Goal: Task Accomplishment & Management: Manage account settings

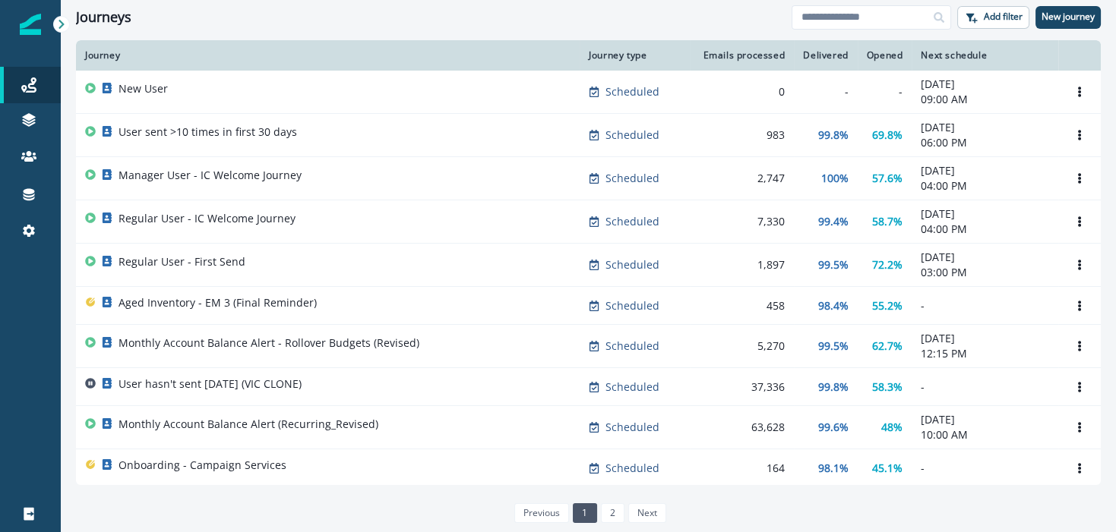
click at [345, 34] on div "Clear" at bounding box center [588, 37] width 1055 height 6
click at [1059, 16] on p "New journey" at bounding box center [1067, 16] width 53 height 11
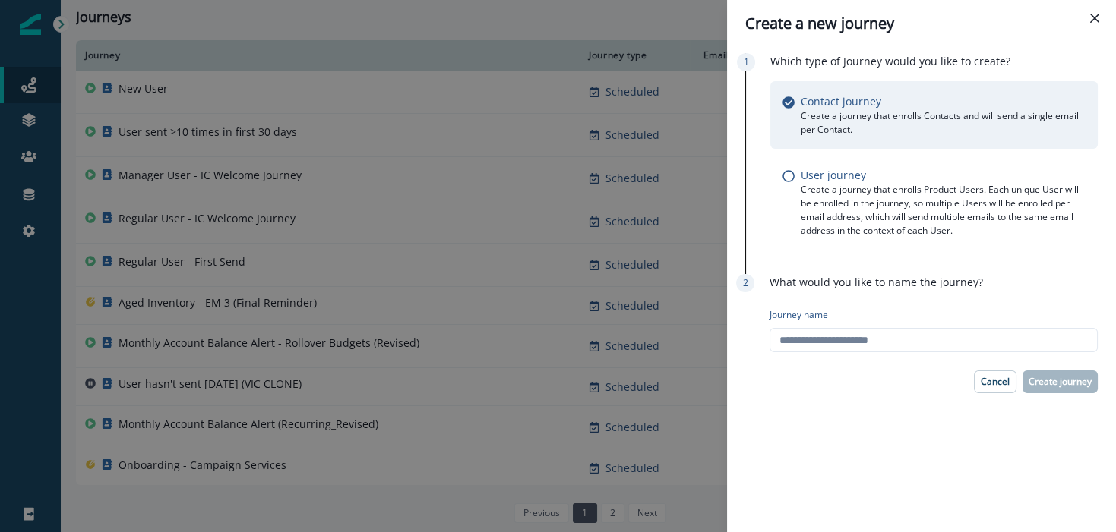
click at [867, 113] on p "Create a journey that enrolls Contacts and will send a single email per Contact." at bounding box center [943, 122] width 285 height 27
click at [864, 214] on p "Create a journey that enrolls Product Users. Each unique User will be enrolled …" at bounding box center [943, 210] width 285 height 55
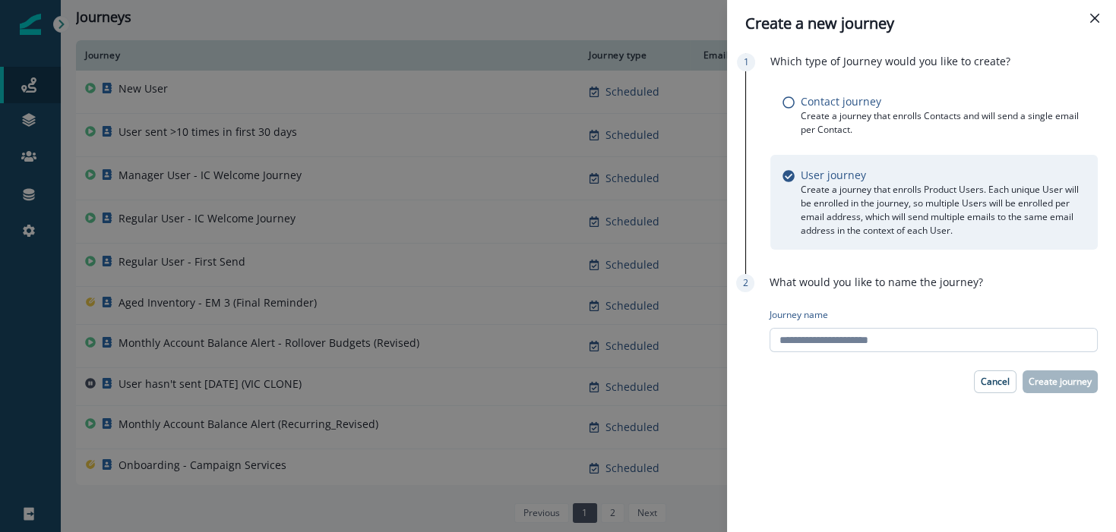
click at [926, 337] on input "Journey name" at bounding box center [933, 340] width 328 height 24
type input "**********"
click at [1081, 389] on button "Create journey" at bounding box center [1059, 382] width 75 height 23
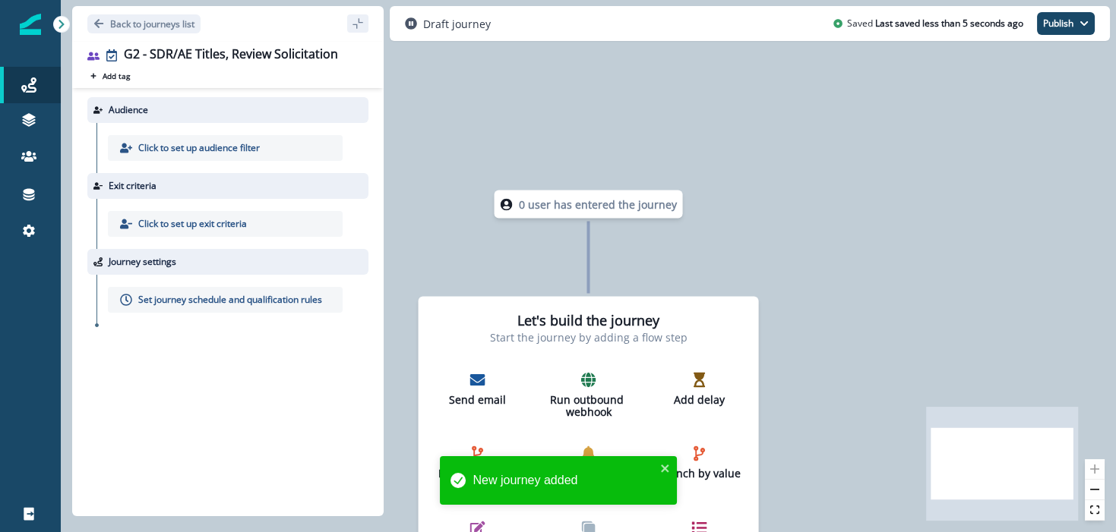
click at [207, 144] on p "Click to set up audience filter" at bounding box center [199, 148] width 122 height 14
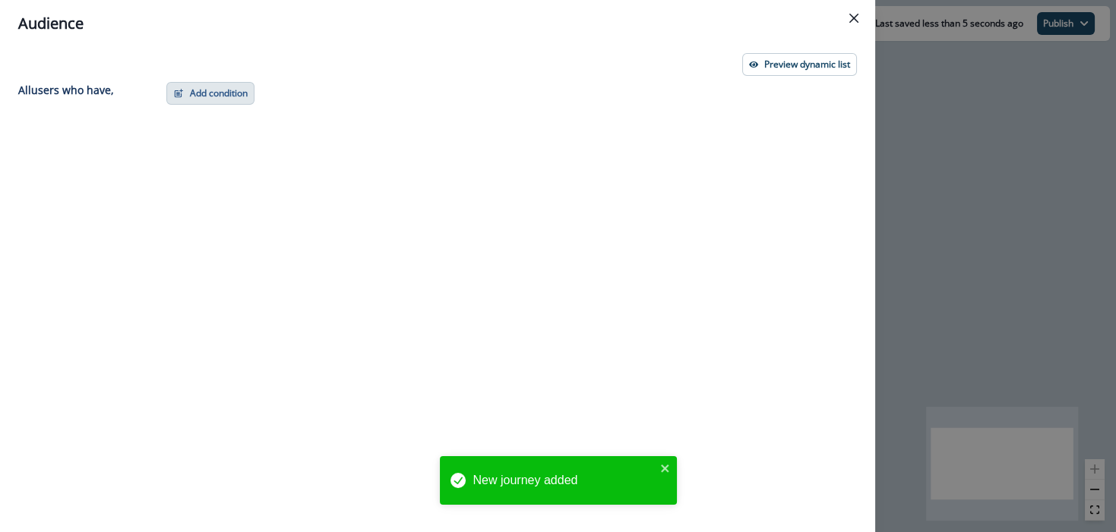
click at [213, 89] on button "Add condition" at bounding box center [210, 93] width 88 height 23
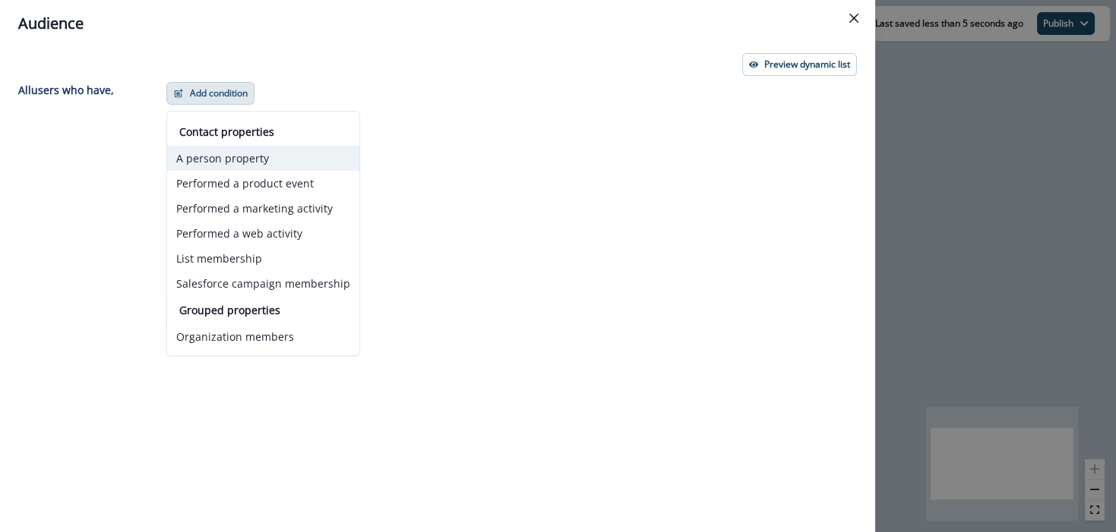
click at [235, 159] on button "A person property" at bounding box center [263, 158] width 192 height 25
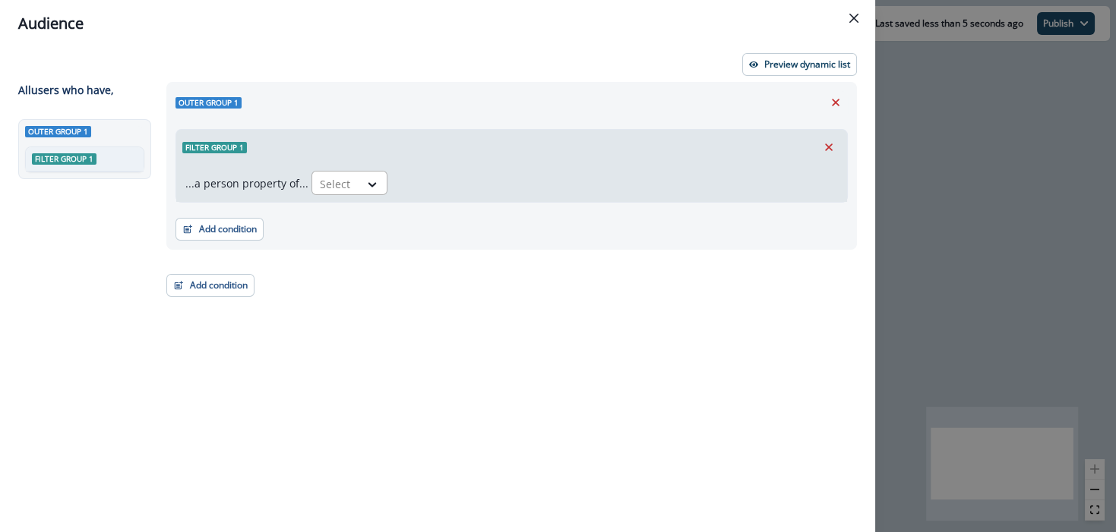
click at [332, 179] on div at bounding box center [336, 184] width 32 height 19
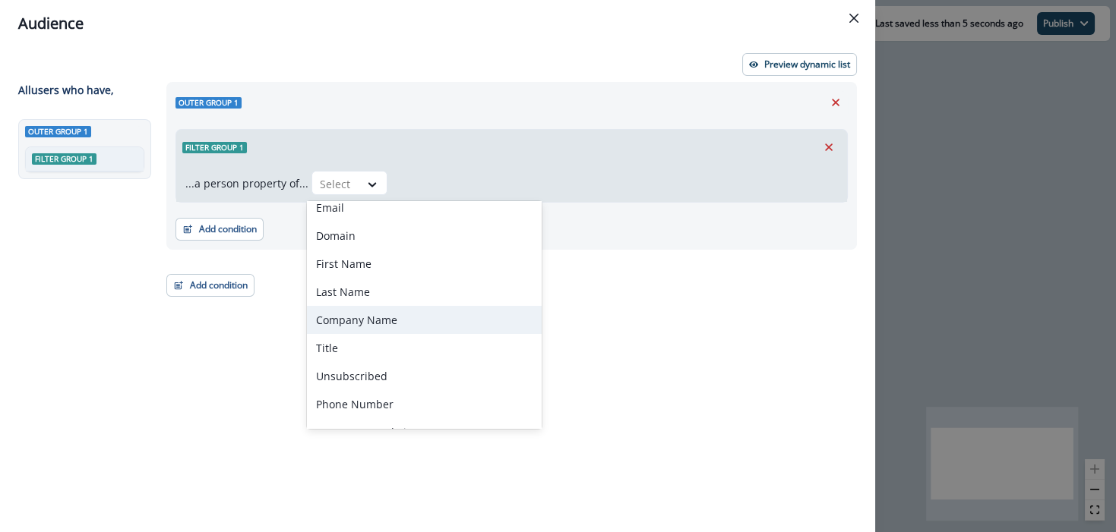
scroll to position [78, 0]
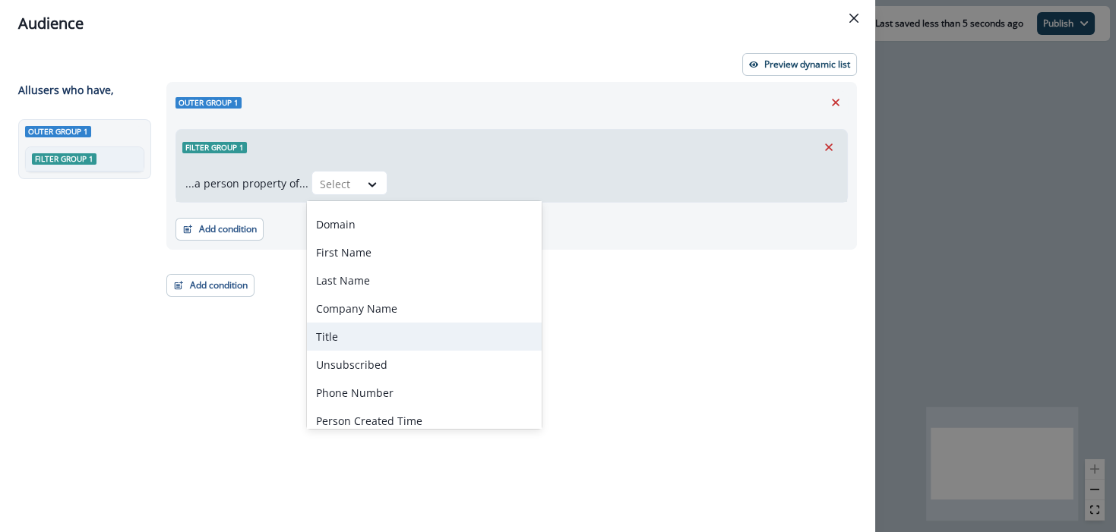
click at [384, 333] on div "Title" at bounding box center [424, 337] width 235 height 28
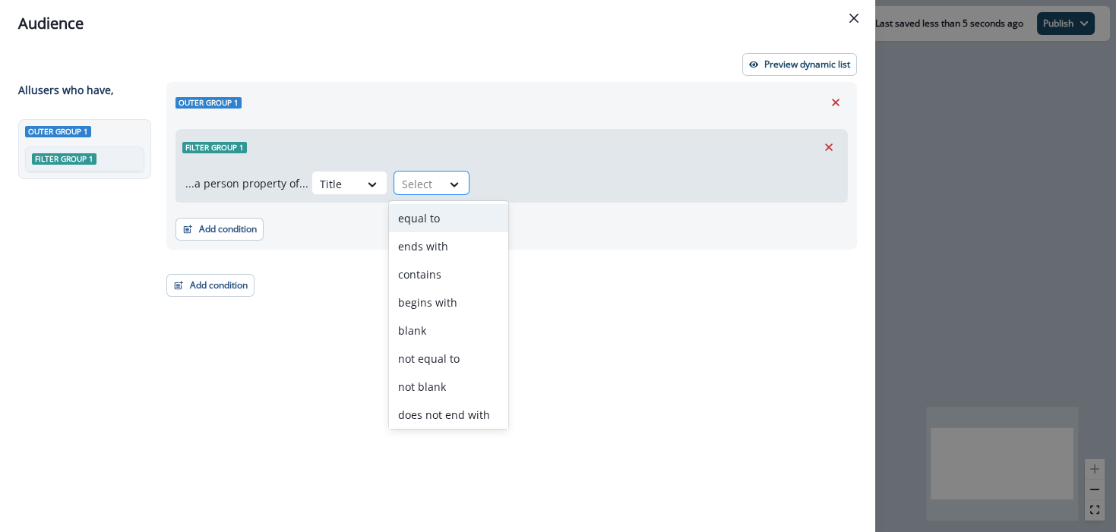
click at [411, 189] on div at bounding box center [418, 184] width 32 height 19
click at [428, 276] on div "contains" at bounding box center [448, 275] width 119 height 28
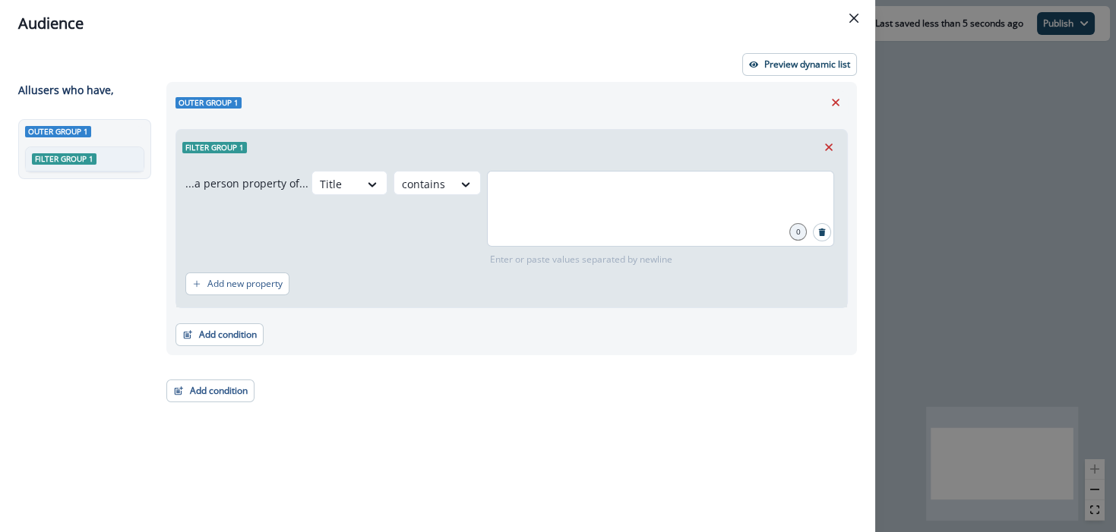
click at [593, 213] on div at bounding box center [660, 209] width 347 height 76
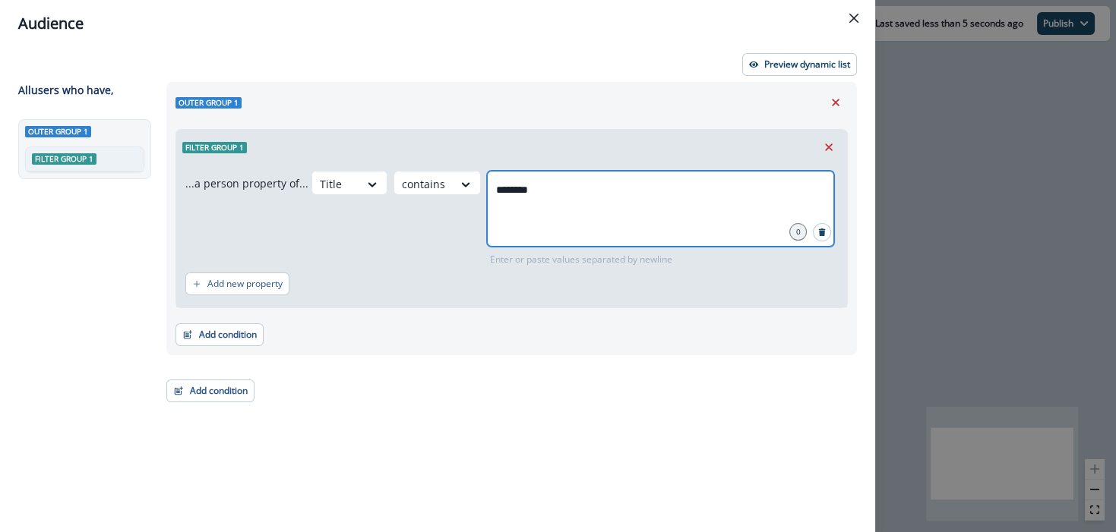
type input "*******"
paste input "text"
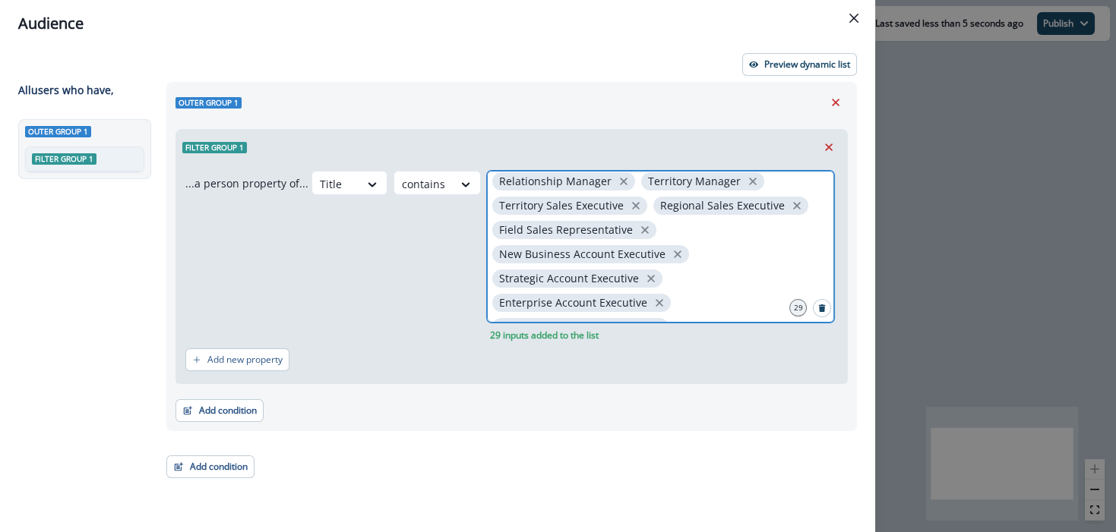
scroll to position [396, 0]
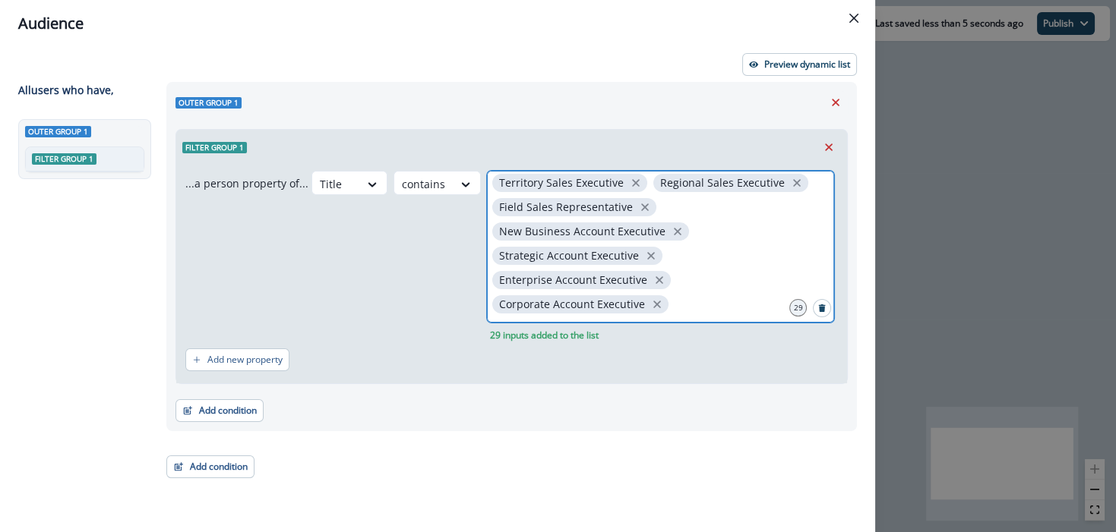
click at [719, 314] on input "text" at bounding box center [660, 329] width 343 height 30
type input "***"
type input "**"
type input "***"
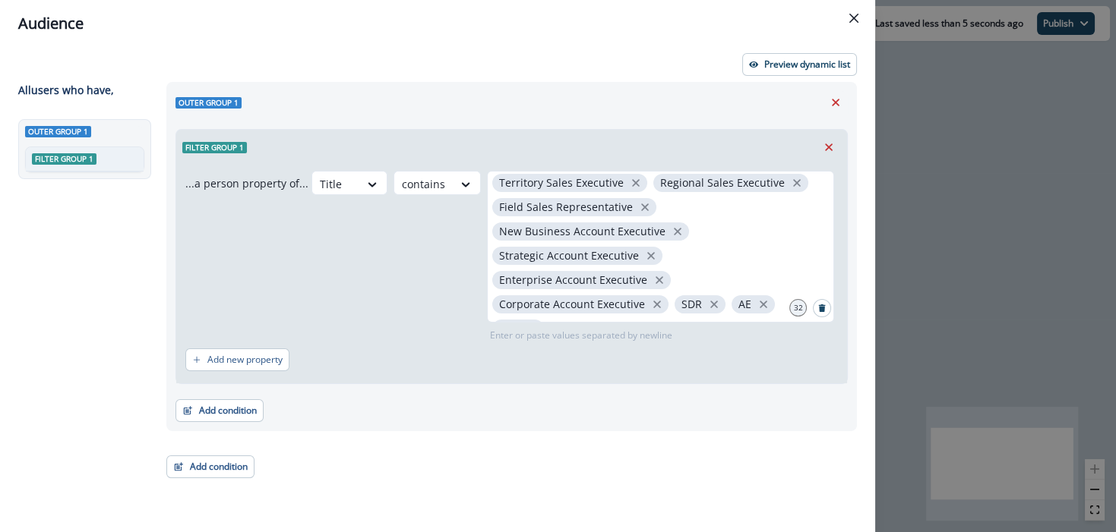
click at [397, 292] on div "Title contains Sales Development Representative Business Development Representa…" at bounding box center [574, 257] width 526 height 172
click at [240, 360] on p "Add new property" at bounding box center [244, 360] width 75 height 11
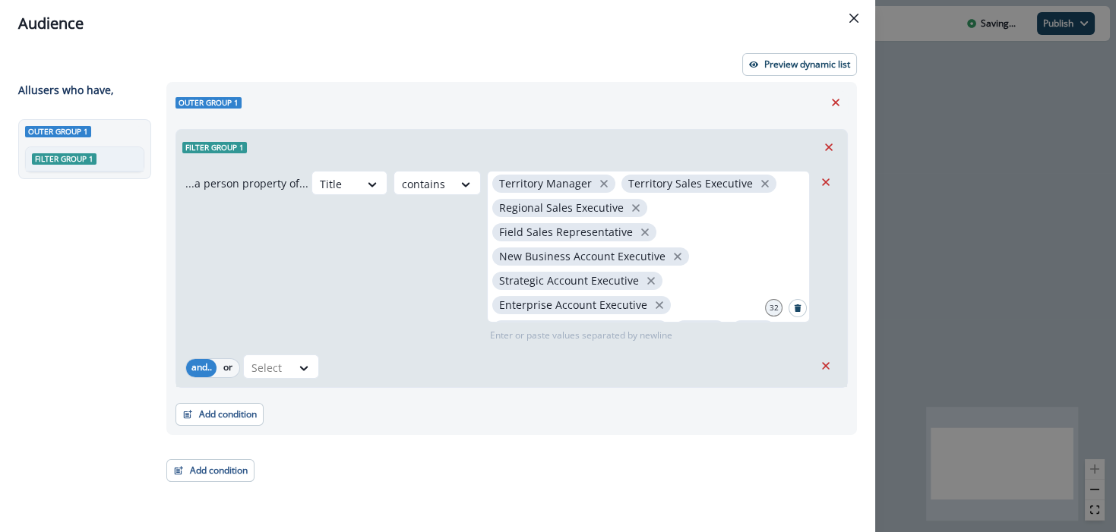
click at [349, 369] on div "Select" at bounding box center [528, 367] width 570 height 24
click at [320, 194] on div at bounding box center [336, 184] width 32 height 19
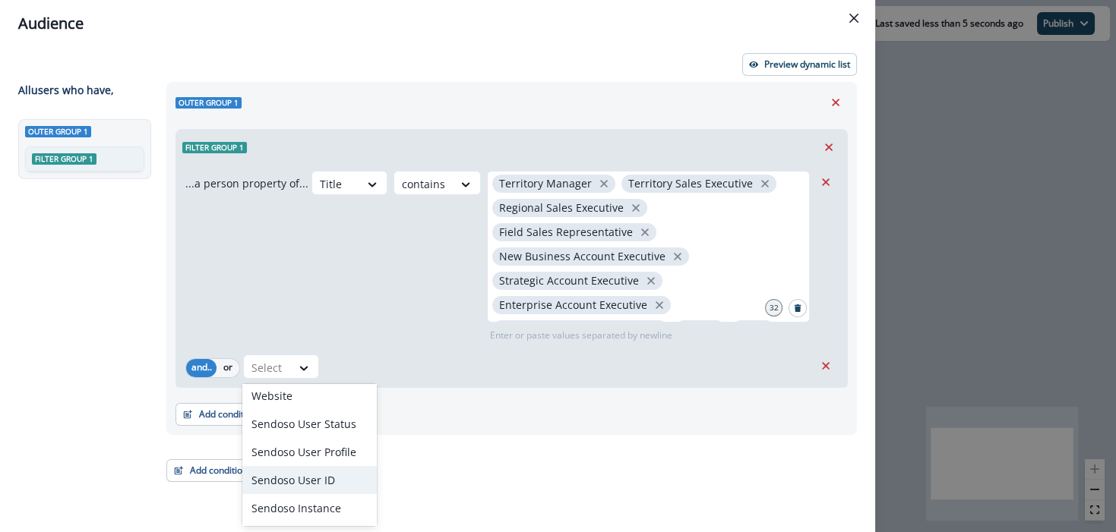
scroll to position [1036, 0]
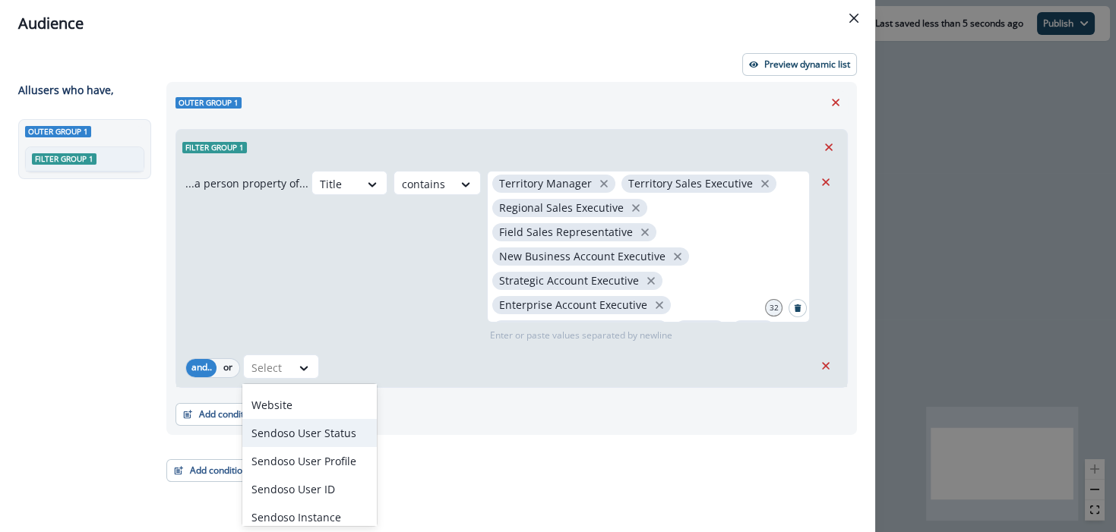
click at [311, 428] on div "Sendoso User Status" at bounding box center [309, 433] width 134 height 28
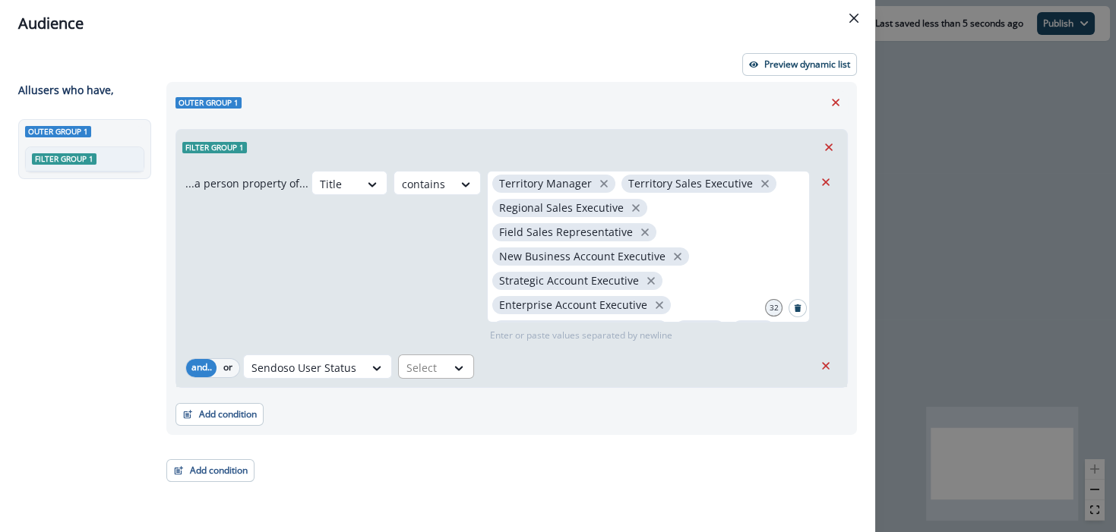
click at [359, 197] on div "Select" at bounding box center [335, 184] width 47 height 25
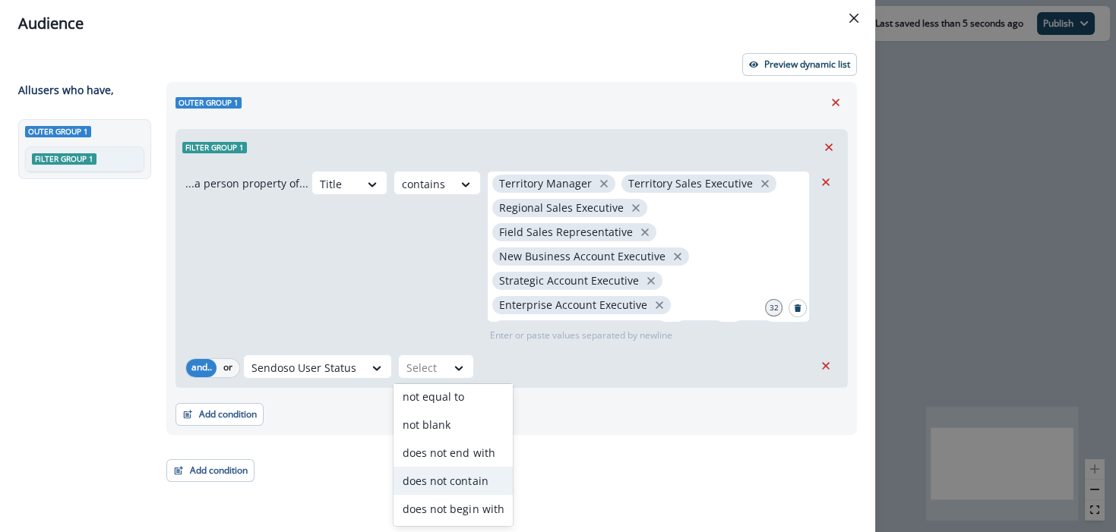
scroll to position [0, 0]
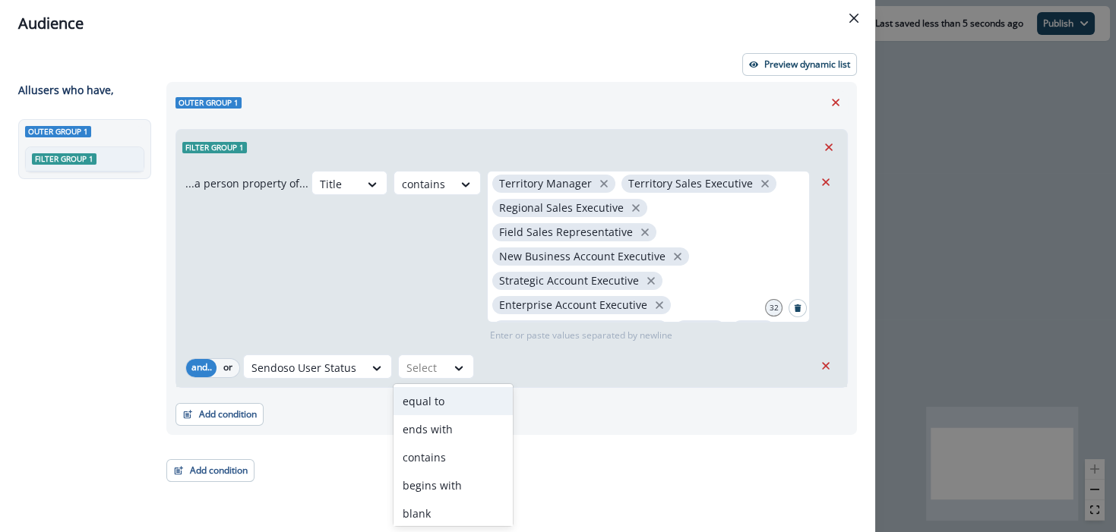
click at [431, 410] on div "equal to" at bounding box center [452, 401] width 119 height 28
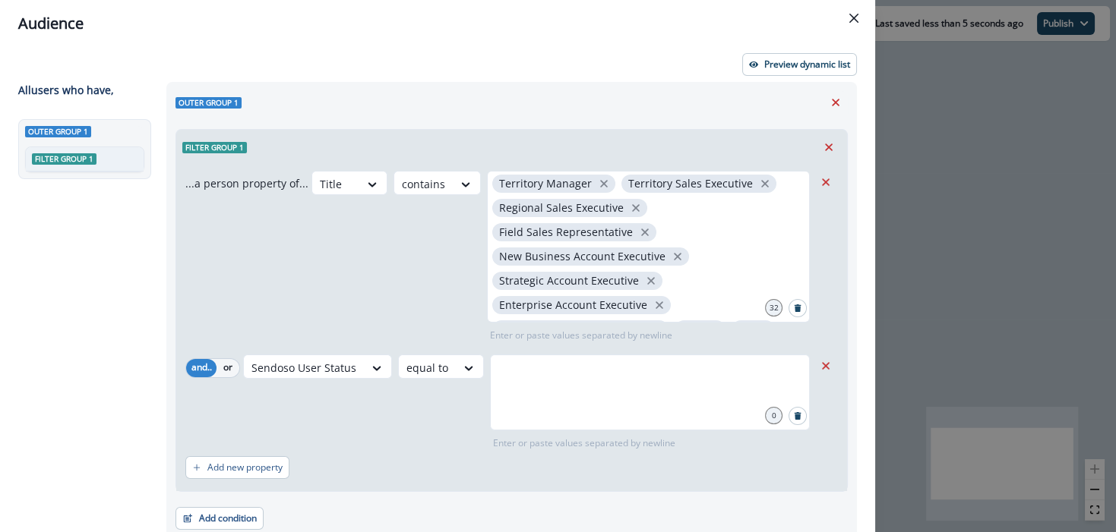
scroll to position [444, 0]
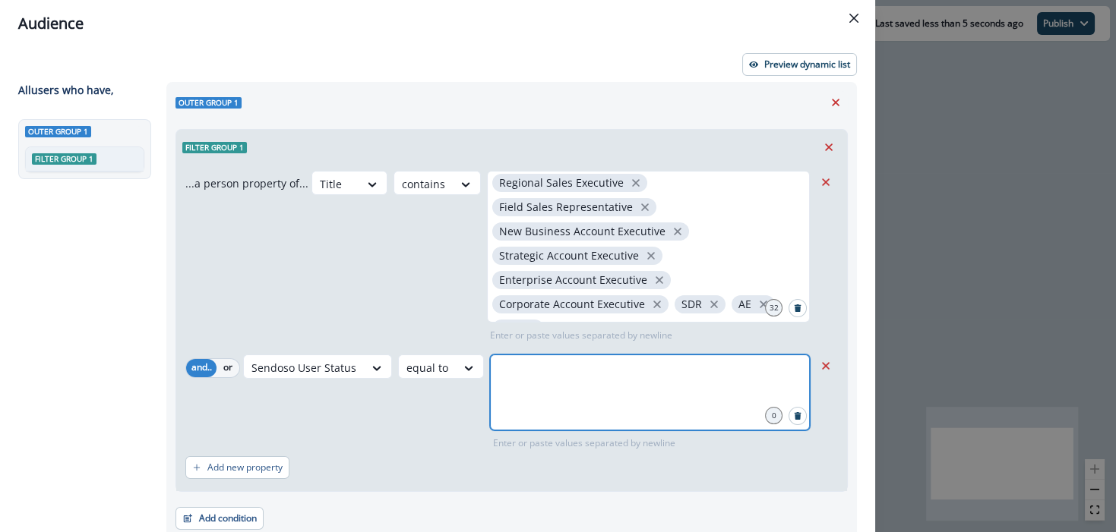
click at [547, 384] on input "text" at bounding box center [649, 374] width 315 height 30
type input "******"
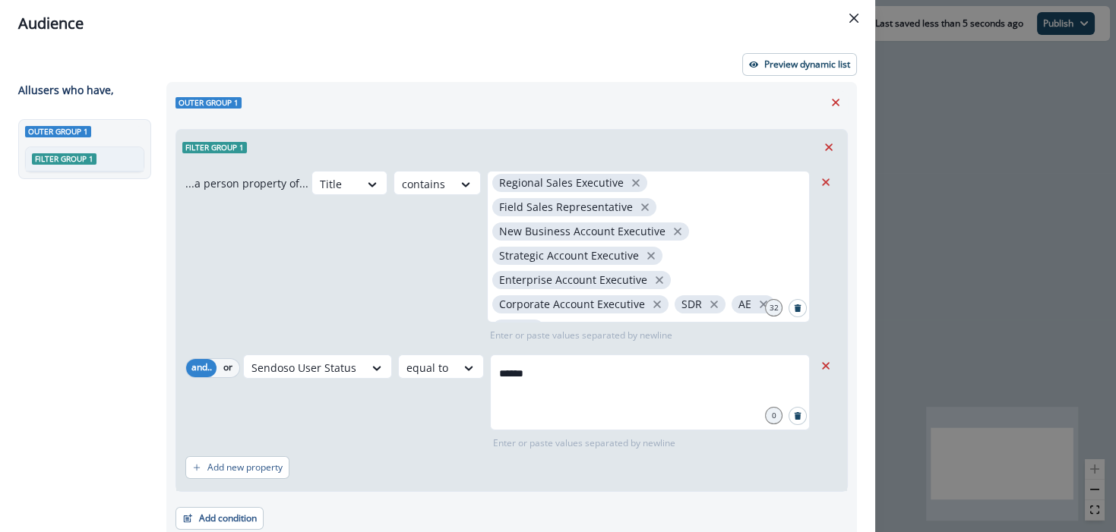
click at [260, 451] on div "Add new property" at bounding box center [511, 467] width 653 height 35
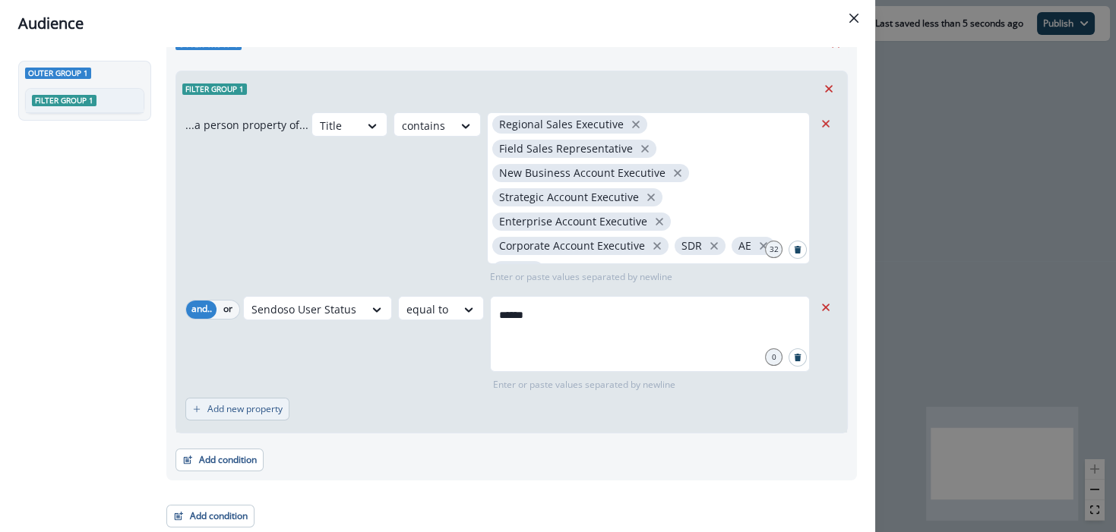
click at [204, 398] on button "Add new property" at bounding box center [237, 409] width 104 height 23
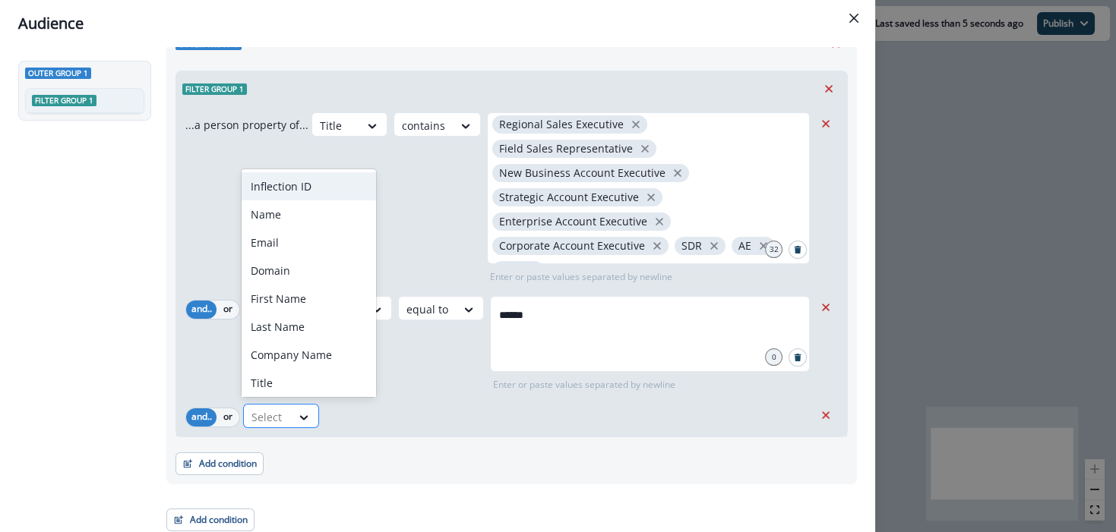
click at [251, 408] on div at bounding box center [267, 417] width 32 height 19
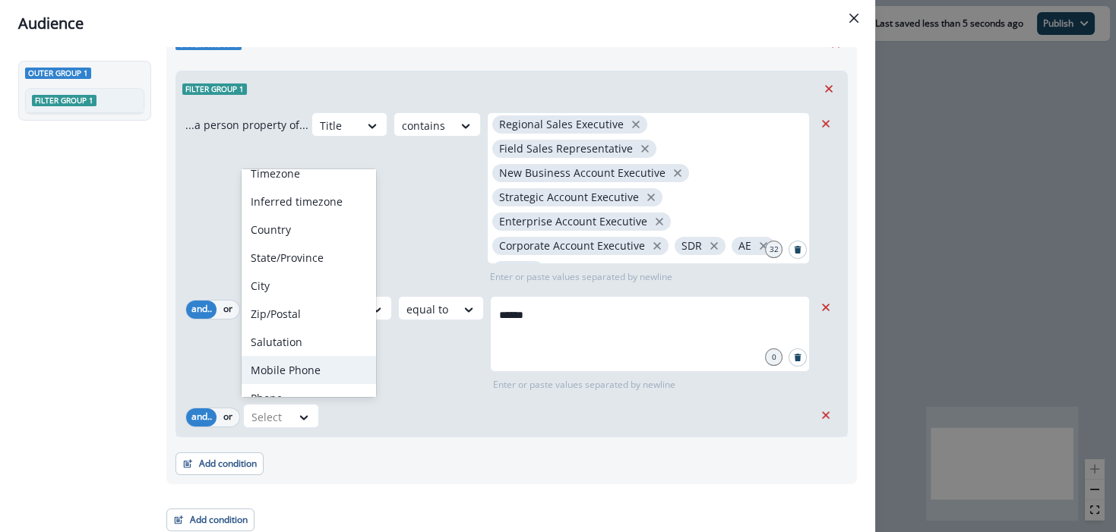
scroll to position [0, 0]
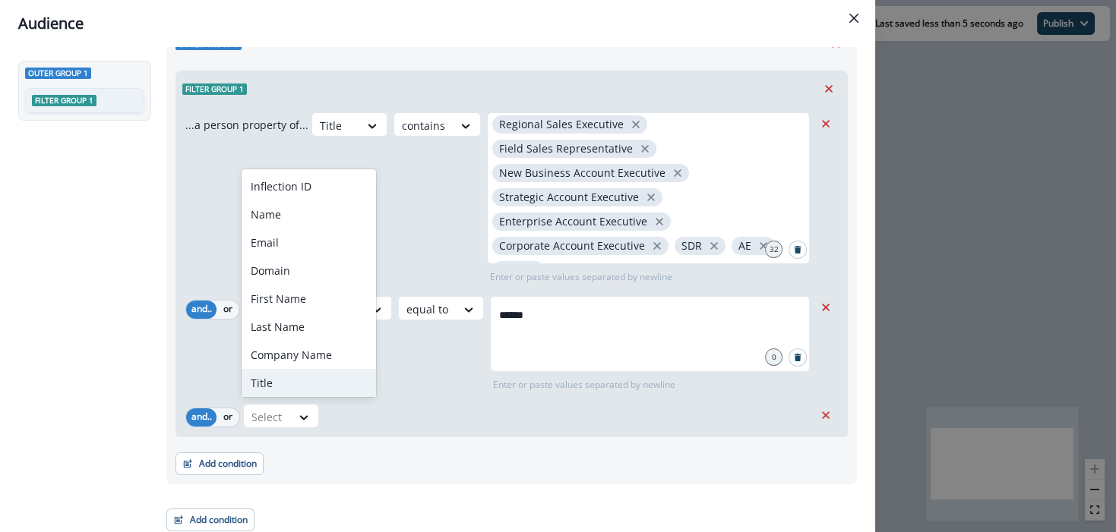
click at [432, 411] on div "Title, 8 of 47. 47 results available. Use Up and Down to choose options, press …" at bounding box center [528, 416] width 570 height 24
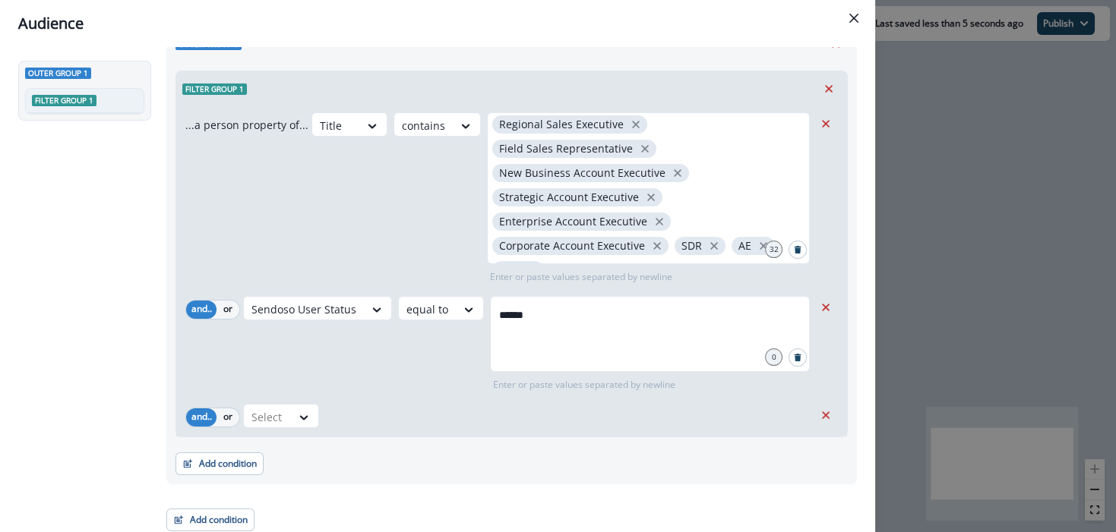
click at [362, 416] on div "Select" at bounding box center [528, 416] width 570 height 24
click at [229, 462] on button "Add condition" at bounding box center [219, 464] width 88 height 23
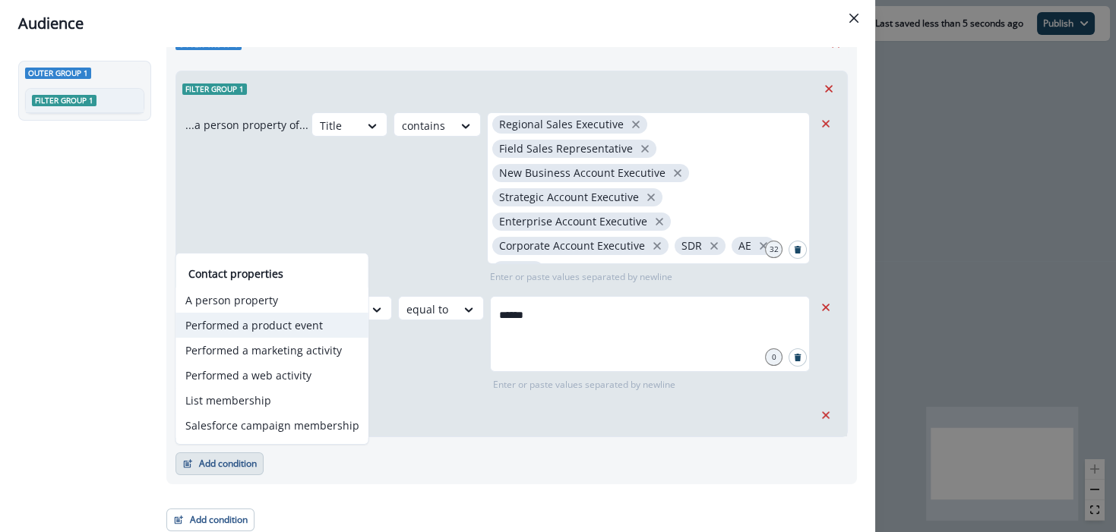
click at [275, 330] on button "Performed a product event" at bounding box center [272, 325] width 192 height 25
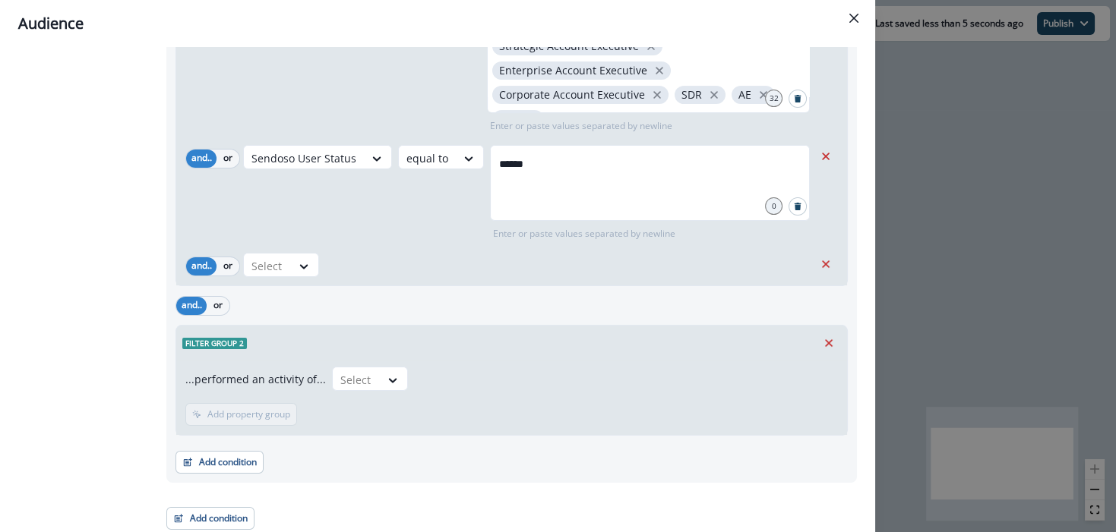
scroll to position [211, 0]
click at [353, 372] on div at bounding box center [356, 378] width 32 height 19
click at [374, 420] on div "TRANSACTIONS" at bounding box center [376, 411] width 98 height 28
click at [210, 416] on p "Add frequency" at bounding box center [238, 413] width 62 height 11
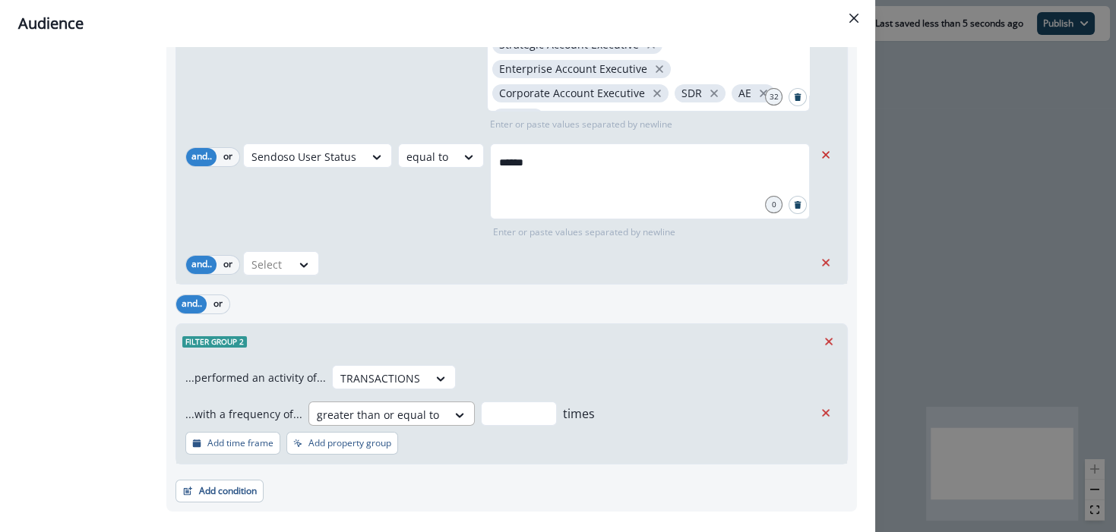
click at [383, 414] on div at bounding box center [378, 415] width 122 height 19
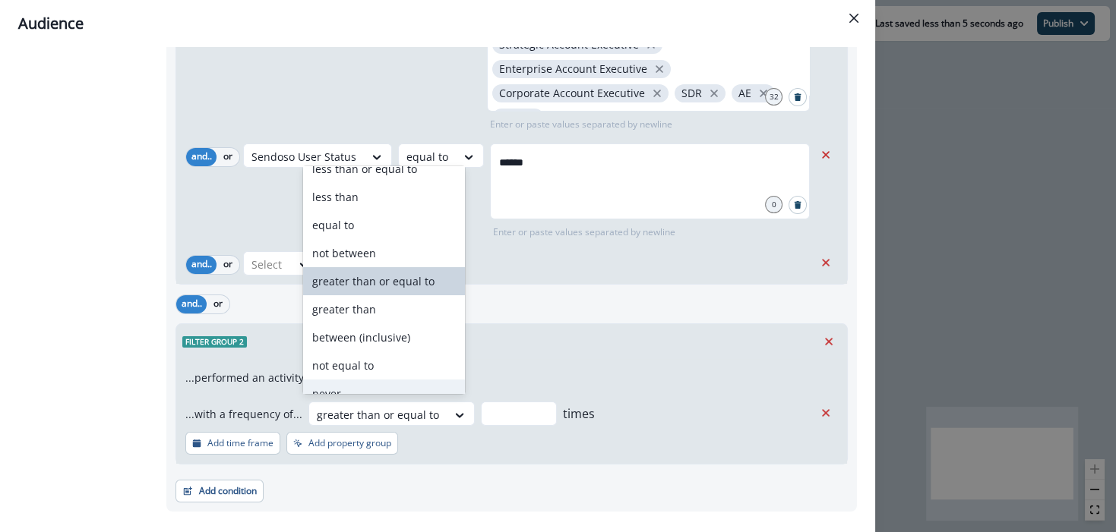
scroll to position [0, 0]
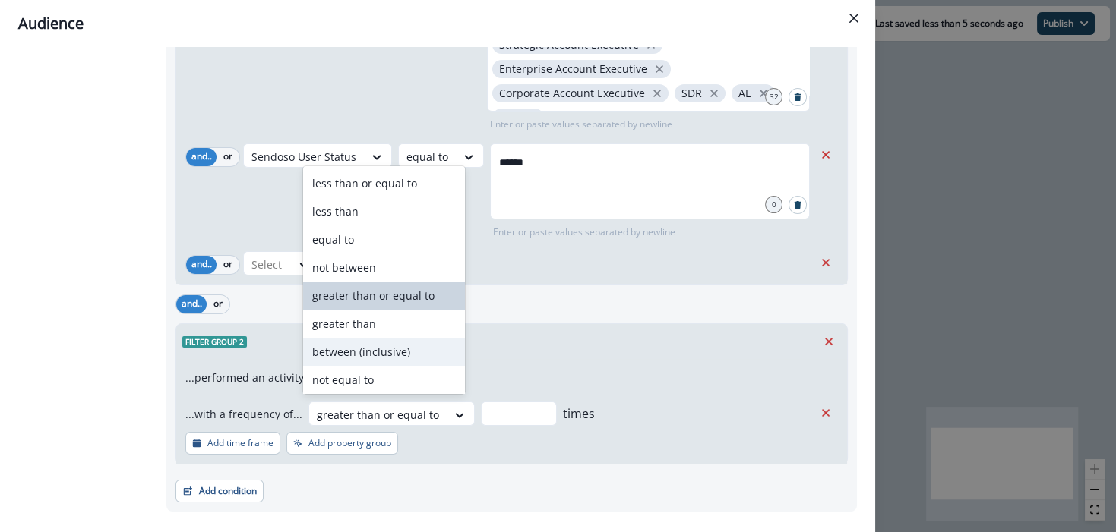
drag, startPoint x: 397, startPoint y: 363, endPoint x: 431, endPoint y: 382, distance: 38.4
click at [397, 363] on div "between (inclusive)" at bounding box center [384, 352] width 162 height 28
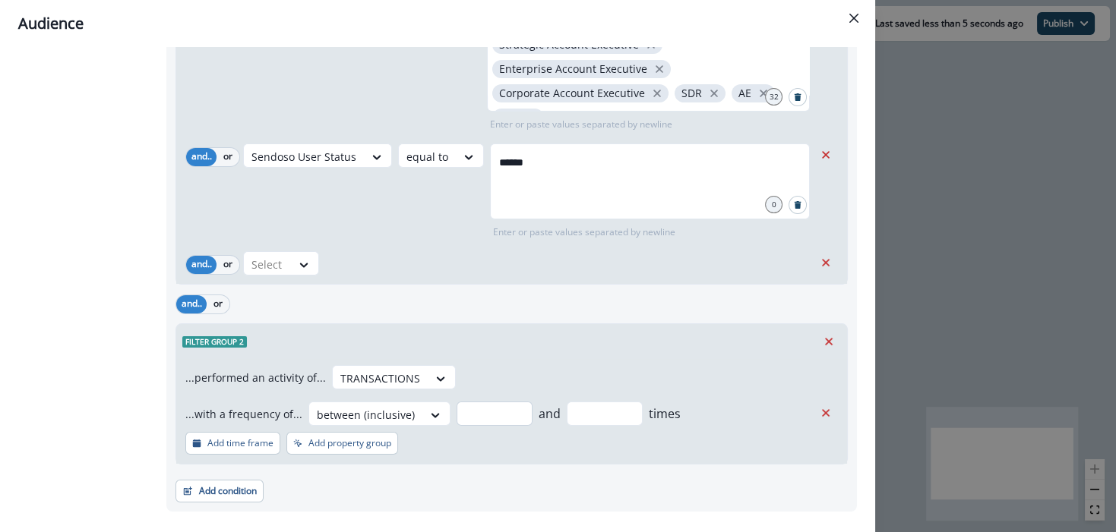
click at [510, 417] on input "number" at bounding box center [495, 414] width 76 height 24
click at [819, 410] on icon "Remove" at bounding box center [826, 413] width 14 height 14
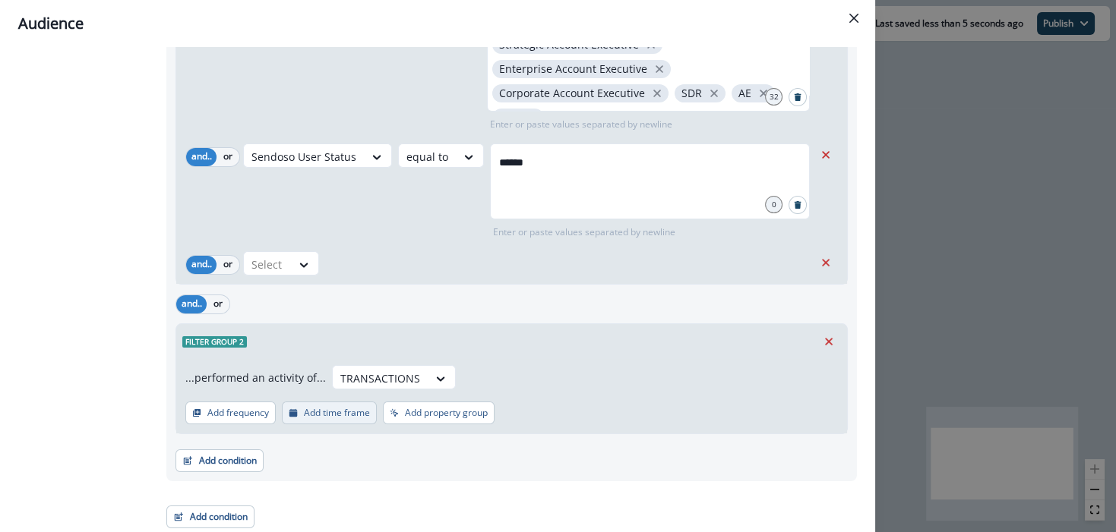
click at [330, 414] on p "Add time frame" at bounding box center [337, 413] width 66 height 11
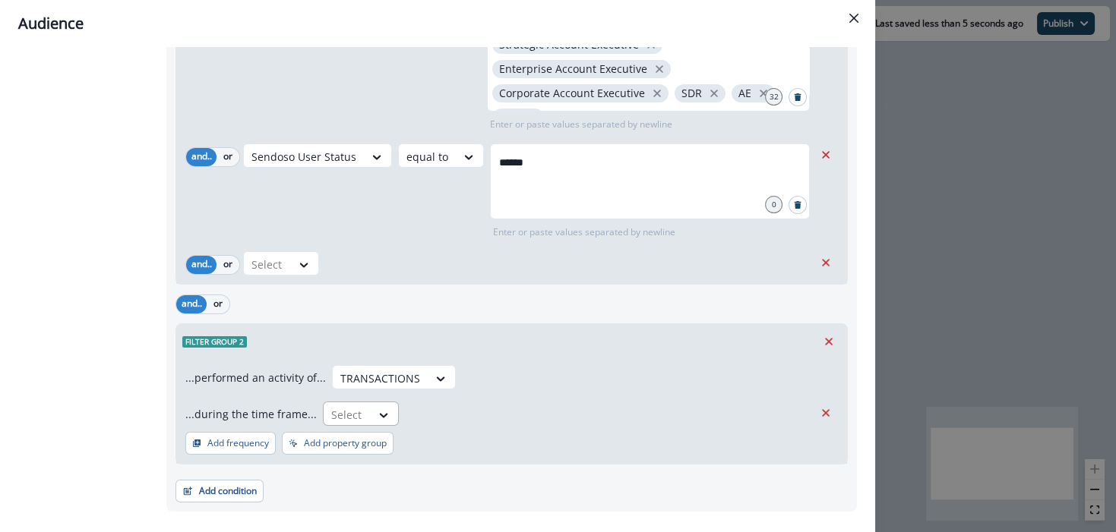
click at [352, 416] on div at bounding box center [347, 415] width 32 height 19
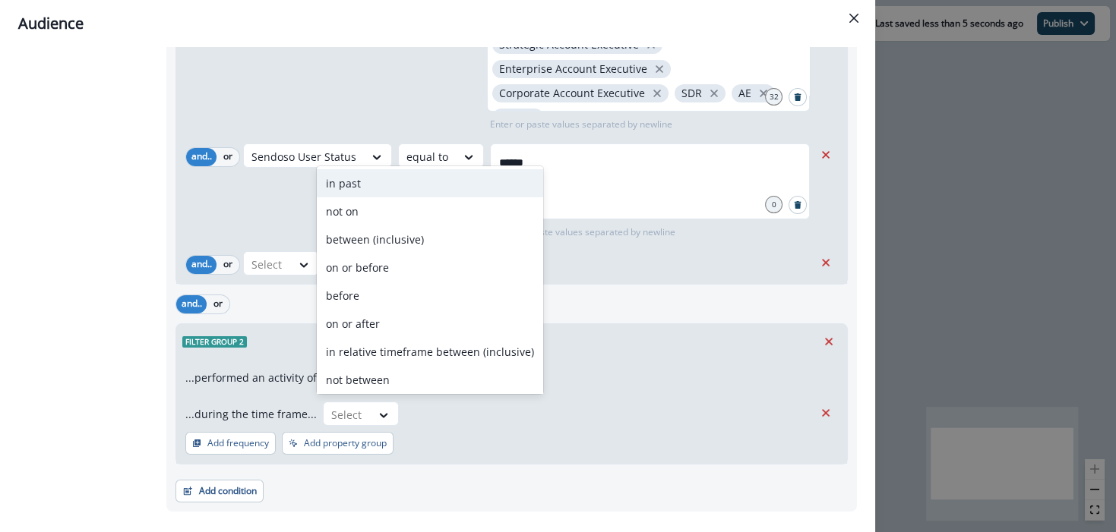
click at [346, 189] on div "in past" at bounding box center [430, 183] width 226 height 28
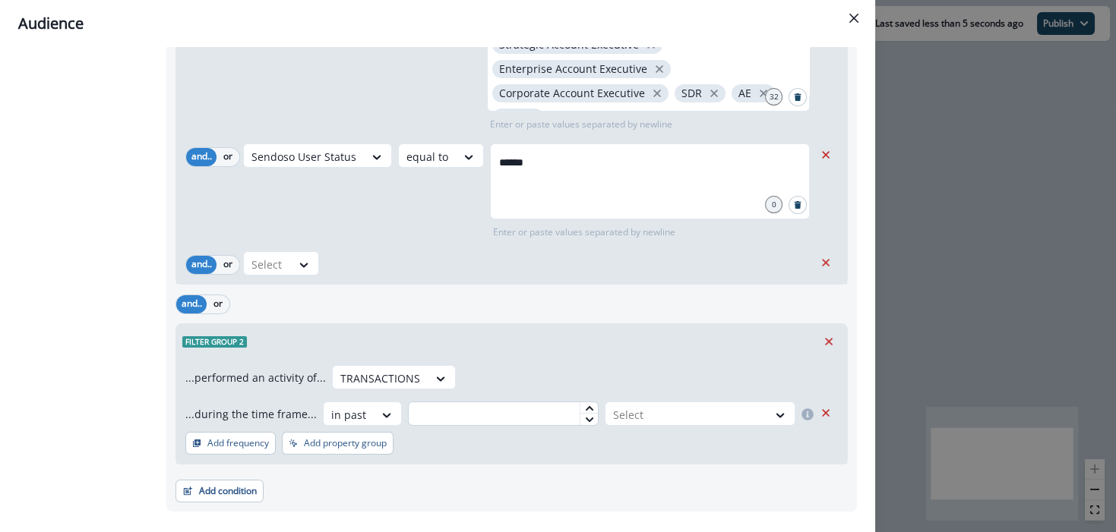
click at [500, 421] on input "text" at bounding box center [503, 414] width 191 height 24
click at [642, 406] on div at bounding box center [686, 415] width 147 height 19
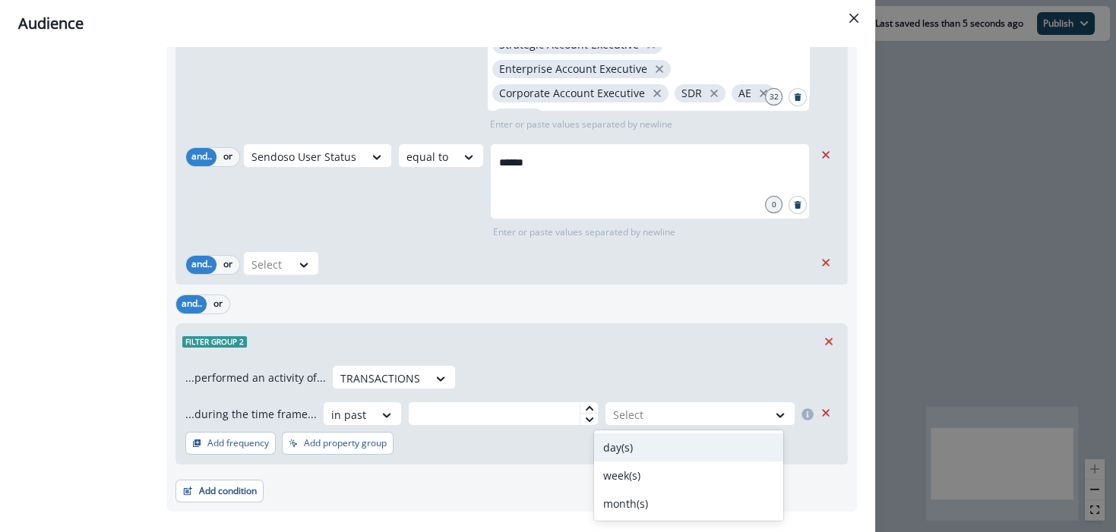
click at [618, 447] on div "day(s)" at bounding box center [688, 448] width 189 height 28
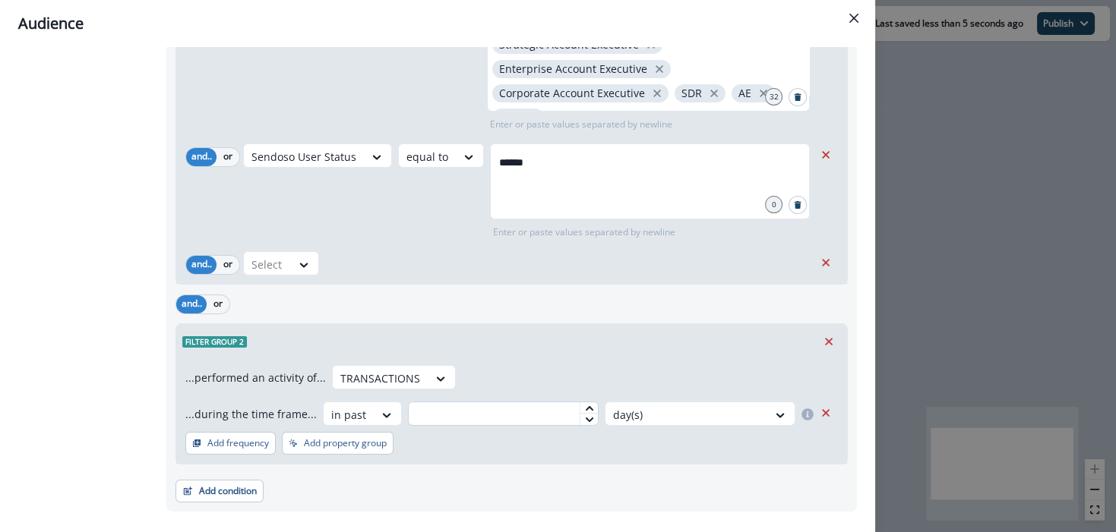
click at [489, 407] on input "text" at bounding box center [503, 414] width 191 height 24
type input "**"
click at [495, 390] on div "...performed an activity of... TRANSACTIONS ...during the time frame... in past…" at bounding box center [511, 395] width 653 height 61
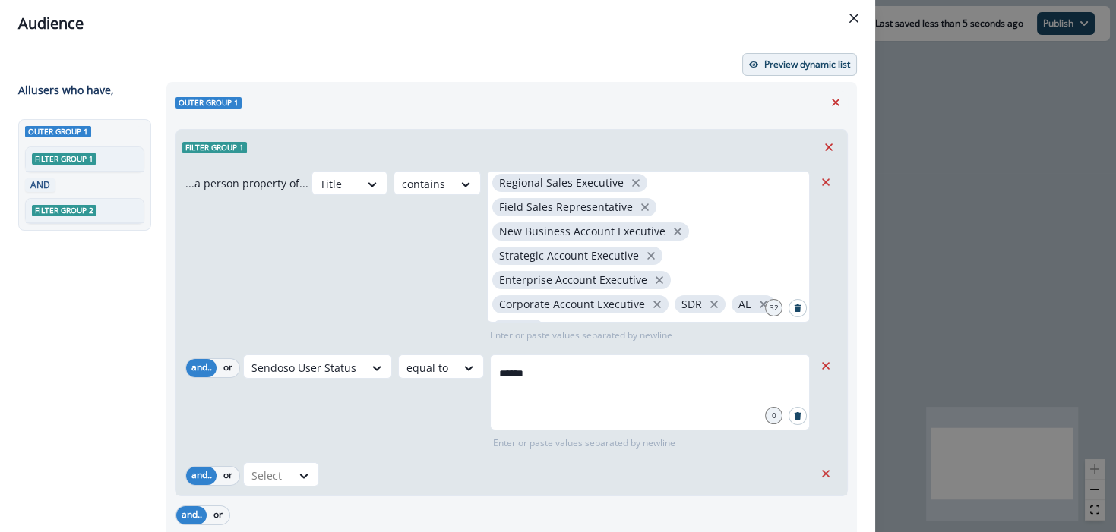
click at [768, 62] on p "Preview dynamic list" at bounding box center [807, 64] width 86 height 11
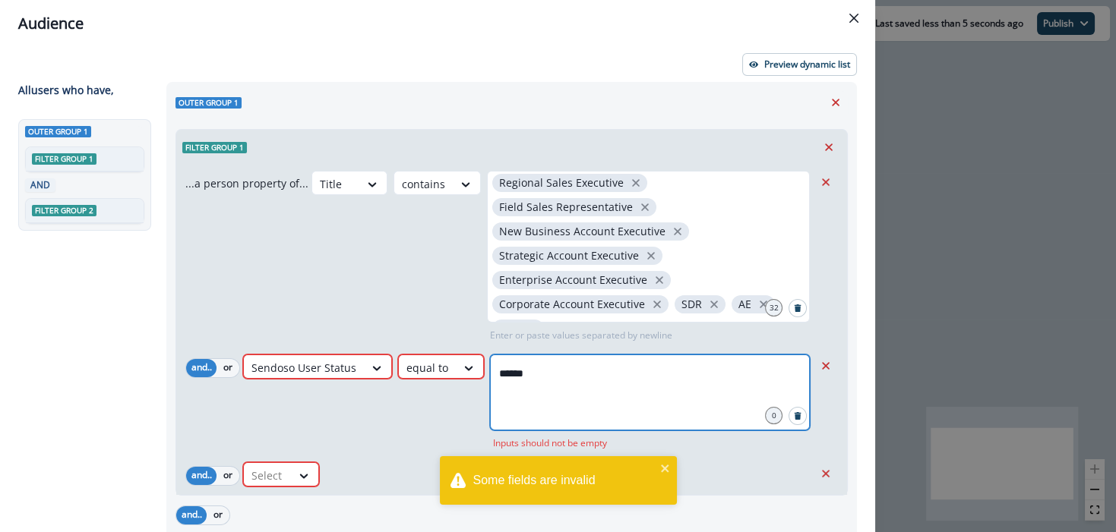
click at [549, 384] on input "******" at bounding box center [649, 374] width 315 height 30
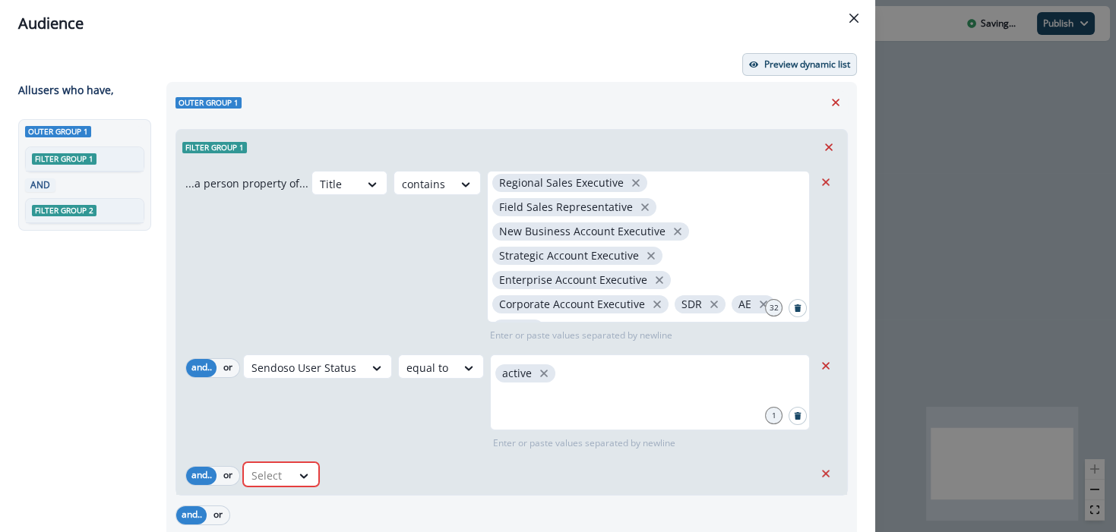
click at [771, 59] on p "Preview dynamic list" at bounding box center [807, 64] width 86 height 11
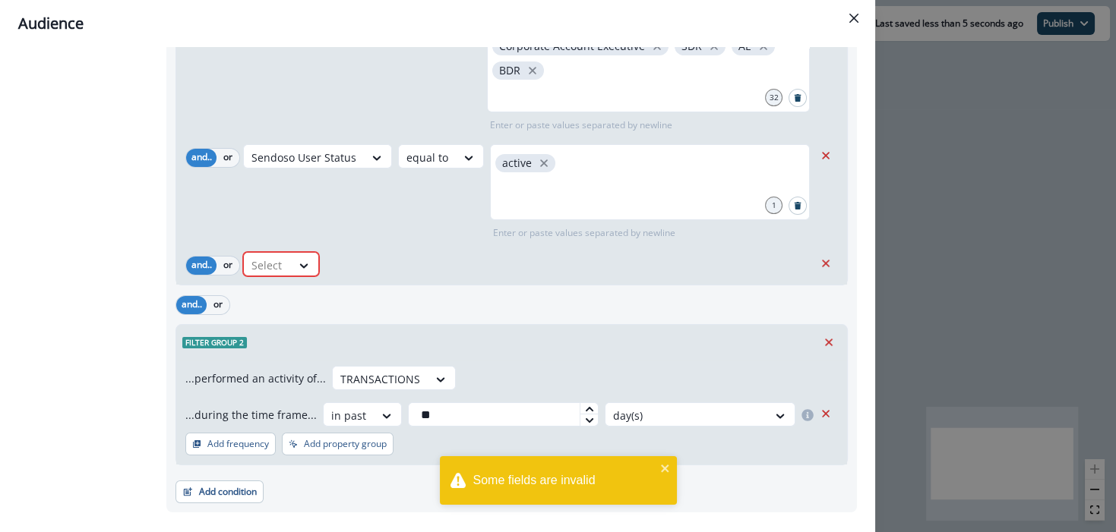
scroll to position [242, 0]
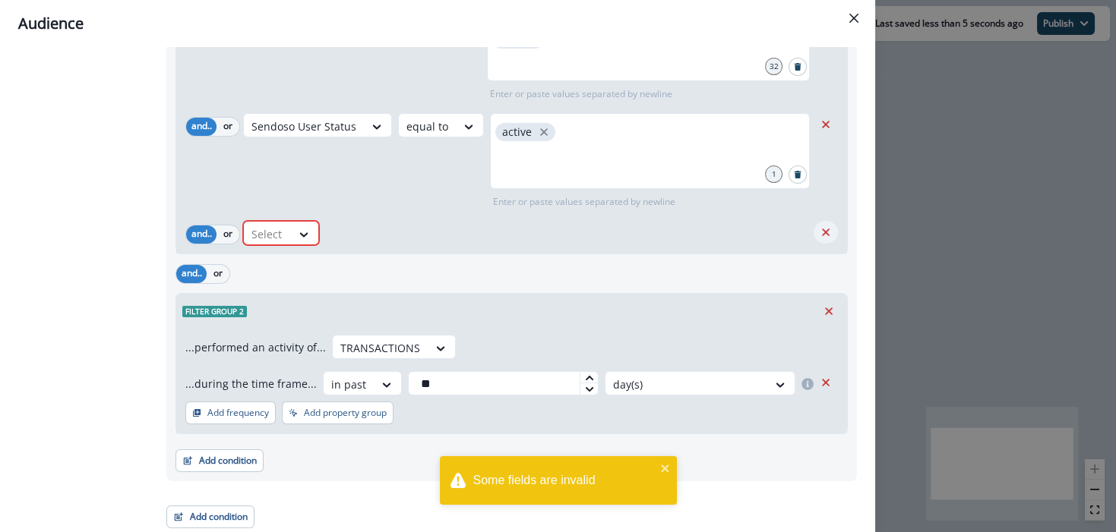
click at [819, 226] on icon "Remove" at bounding box center [826, 233] width 14 height 14
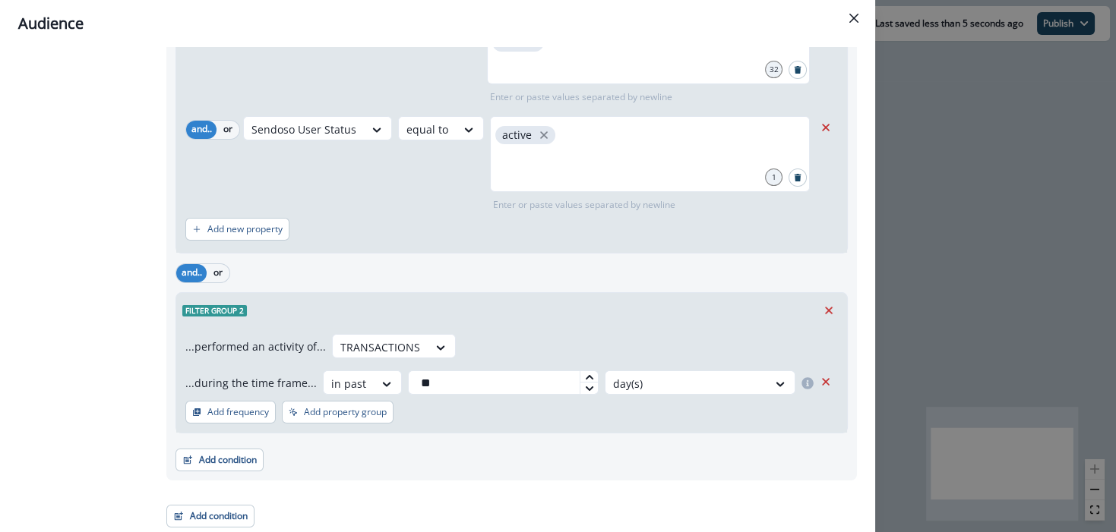
scroll to position [0, 0]
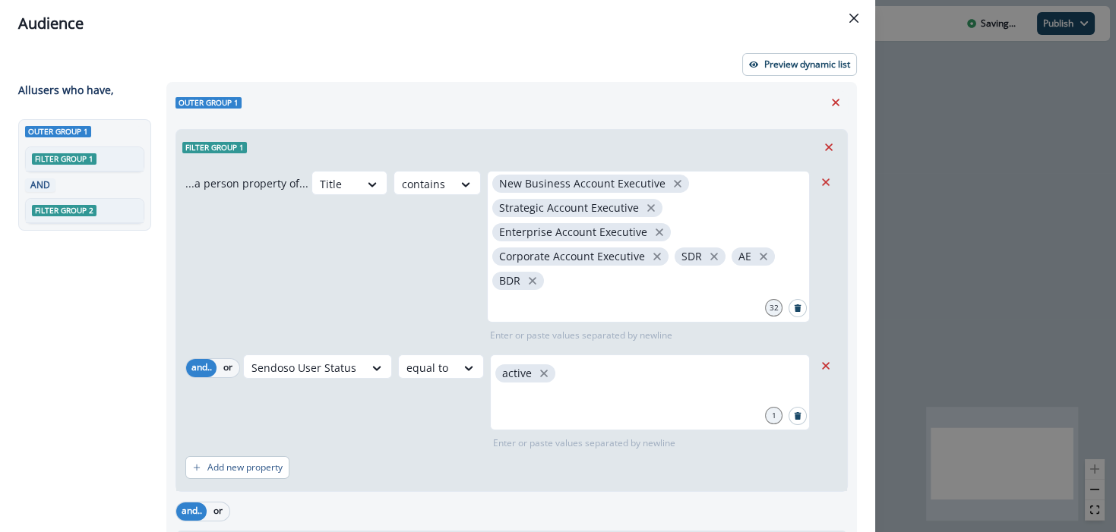
click at [662, 61] on div "Preview dynamic list" at bounding box center [437, 64] width 839 height 23
click at [775, 68] on p "Preview dynamic list" at bounding box center [807, 64] width 86 height 11
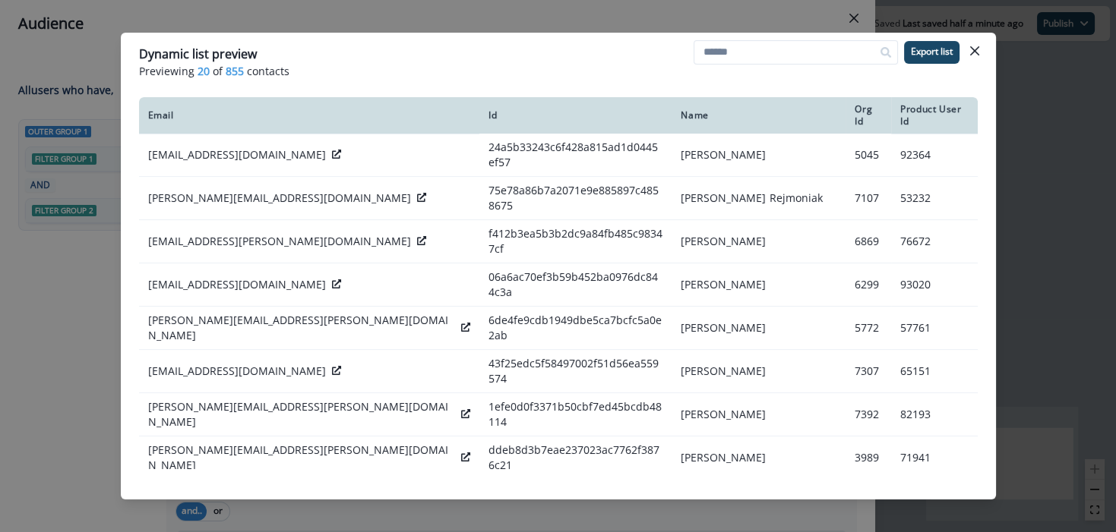
drag, startPoint x: 981, startPoint y: 55, endPoint x: 960, endPoint y: 62, distance: 22.1
click at [981, 55] on button "Close" at bounding box center [974, 51] width 24 height 24
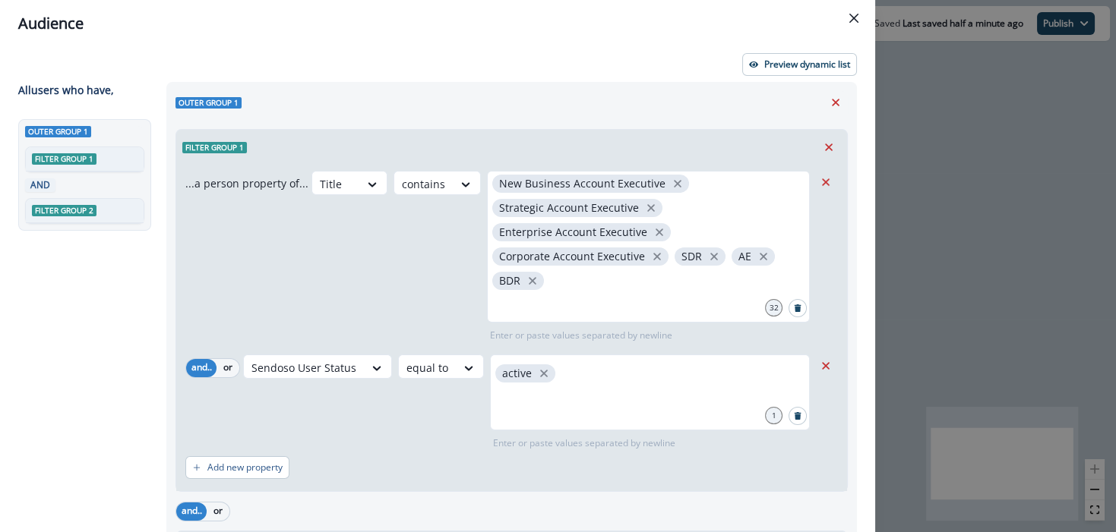
click at [343, 263] on div "Title contains Sales Development Representative Business Development Representa…" at bounding box center [562, 257] width 502 height 172
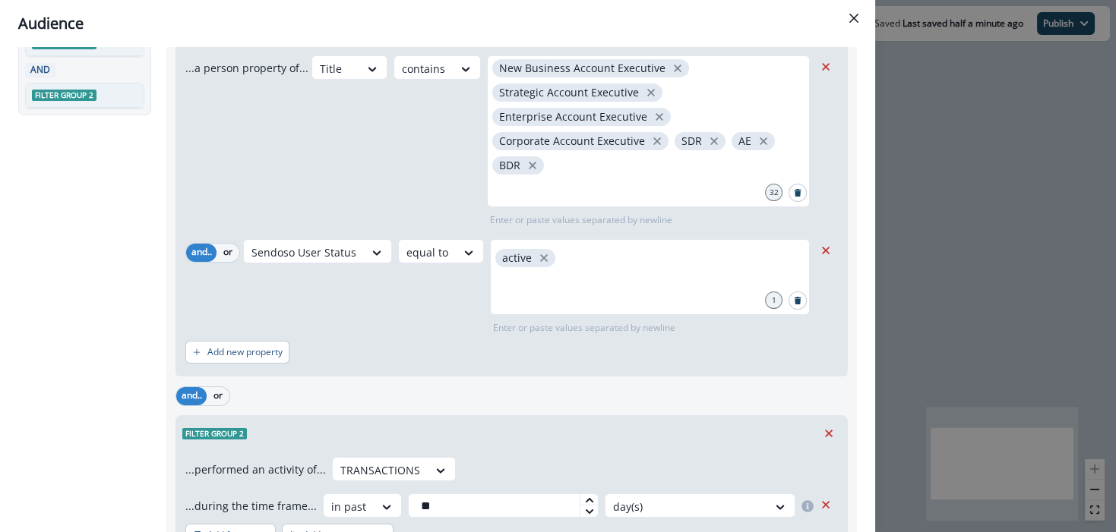
scroll to position [238, 0]
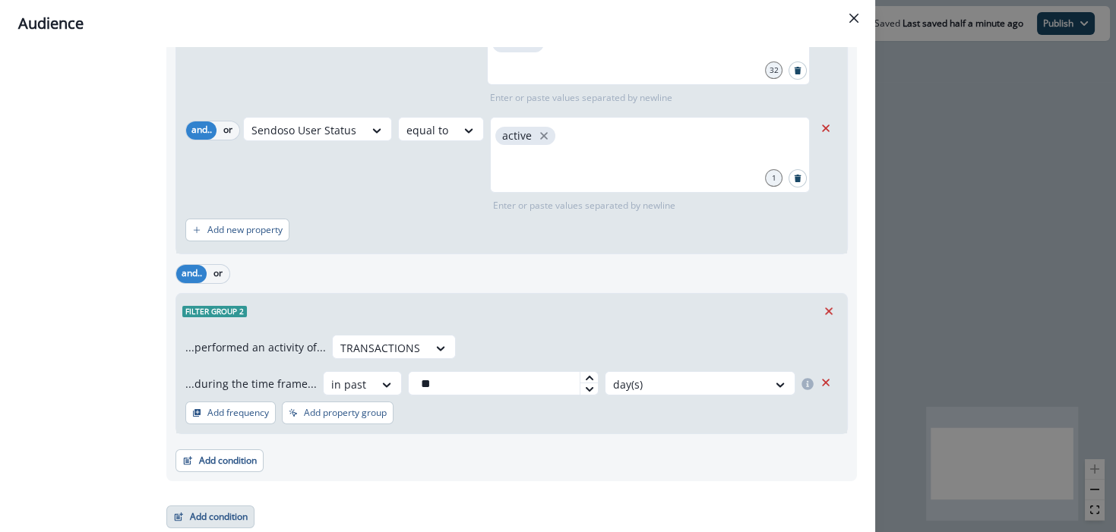
click at [207, 510] on button "Add condition" at bounding box center [210, 517] width 88 height 23
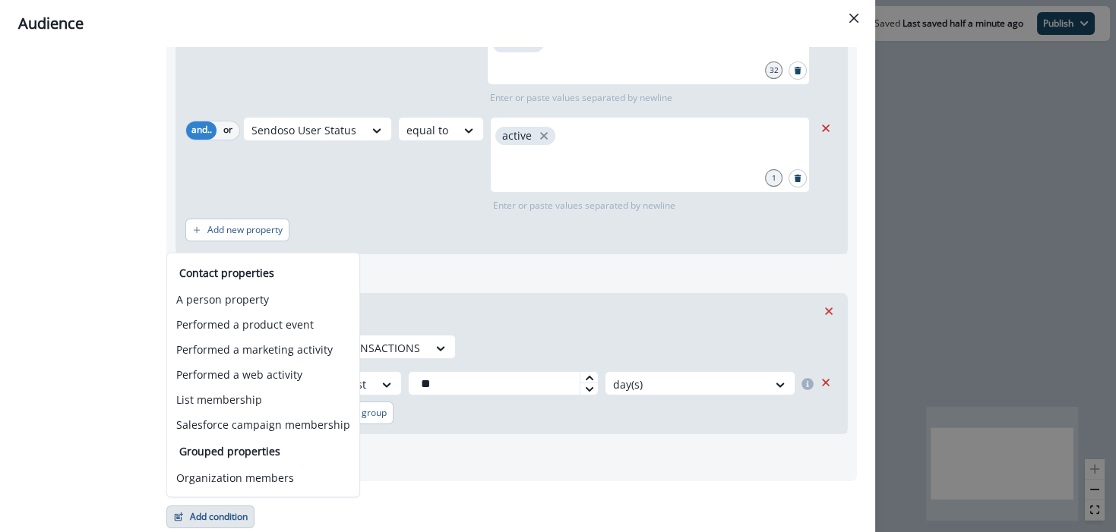
click at [442, 302] on div "Filter group 2" at bounding box center [511, 311] width 671 height 35
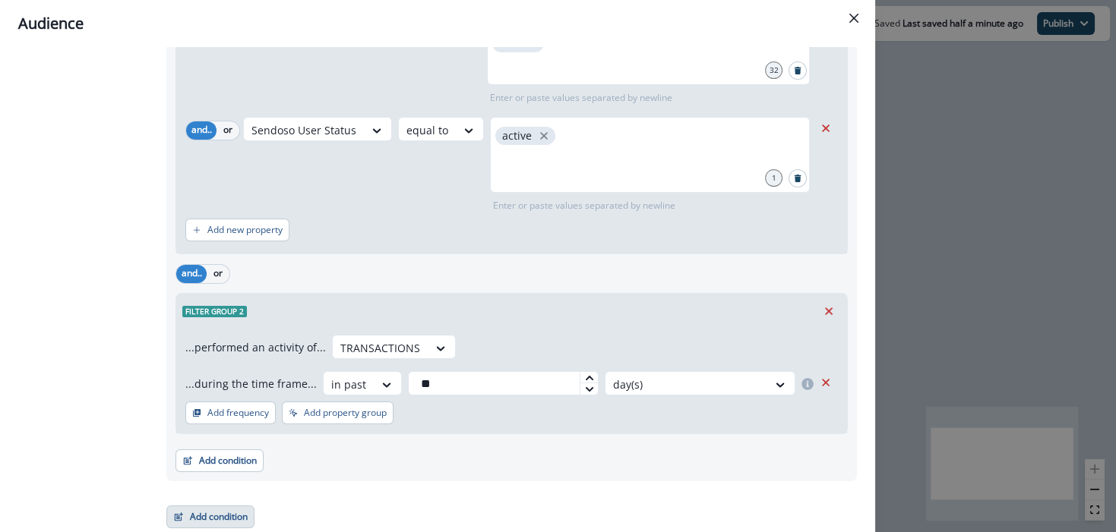
click at [194, 525] on button "Add condition" at bounding box center [210, 517] width 88 height 23
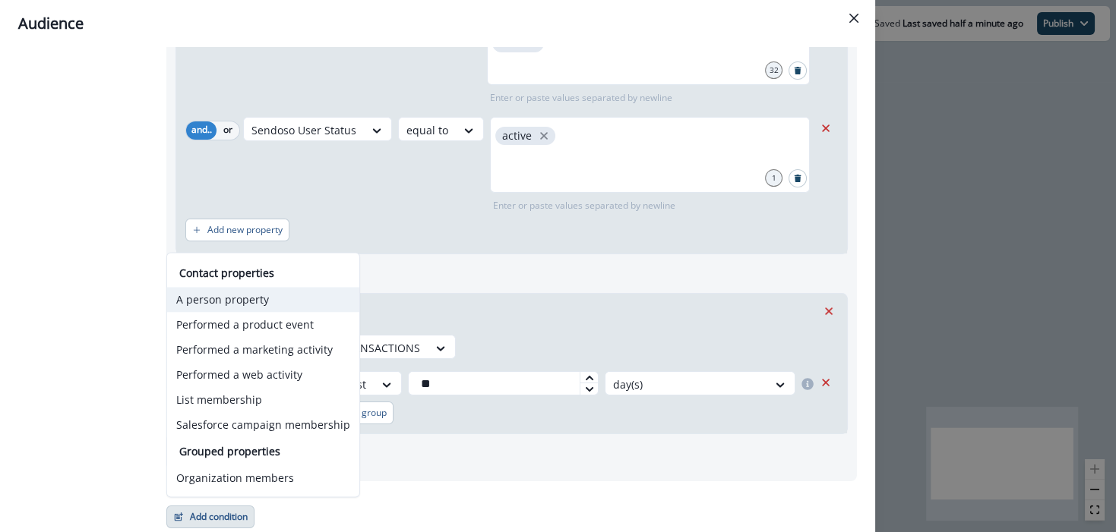
click at [211, 306] on button "A person property" at bounding box center [263, 299] width 192 height 25
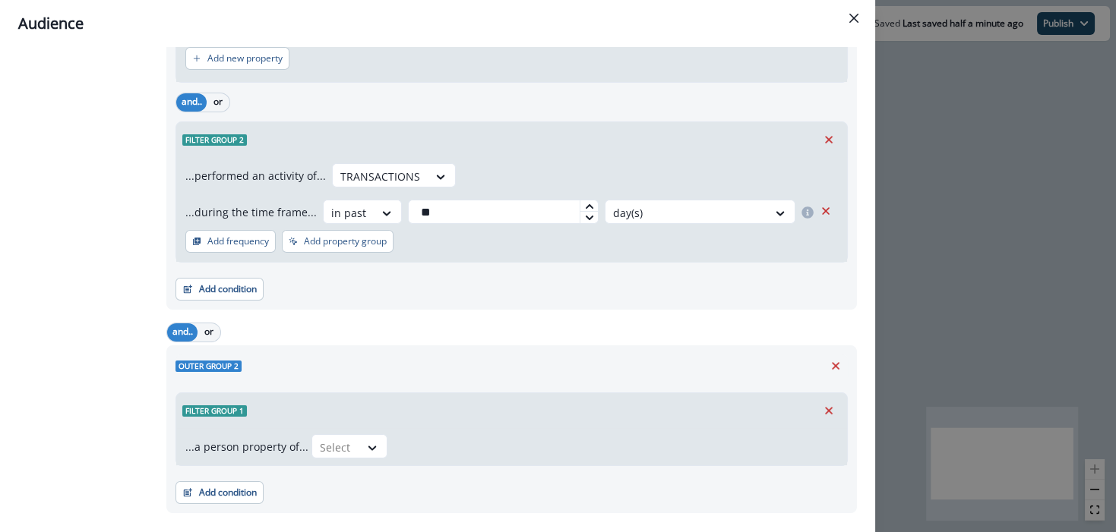
scroll to position [441, 0]
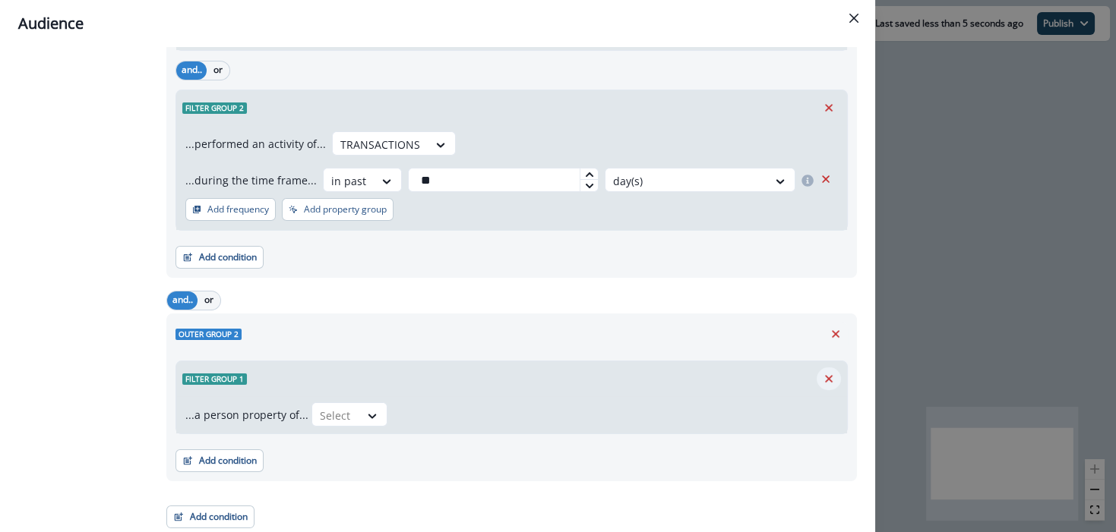
click at [822, 376] on icon "Remove" at bounding box center [829, 379] width 14 height 14
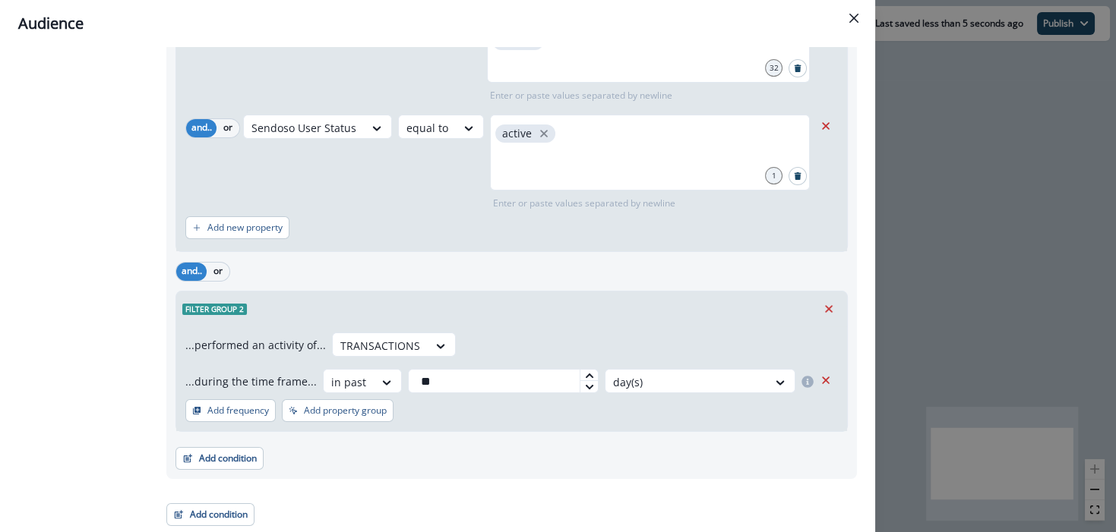
scroll to position [239, 0]
click at [225, 305] on span "Filter group 2" at bounding box center [214, 310] width 65 height 11
click at [218, 459] on button "Add condition" at bounding box center [219, 460] width 88 height 23
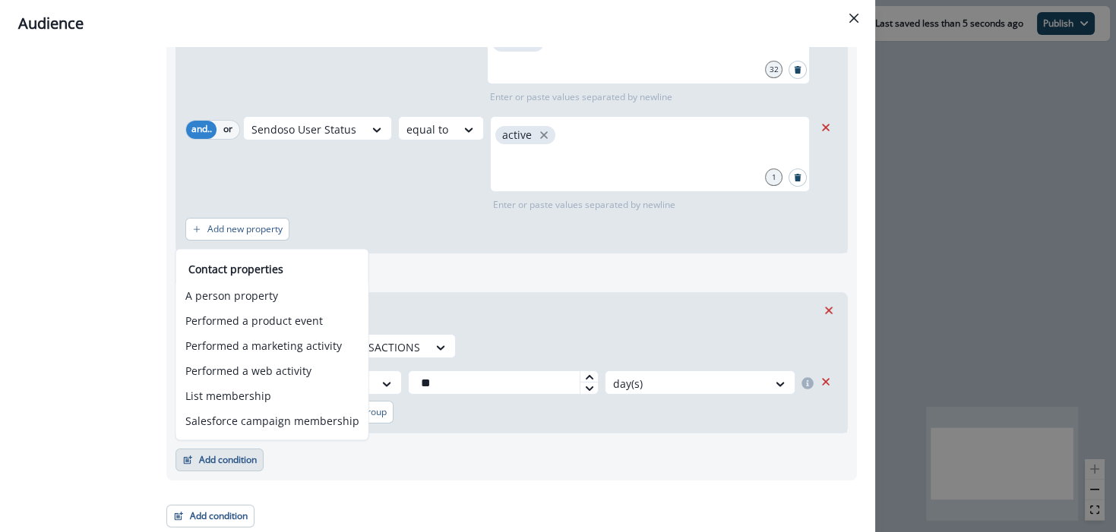
drag, startPoint x: 365, startPoint y: 464, endPoint x: 260, endPoint y: 509, distance: 114.7
click at [365, 464] on div "Add condition Contact properties A person property Performed a product event Pe…" at bounding box center [511, 453] width 672 height 38
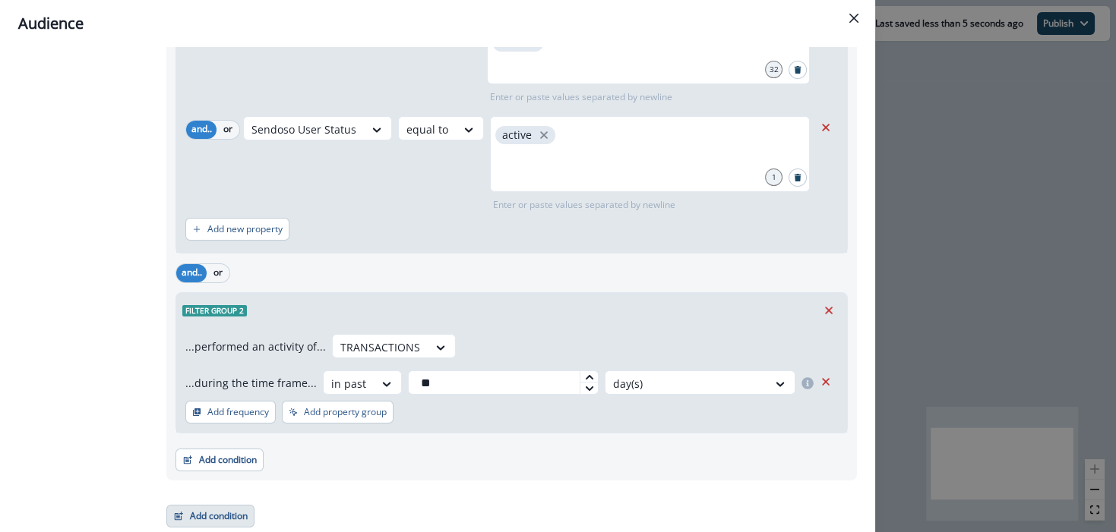
click at [227, 512] on button "Add condition" at bounding box center [210, 516] width 88 height 23
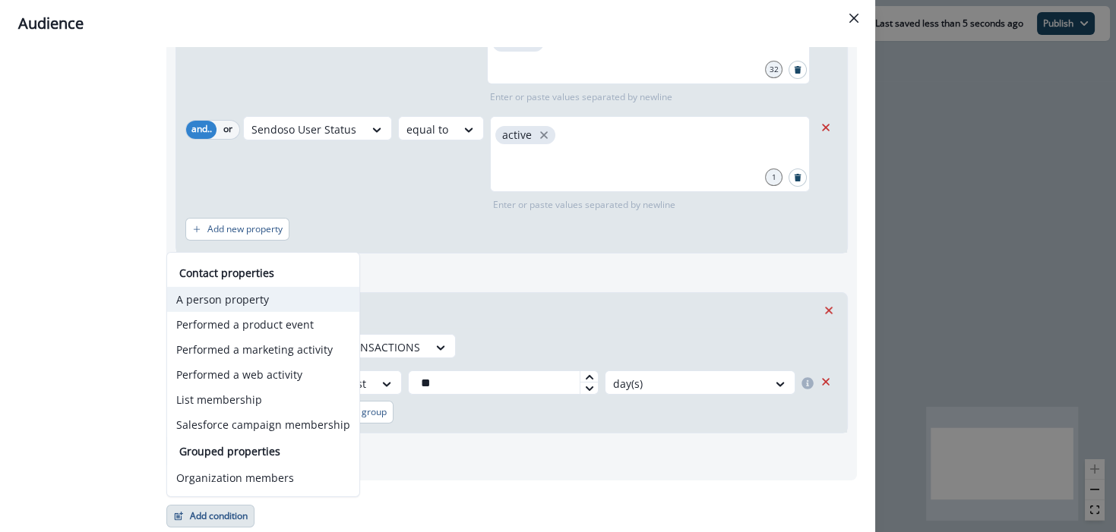
click at [211, 306] on button "A person property" at bounding box center [263, 299] width 192 height 25
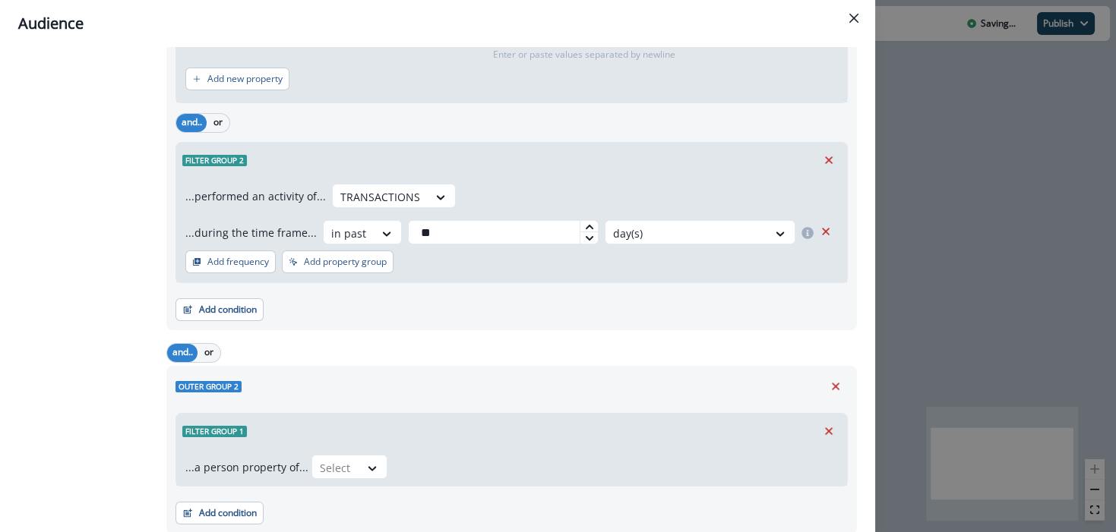
scroll to position [400, 0]
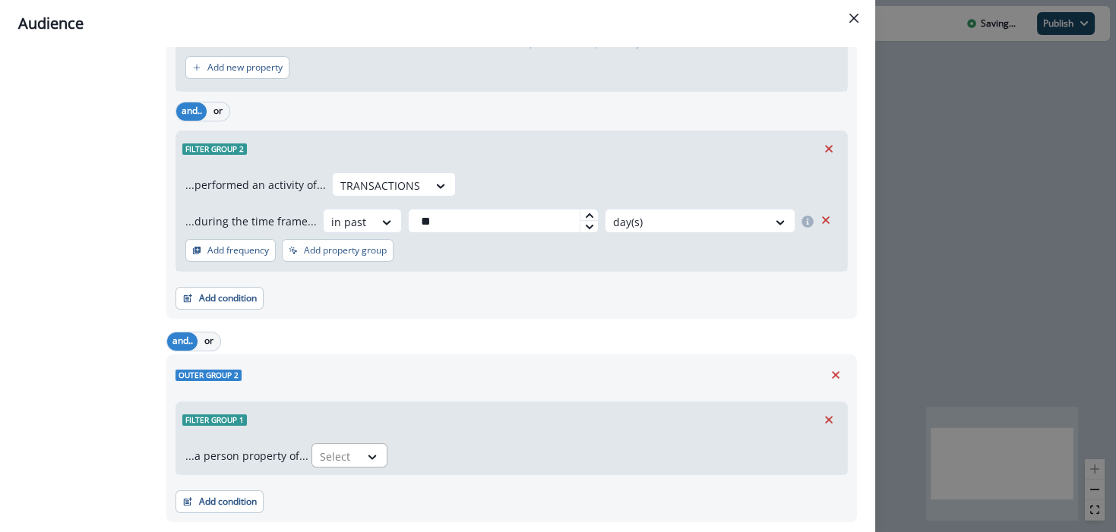
click at [336, 447] on div at bounding box center [336, 456] width 32 height 19
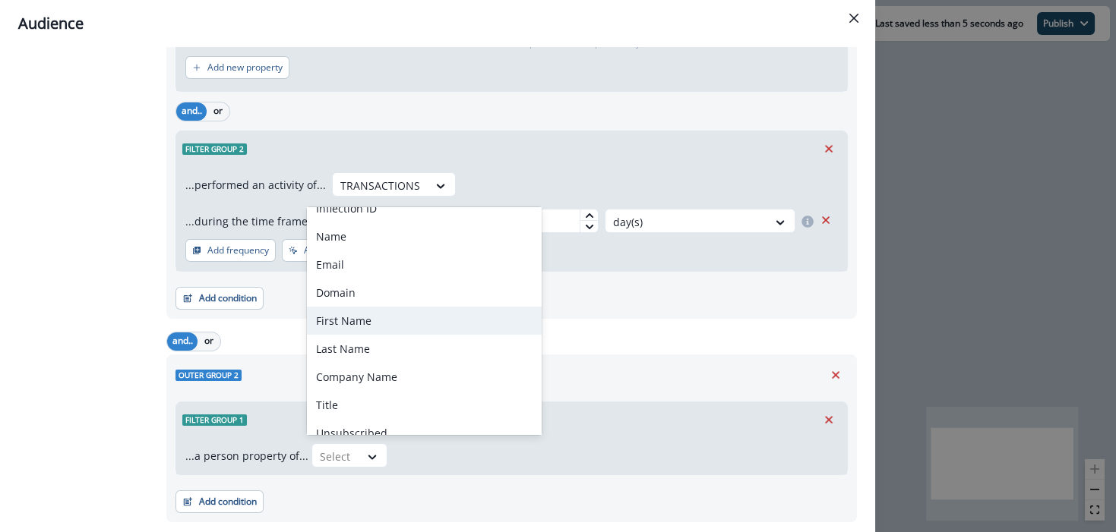
scroll to position [17, 0]
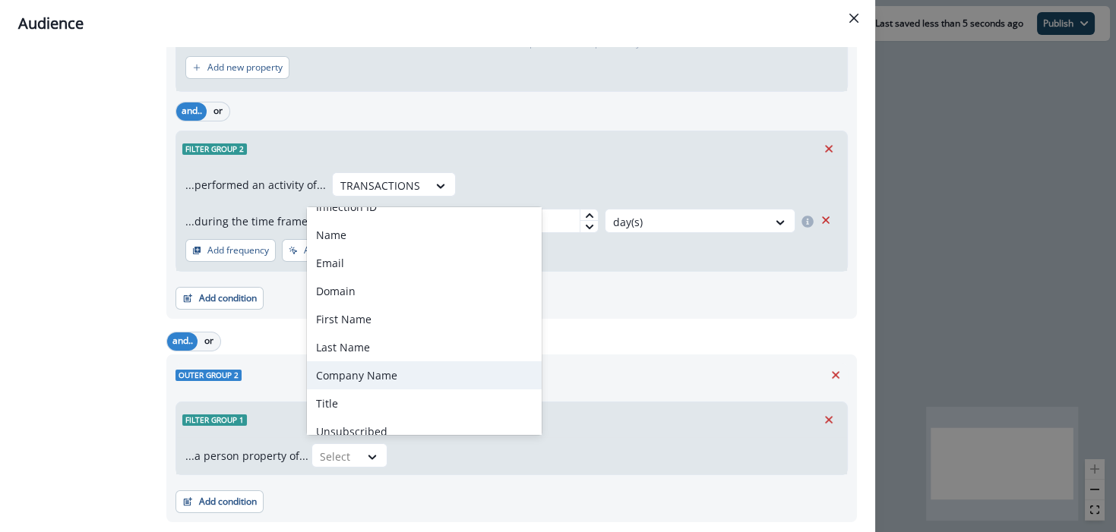
click at [368, 379] on div "Company Name" at bounding box center [424, 376] width 235 height 28
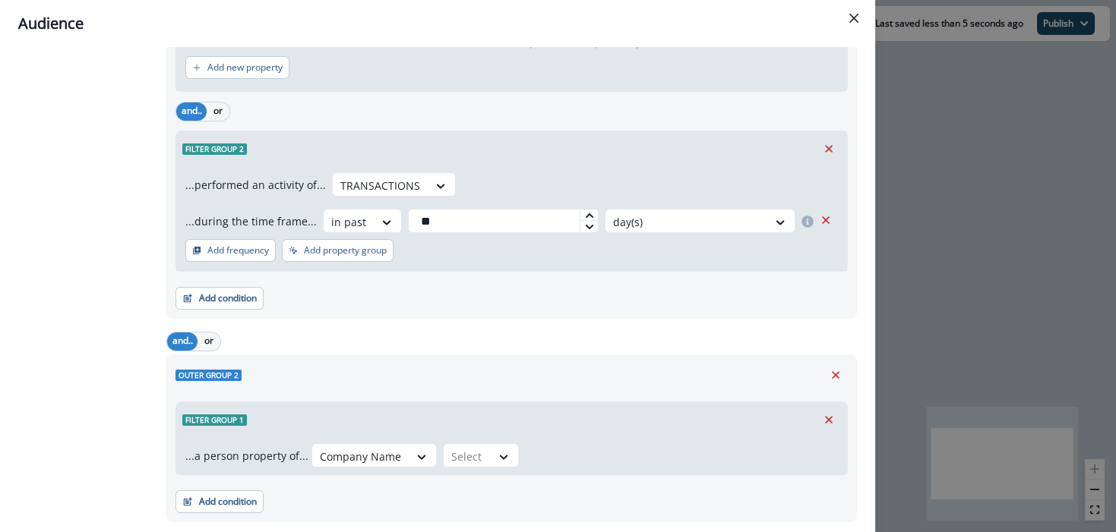
scroll to position [441, 0]
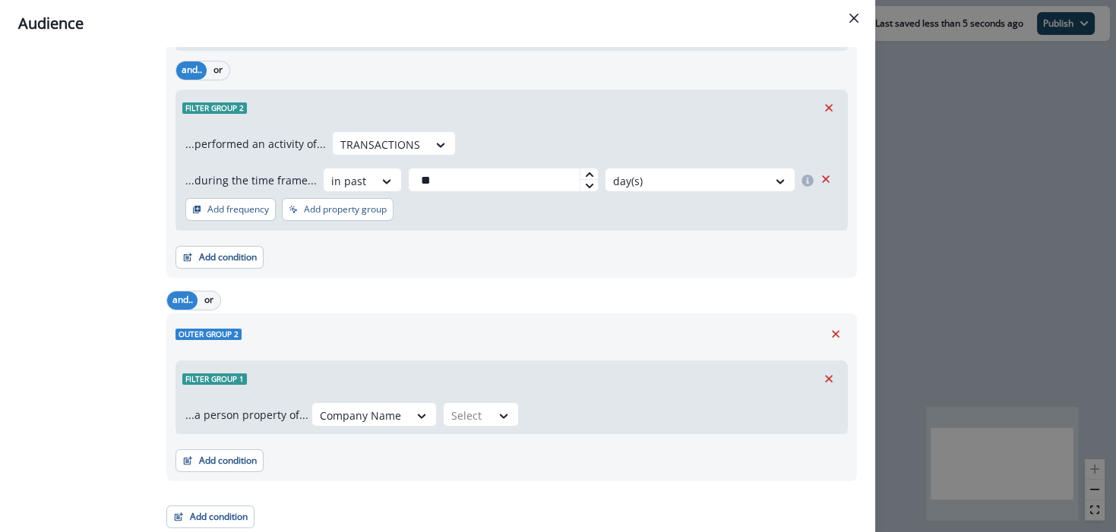
click at [463, 400] on div "...a person property of... option Company Name, selected. Company Name Select" at bounding box center [511, 415] width 671 height 37
click at [401, 414] on div at bounding box center [360, 415] width 81 height 19
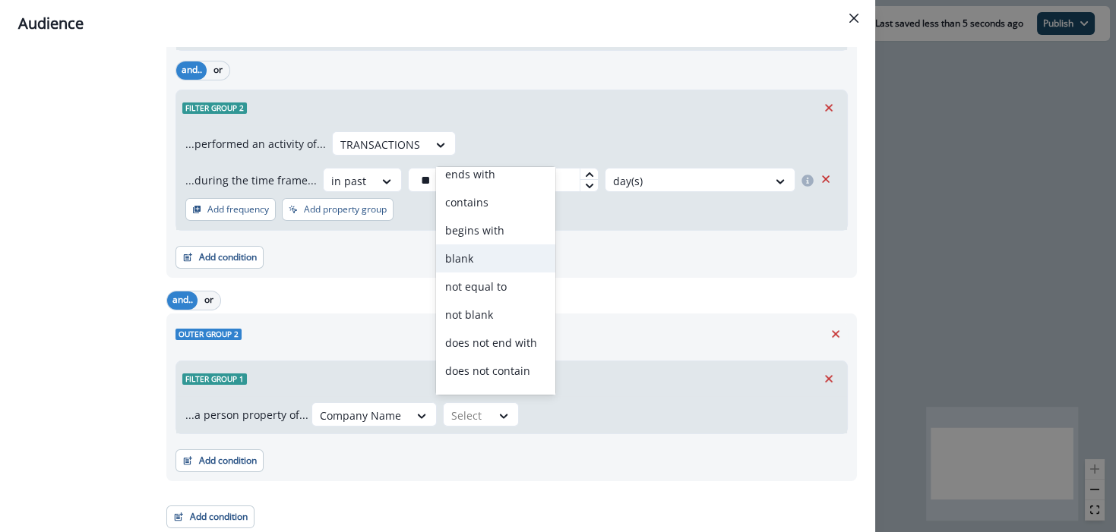
scroll to position [58, 0]
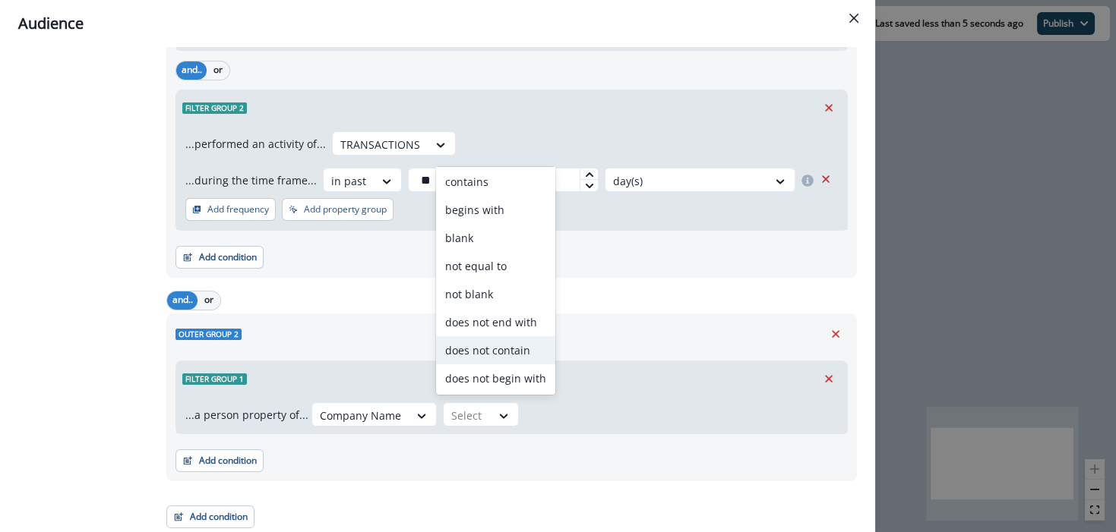
click at [509, 348] on div "does not contain" at bounding box center [495, 351] width 119 height 28
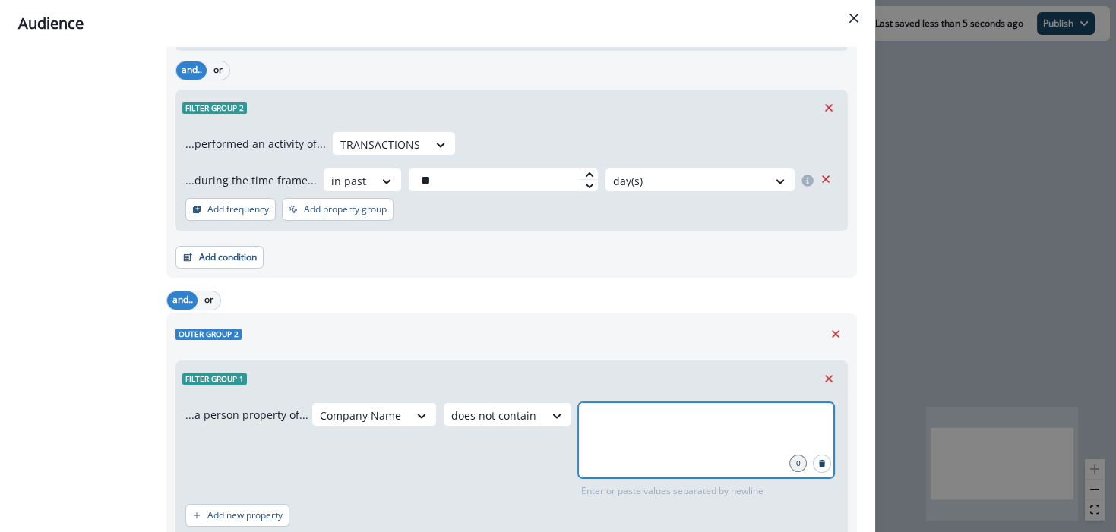
click at [621, 432] on input "text" at bounding box center [705, 421] width 251 height 30
type input "***"
click at [619, 420] on icon "close" at bounding box center [624, 422] width 14 height 14
type input "***"
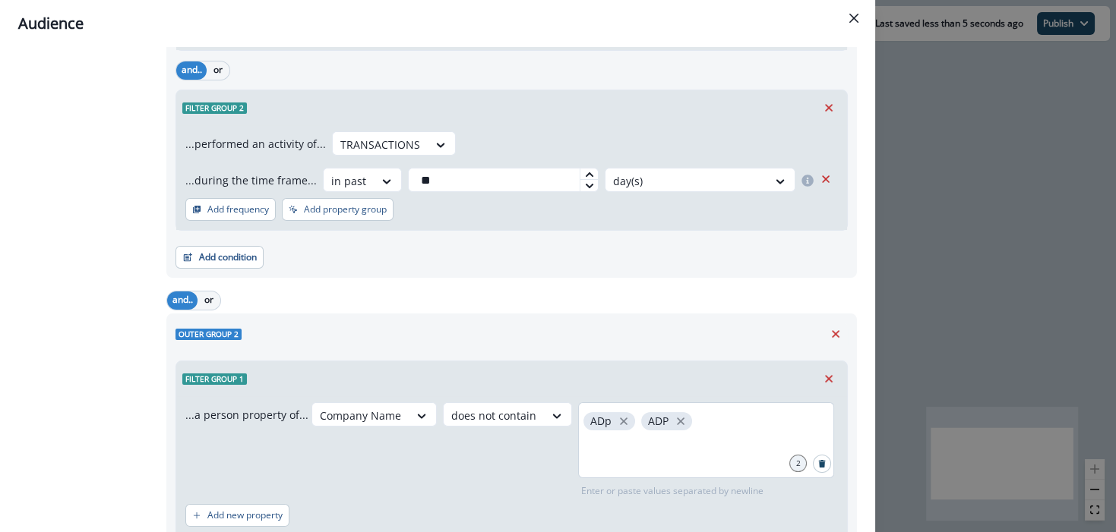
click at [445, 468] on div "Company Name does not contain ADp ADP 2 Enter or paste values separated by newl…" at bounding box center [574, 451] width 526 height 96
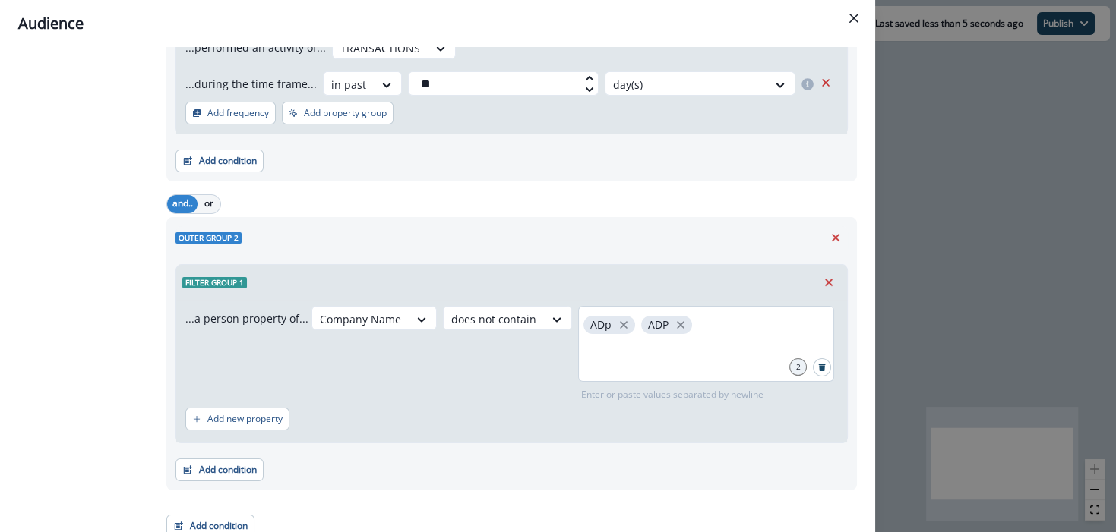
scroll to position [547, 0]
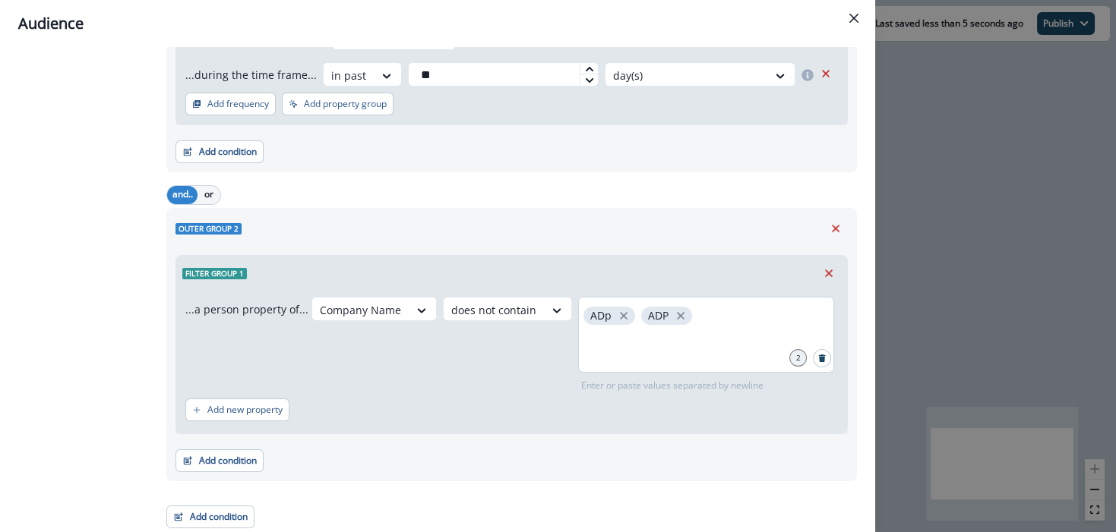
click at [460, 467] on div "Add condition Contact properties A person property Performed a product event Pe…" at bounding box center [511, 453] width 672 height 38
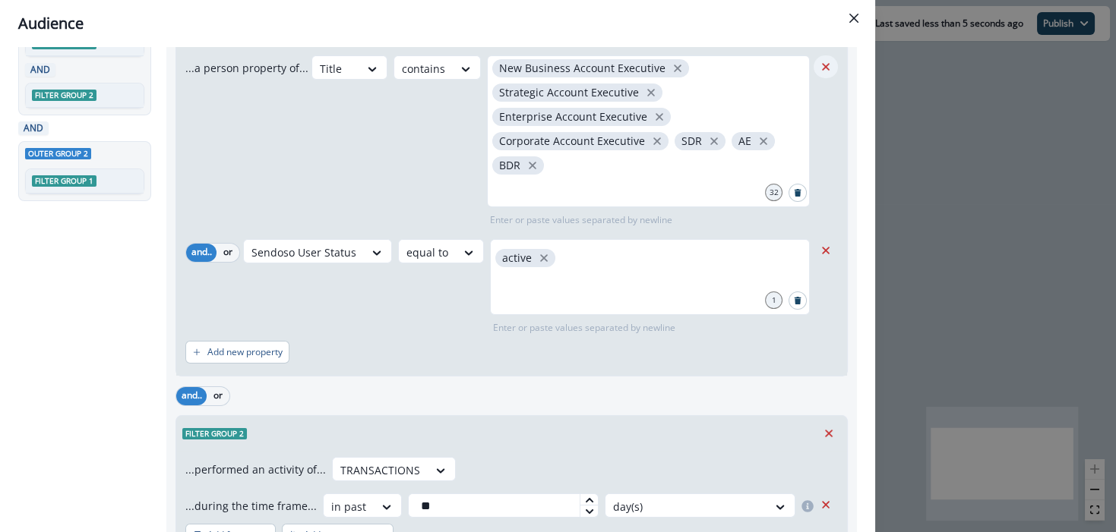
scroll to position [0, 0]
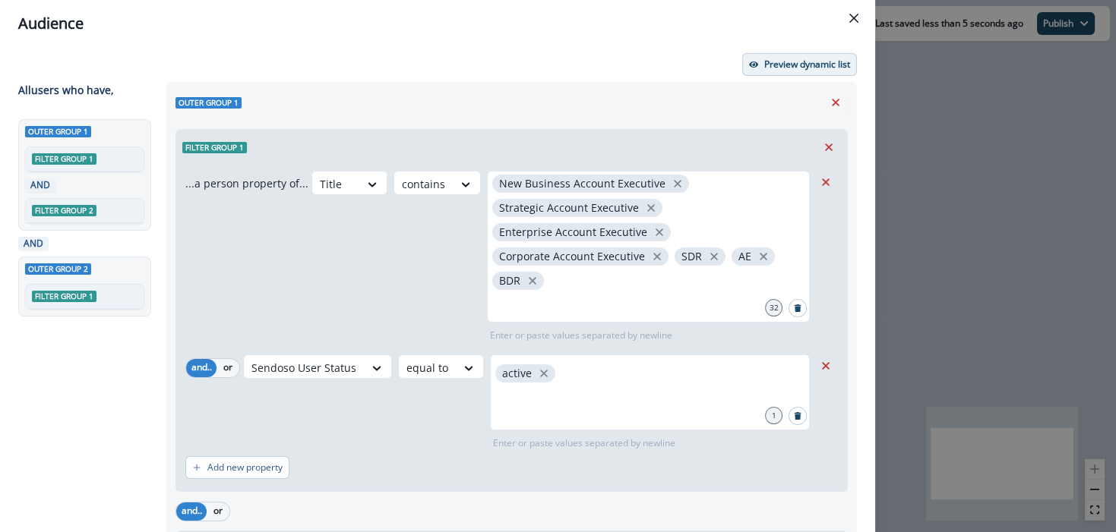
click at [785, 60] on p "Preview dynamic list" at bounding box center [807, 64] width 86 height 11
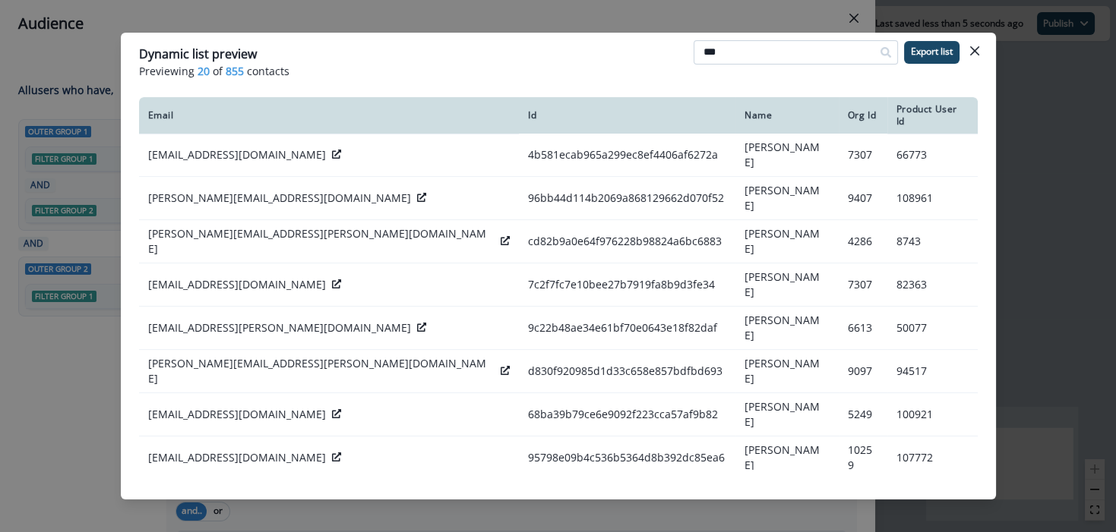
type input "***"
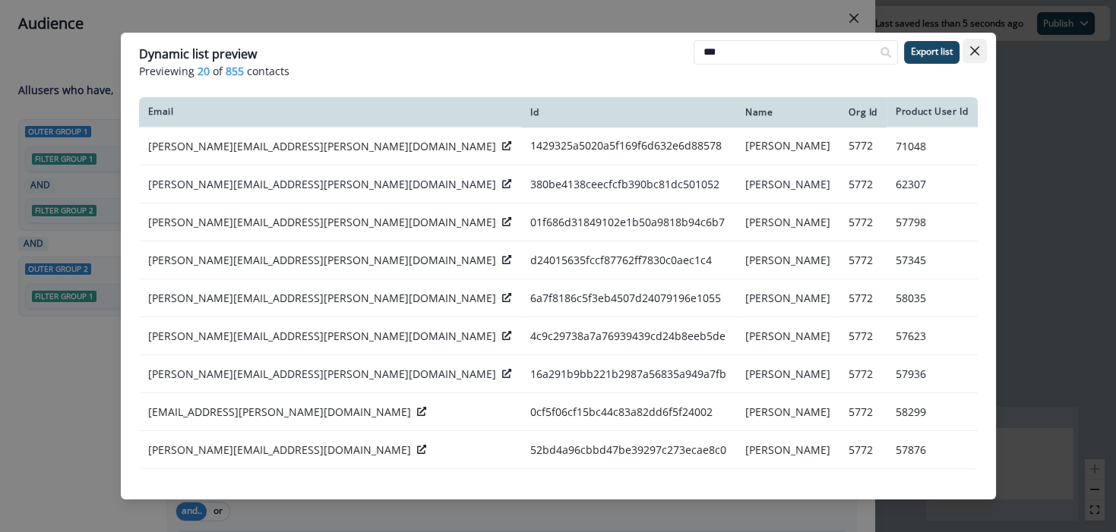
click at [973, 46] on icon "Close" at bounding box center [974, 50] width 9 height 9
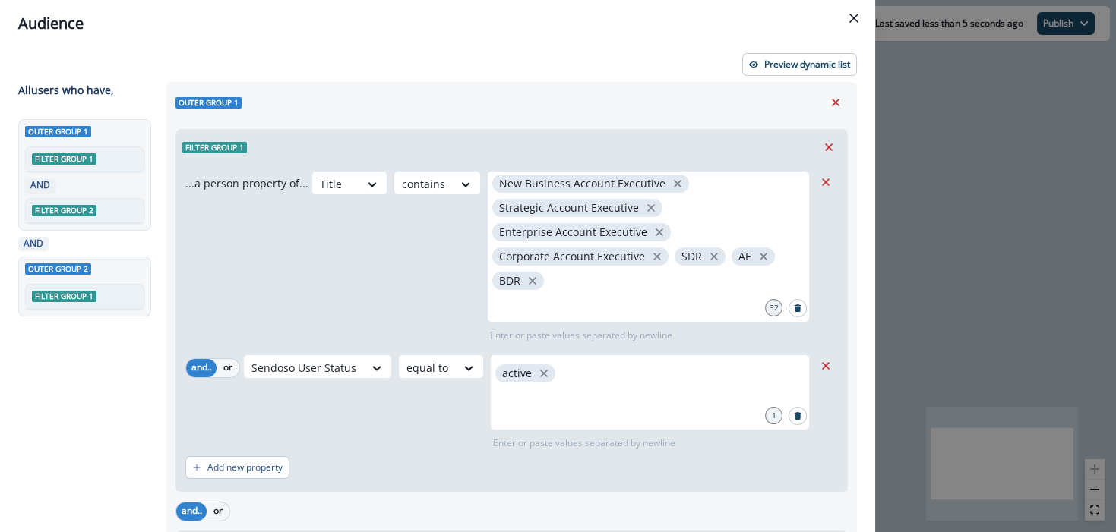
click at [345, 95] on div "Outer group 1" at bounding box center [511, 102] width 672 height 23
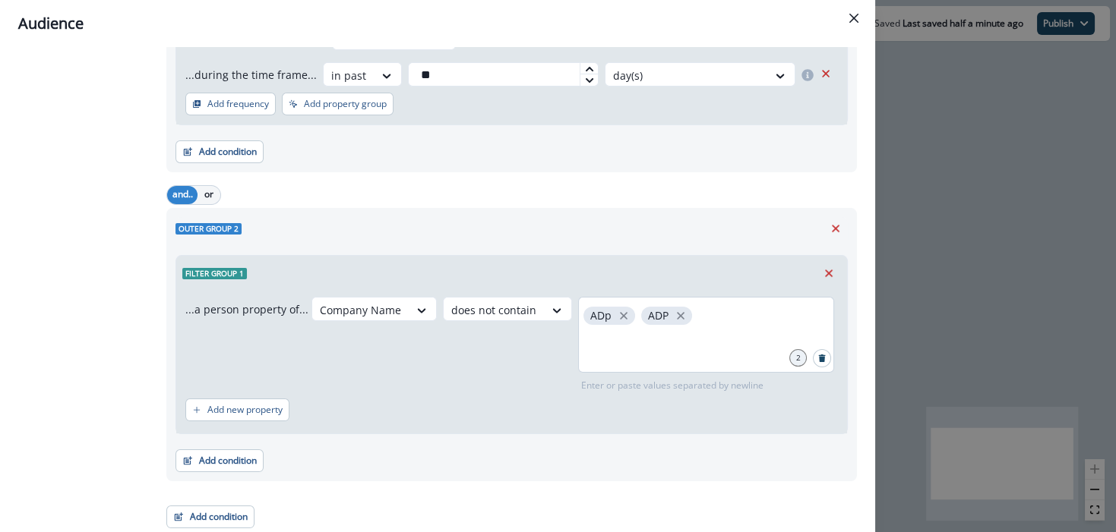
click at [336, 405] on div "Add new property" at bounding box center [511, 410] width 653 height 35
click at [251, 408] on p "Add new property" at bounding box center [244, 410] width 75 height 11
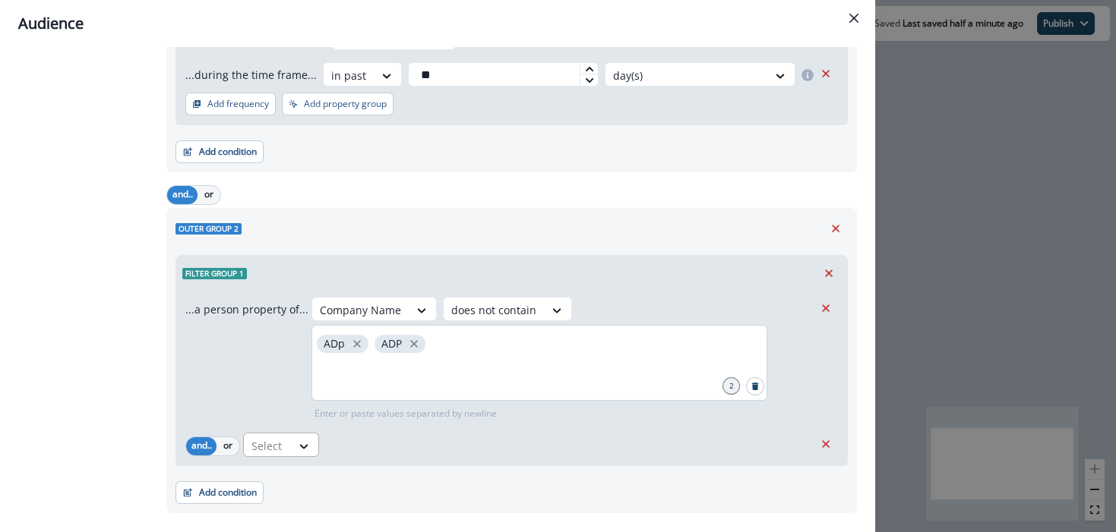
click at [451, 320] on div at bounding box center [493, 310] width 85 height 19
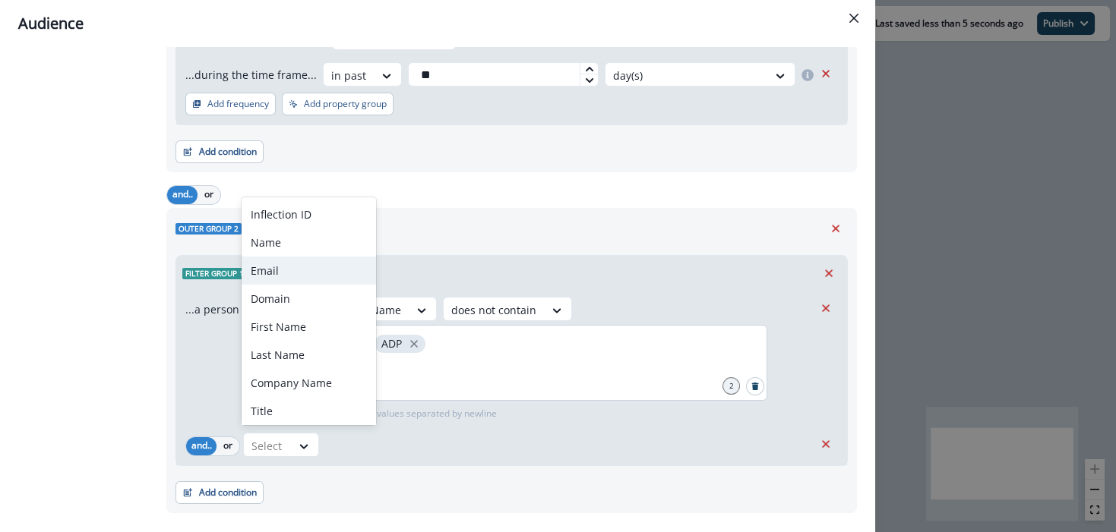
click at [279, 262] on div "Email" at bounding box center [309, 271] width 134 height 28
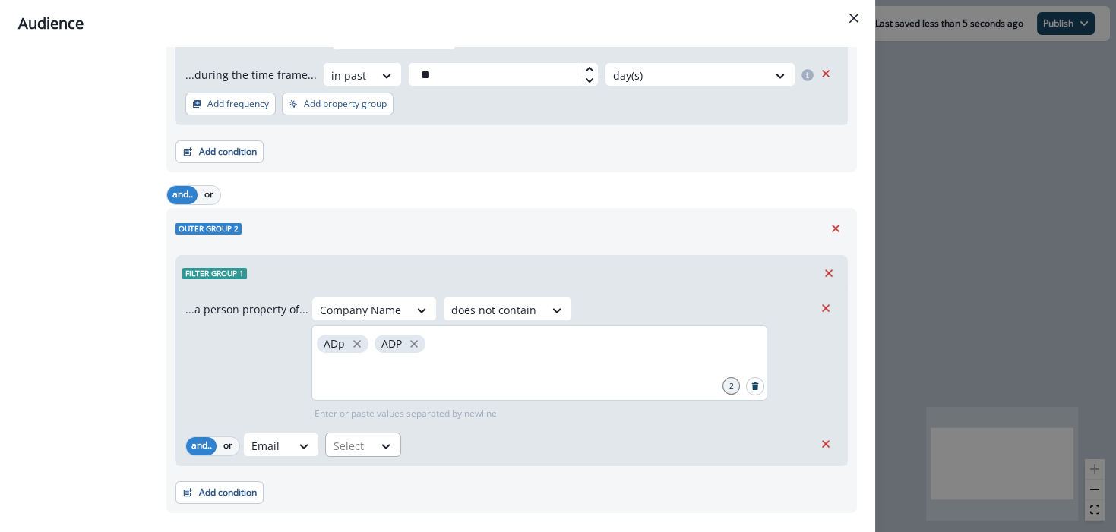
click at [357, 320] on div at bounding box center [360, 310] width 81 height 19
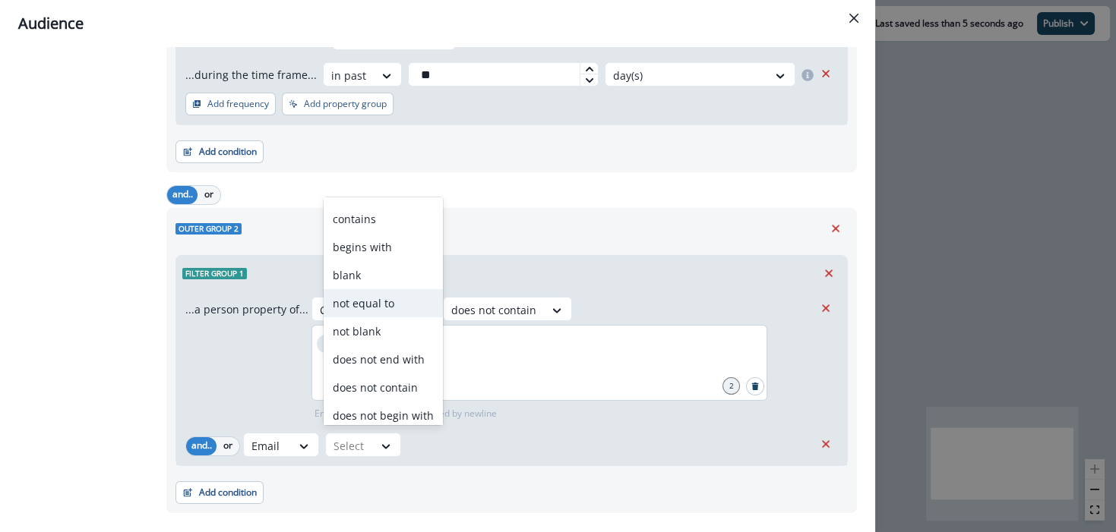
scroll to position [58, 0]
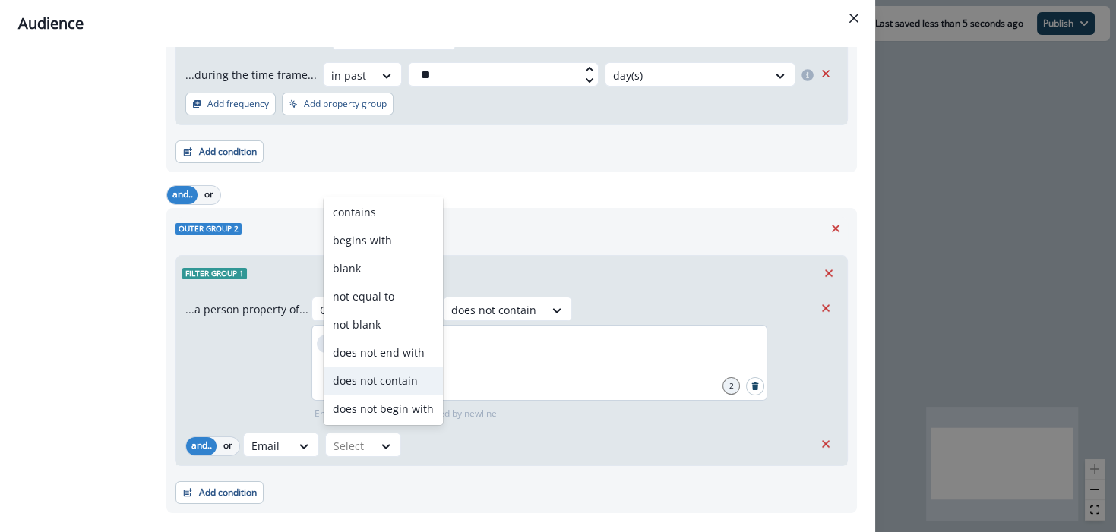
click at [387, 378] on div "does not contain" at bounding box center [383, 381] width 119 height 28
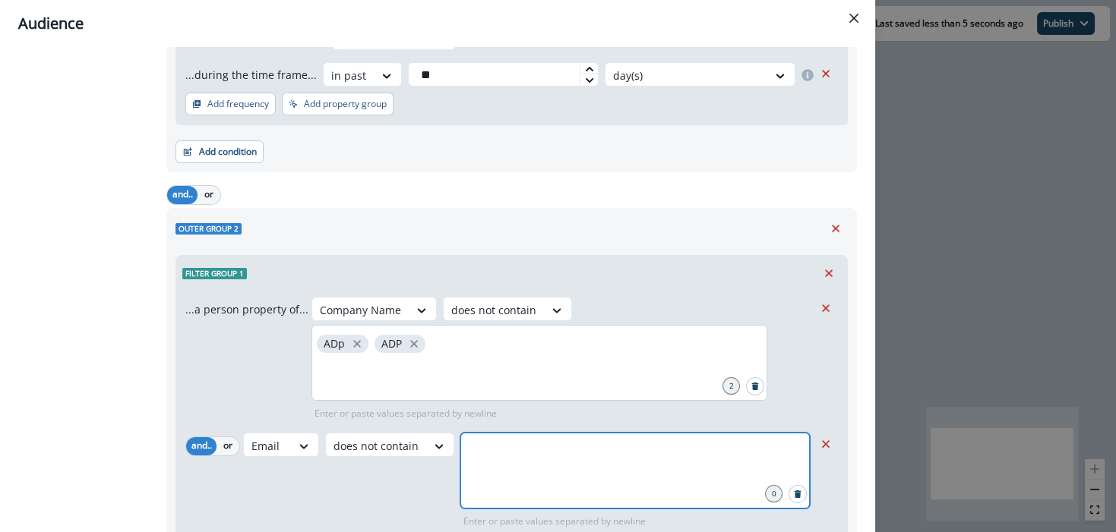
click at [495, 456] on input "text" at bounding box center [635, 452] width 345 height 30
type input "***"
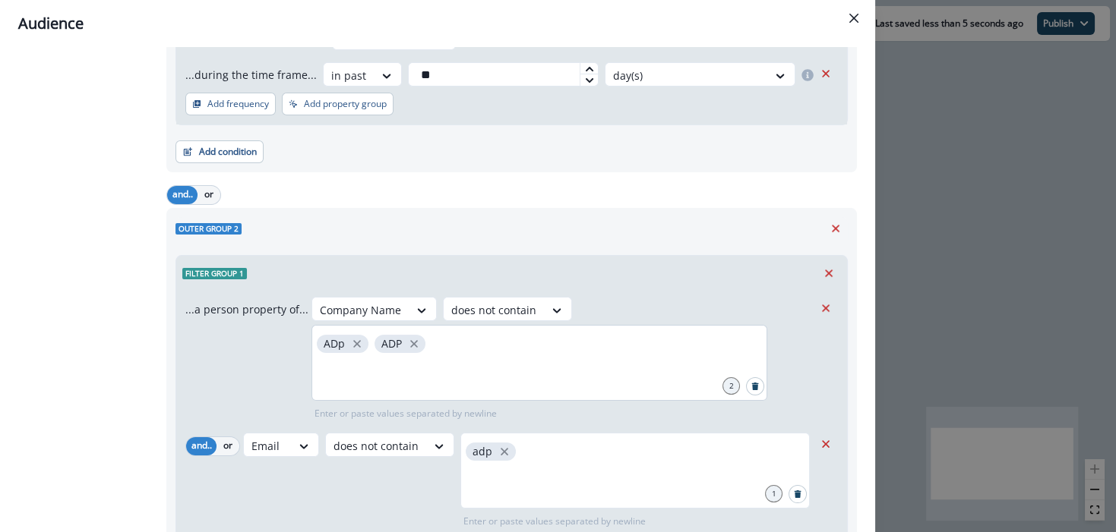
click at [305, 485] on div "Email does not contain adp 1 Enter or paste values separated by newline" at bounding box center [528, 481] width 570 height 96
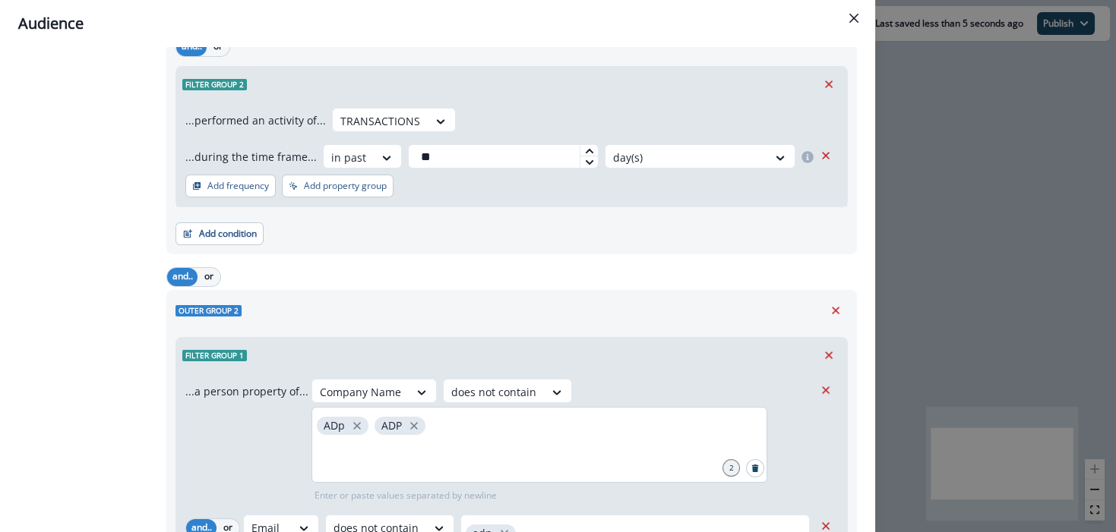
scroll to position [0, 0]
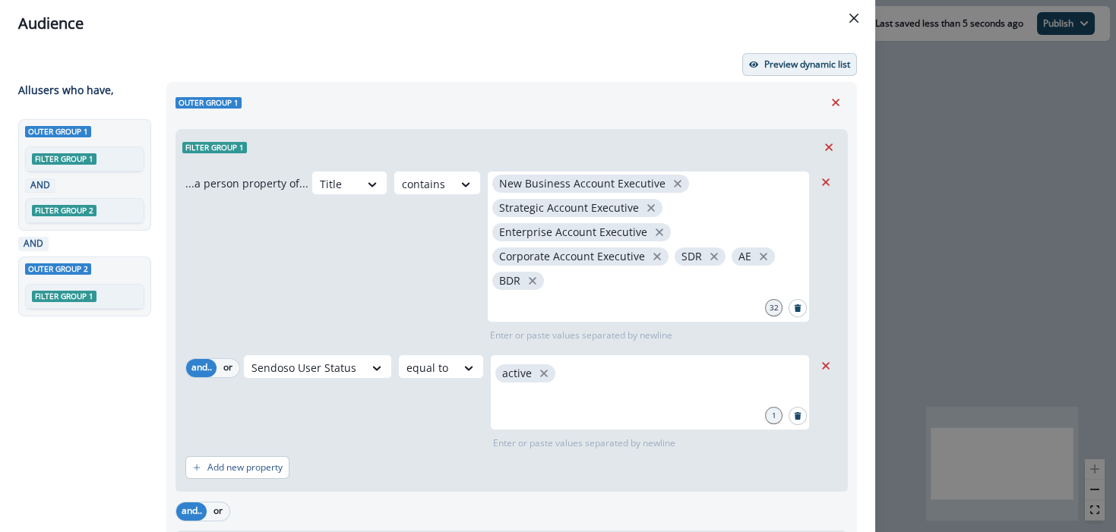
click at [793, 71] on button "Preview dynamic list" at bounding box center [799, 64] width 115 height 23
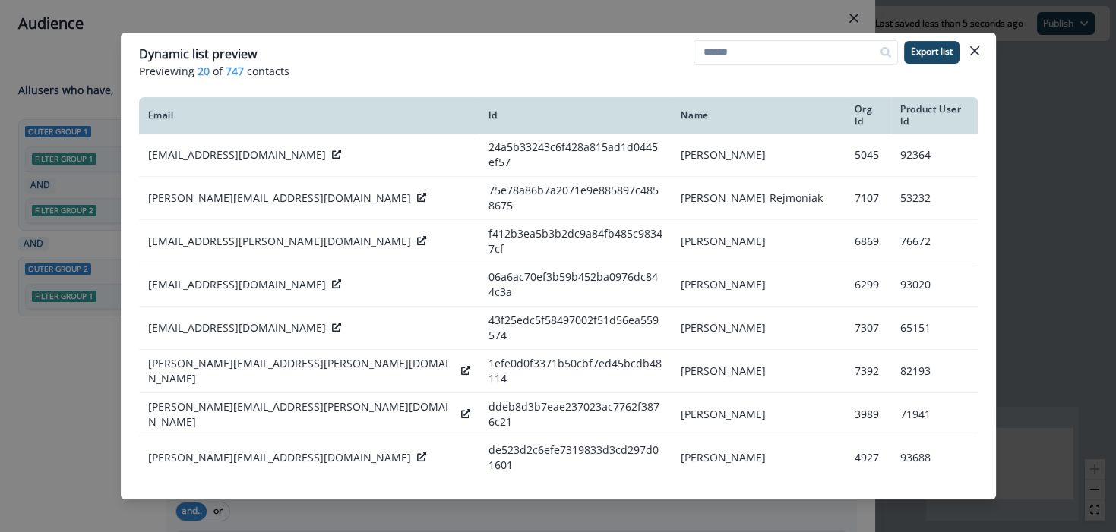
drag, startPoint x: 774, startPoint y: 77, endPoint x: 757, endPoint y: 68, distance: 19.4
click at [772, 75] on p "Previewing 20 of 747 contacts" at bounding box center [558, 71] width 839 height 16
click at [744, 62] on input at bounding box center [796, 52] width 204 height 24
type input "***"
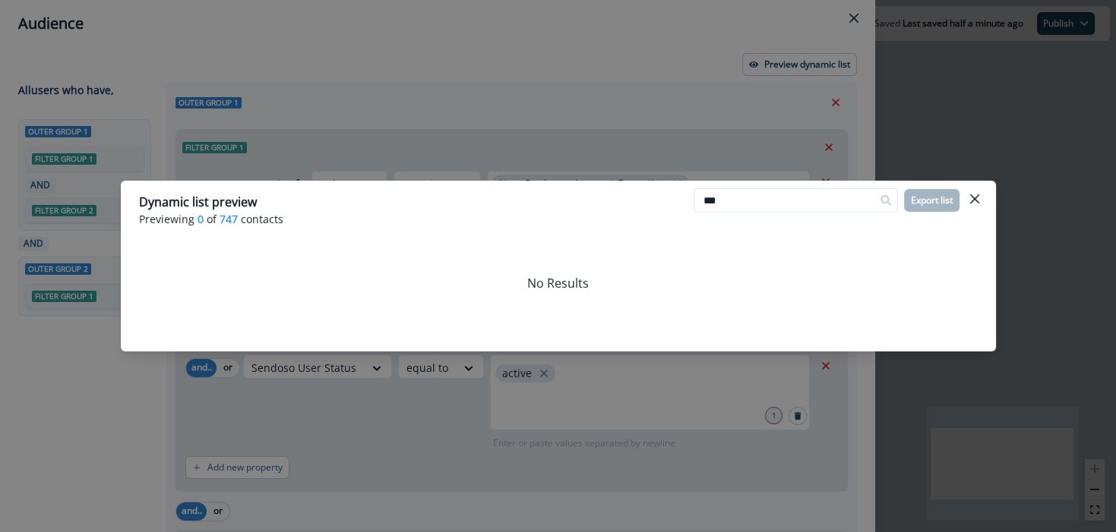
drag, startPoint x: 973, startPoint y: 198, endPoint x: 637, endPoint y: 108, distance: 348.4
click at [972, 198] on icon "Close" at bounding box center [974, 198] width 9 height 9
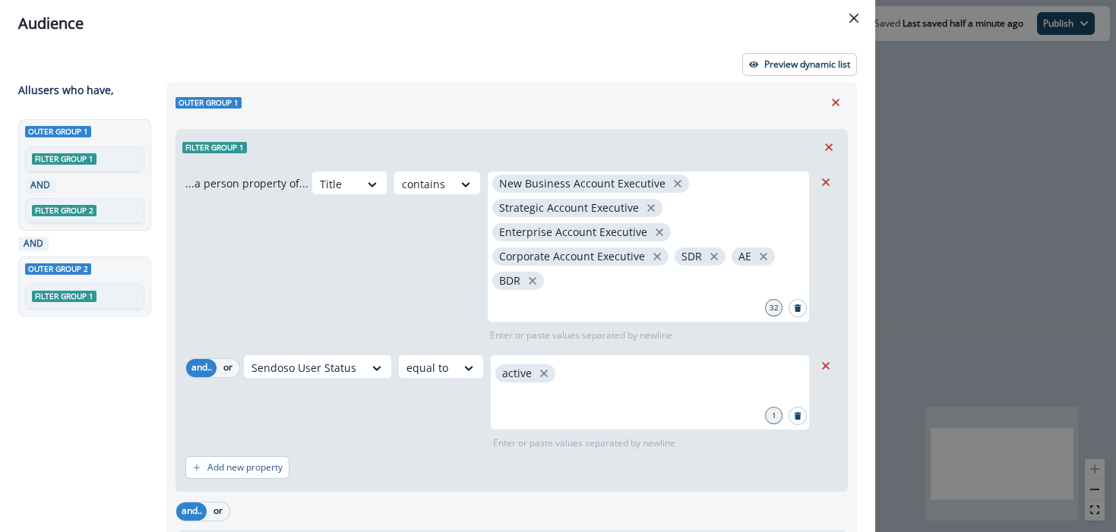
click at [478, 54] on div "Preview dynamic list" at bounding box center [437, 64] width 839 height 23
click at [587, 281] on div "Sales Development Representative Business Development Representative Sales Deve…" at bounding box center [648, 247] width 323 height 152
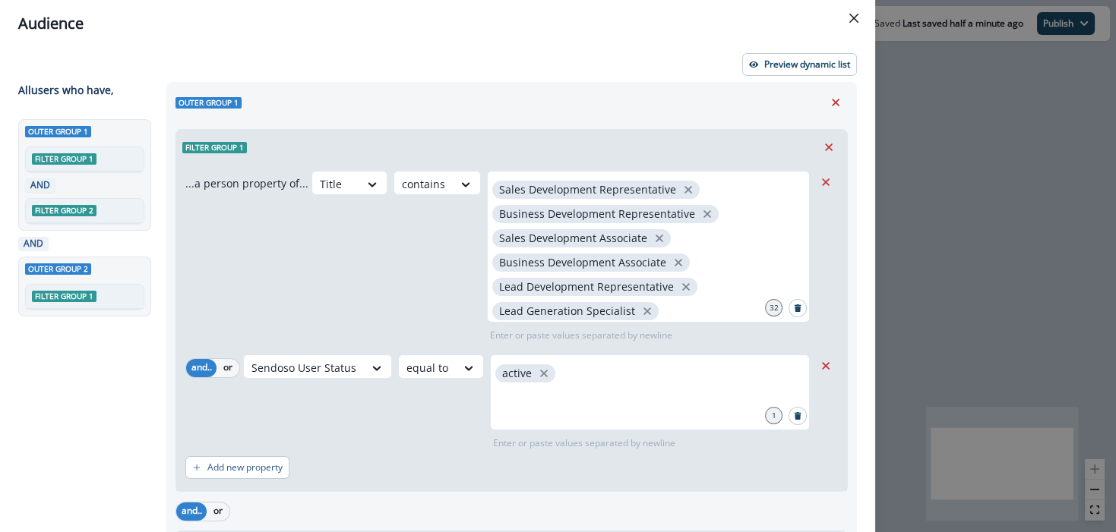
click at [399, 248] on div "Title contains Sales Development Representative Business Development Representa…" at bounding box center [562, 257] width 502 height 172
click at [853, 21] on icon "Close" at bounding box center [853, 18] width 9 height 9
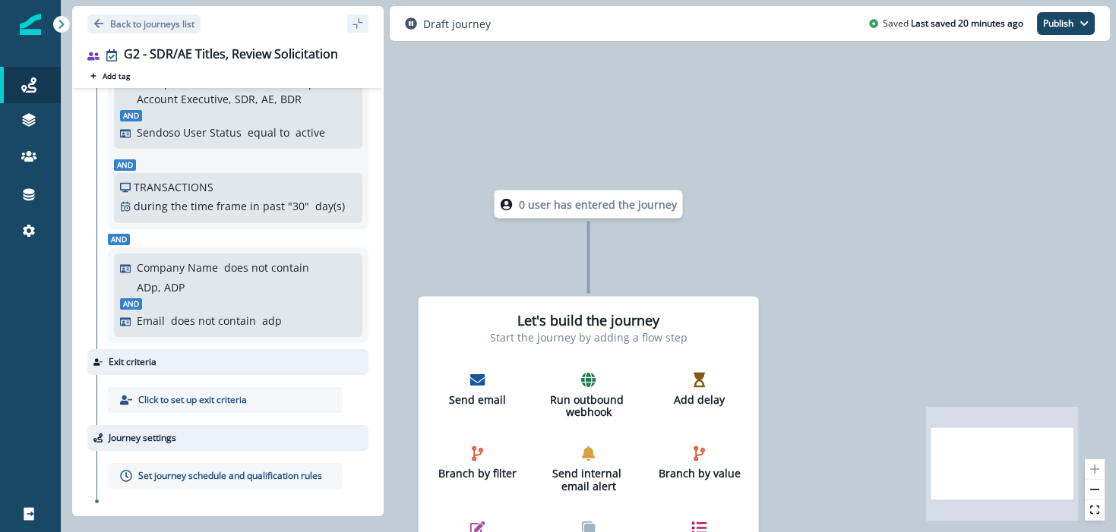
scroll to position [473, 0]
click at [488, 400] on p "Send email" at bounding box center [478, 399] width 84 height 13
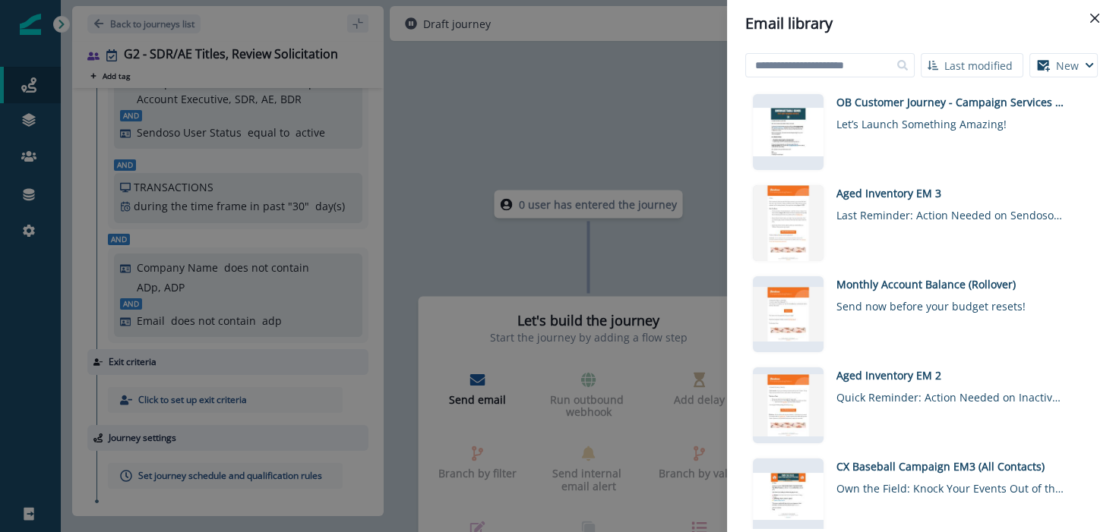
click at [1079, 61] on button "New" at bounding box center [1063, 65] width 68 height 24
click at [1092, 20] on icon "Close" at bounding box center [1094, 18] width 9 height 9
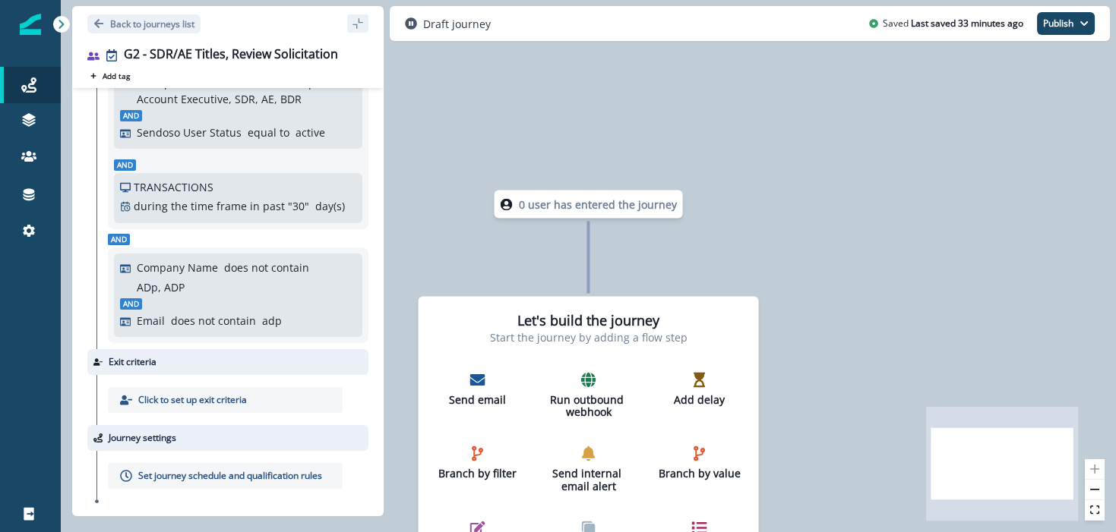
click at [507, 104] on div "0 user has entered the journey Let's build the journey Start the journey by add…" at bounding box center [588, 266] width 1055 height 532
click at [103, 20] on icon "Go back" at bounding box center [98, 23] width 11 height 11
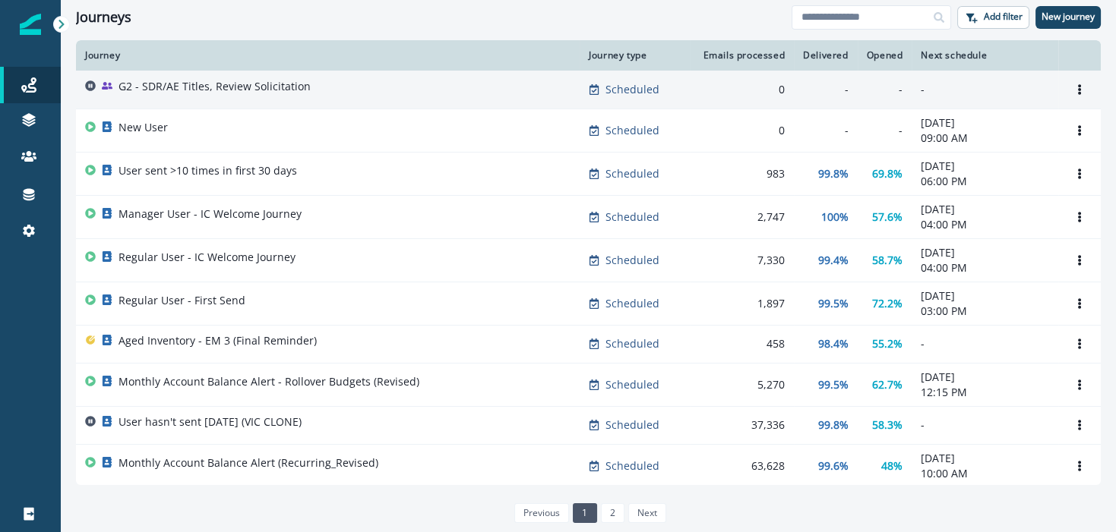
click at [253, 71] on td "G2 - SDR/AE Titles, Review Solicitation" at bounding box center [328, 90] width 504 height 38
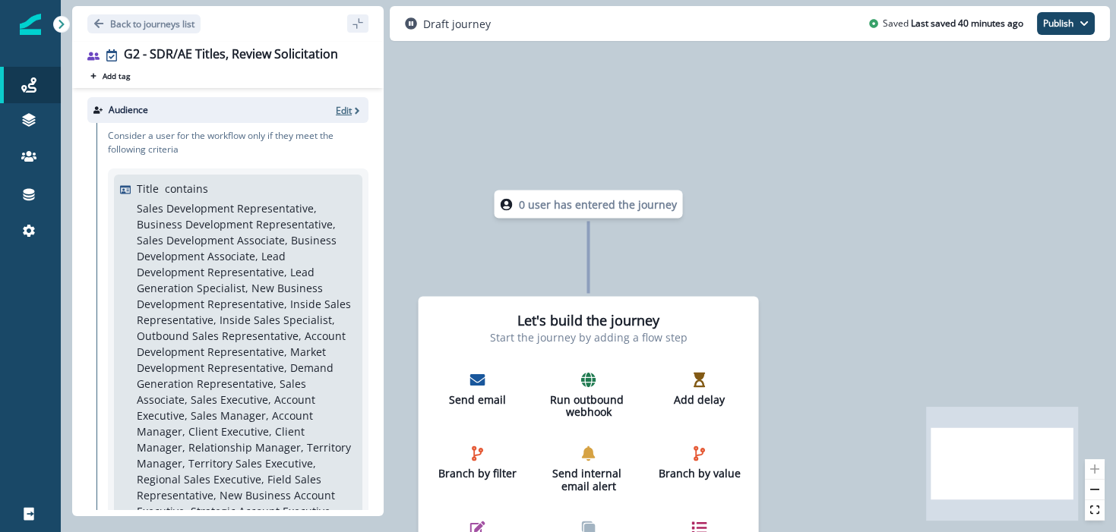
click at [352, 114] on icon "button" at bounding box center [357, 111] width 11 height 11
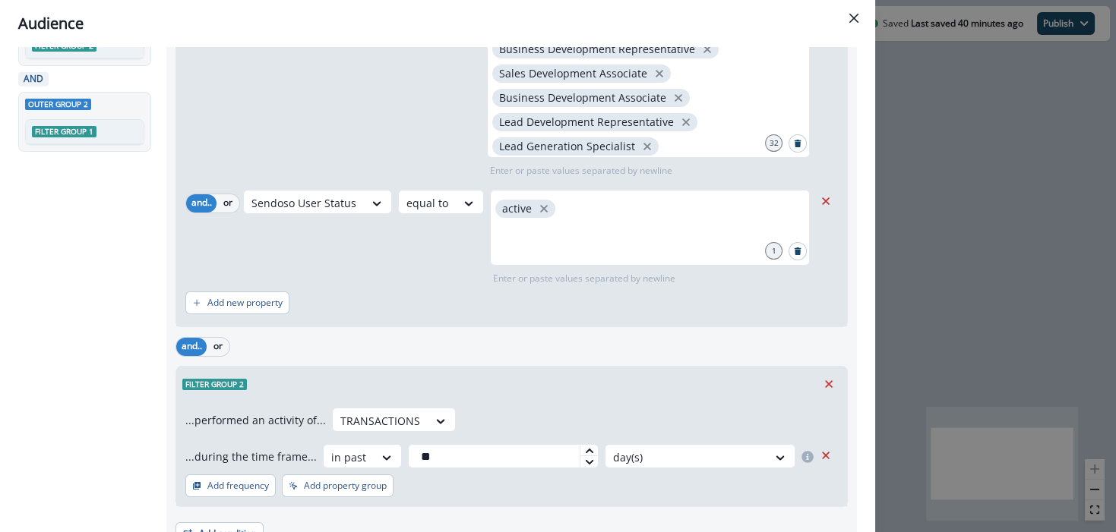
scroll to position [155, 0]
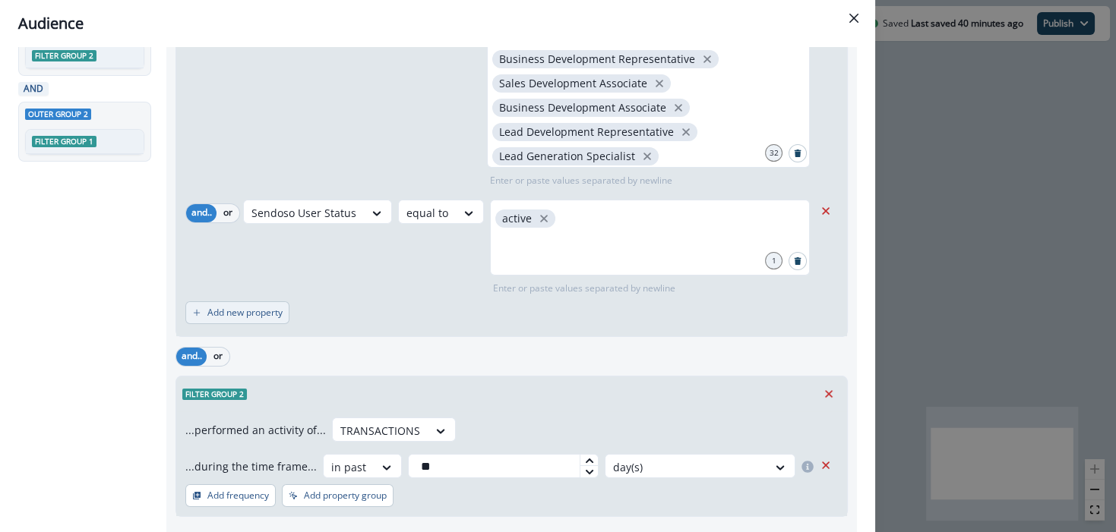
click at [239, 321] on button "Add new property" at bounding box center [237, 313] width 104 height 23
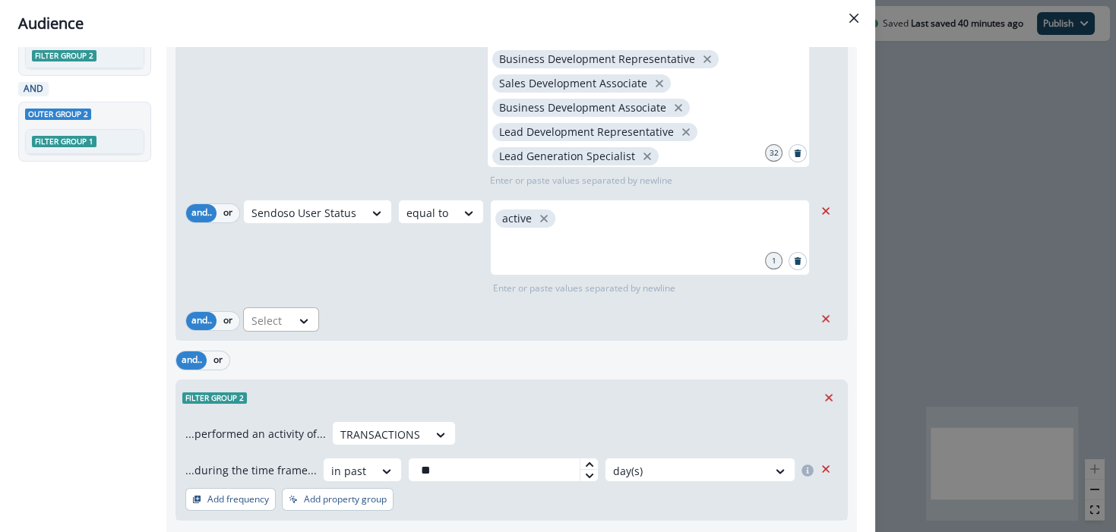
click at [320, 39] on div at bounding box center [336, 29] width 32 height 19
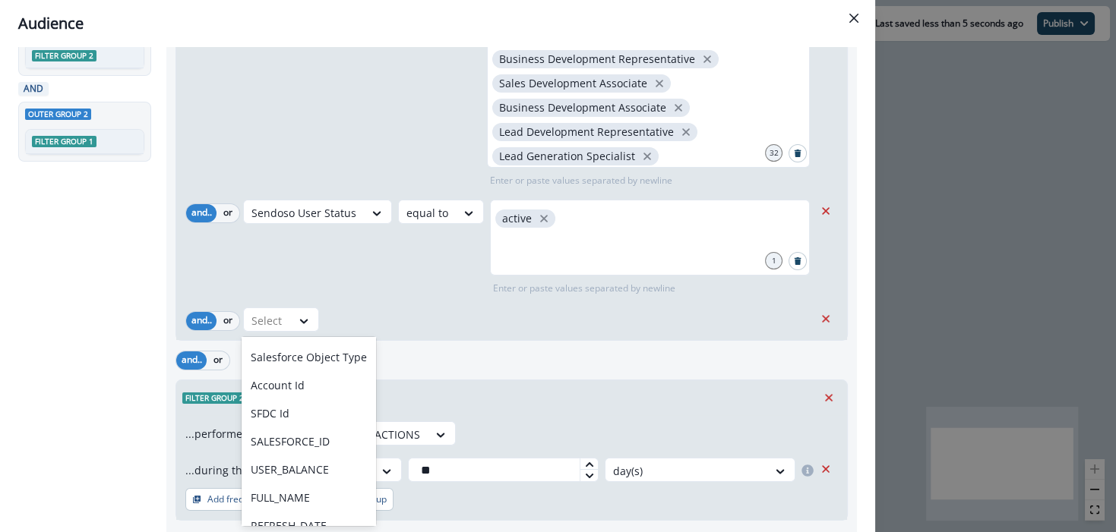
scroll to position [317, 0]
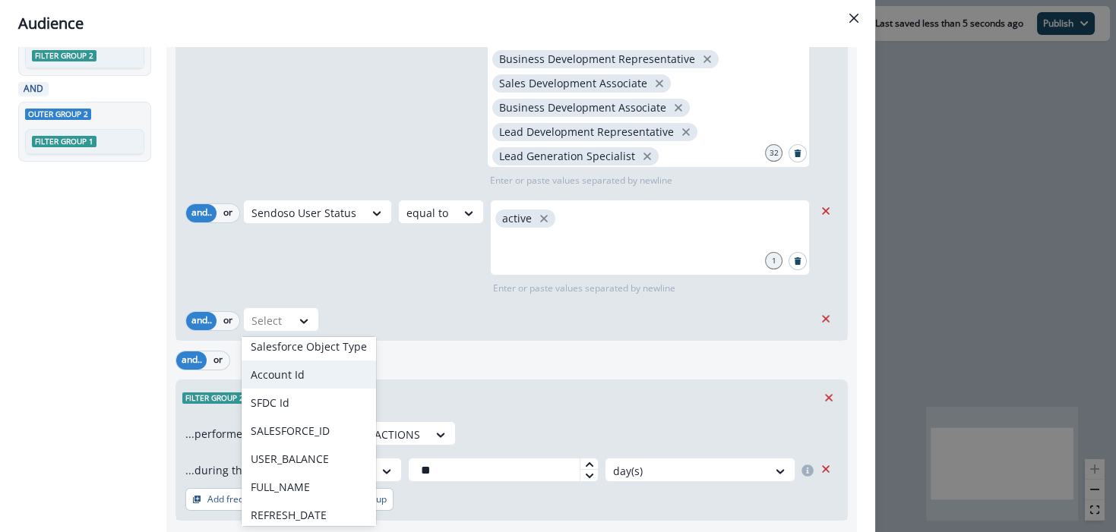
click at [419, 342] on div "Filter group 1 ...a person property of... Title contains Sales Development Repr…" at bounding box center [511, 244] width 672 height 553
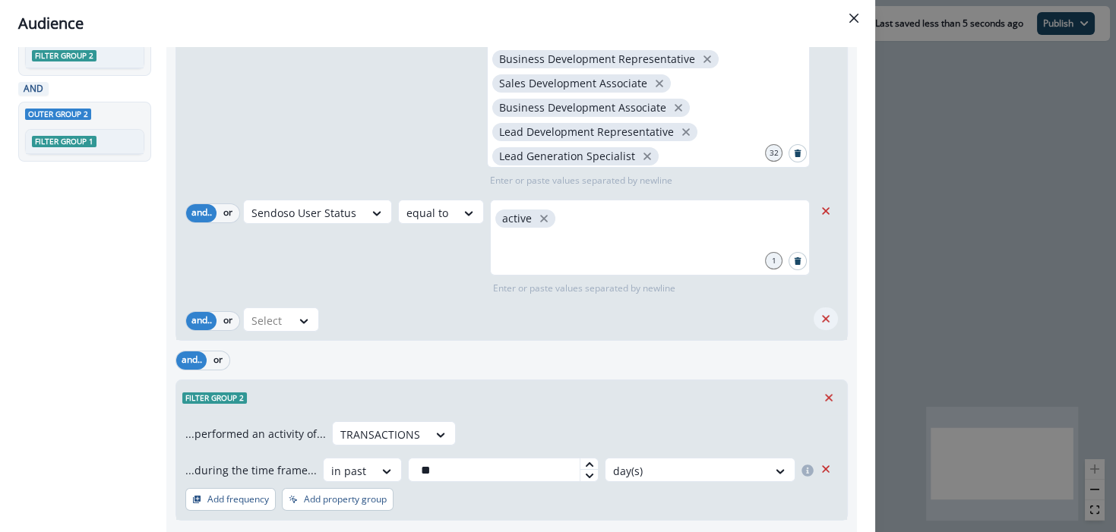
click at [819, 314] on icon "Remove" at bounding box center [826, 319] width 14 height 14
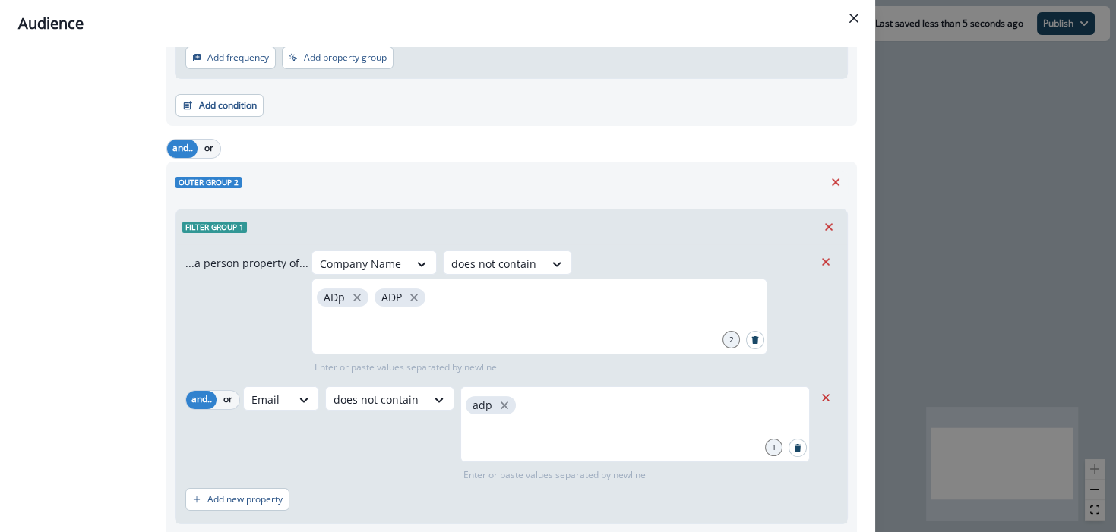
scroll to position [682, 0]
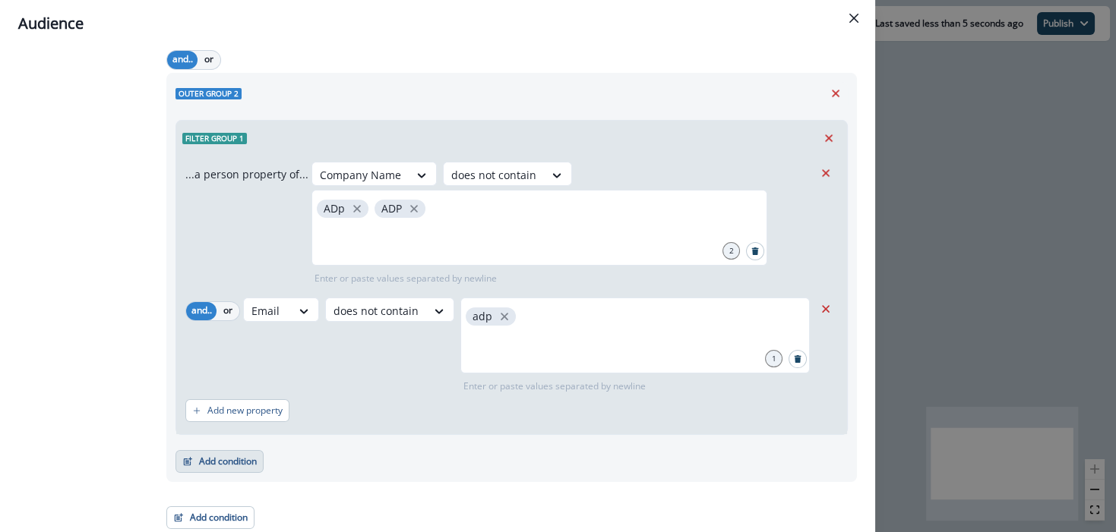
click at [226, 467] on button "Add condition" at bounding box center [219, 461] width 88 height 23
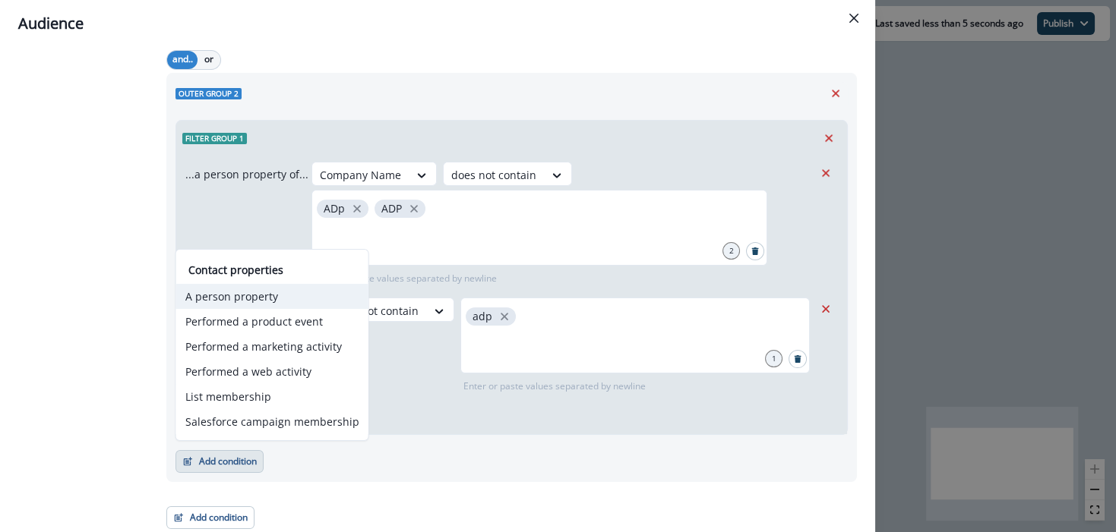
click at [299, 300] on button "A person property" at bounding box center [272, 296] width 192 height 25
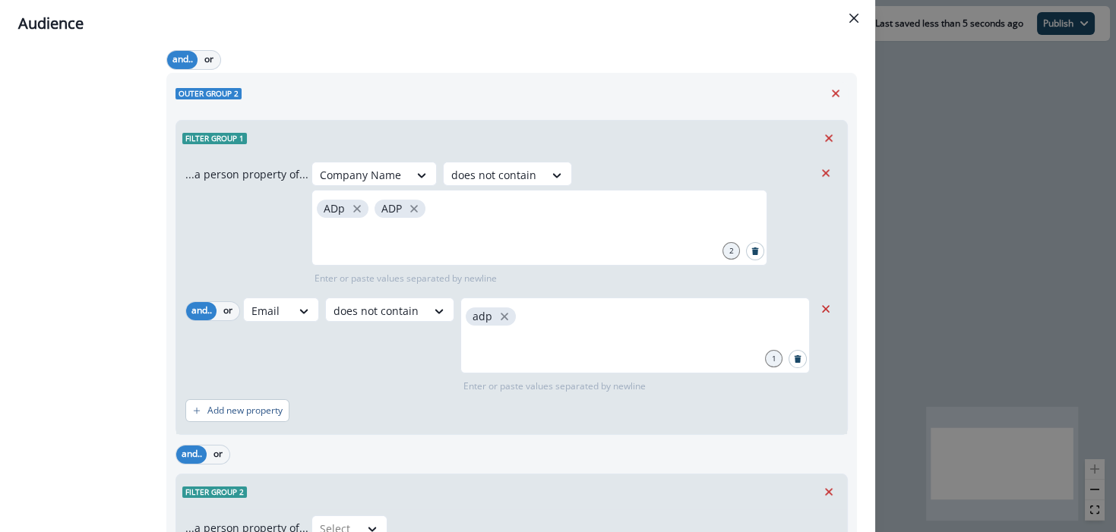
scroll to position [795, 0]
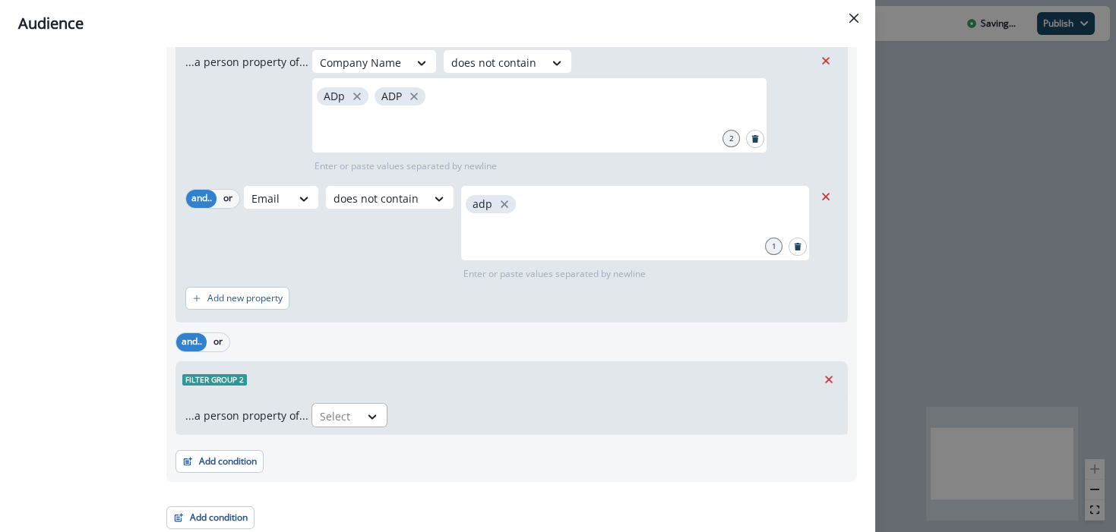
click at [346, 407] on div at bounding box center [336, 416] width 32 height 19
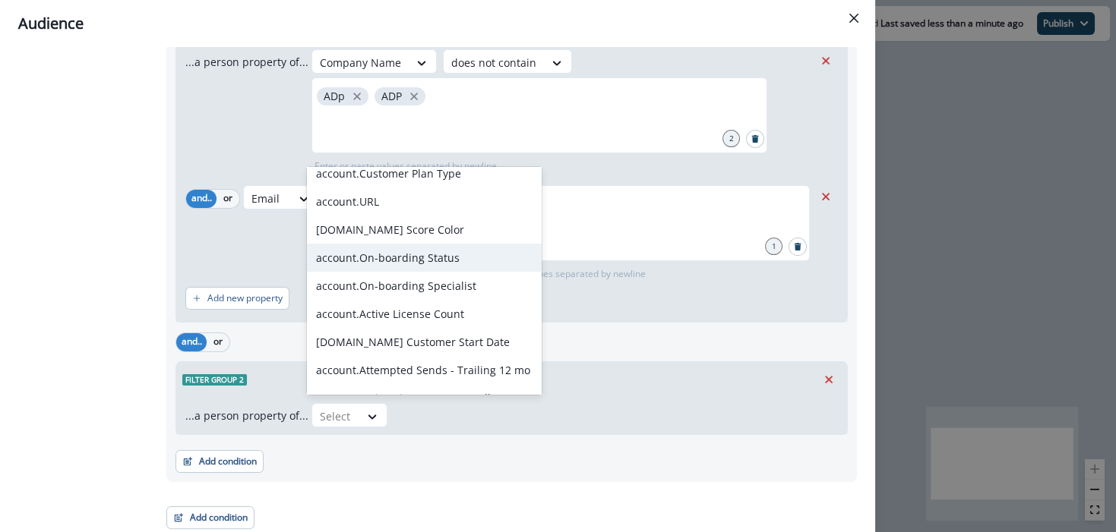
scroll to position [3161, 0]
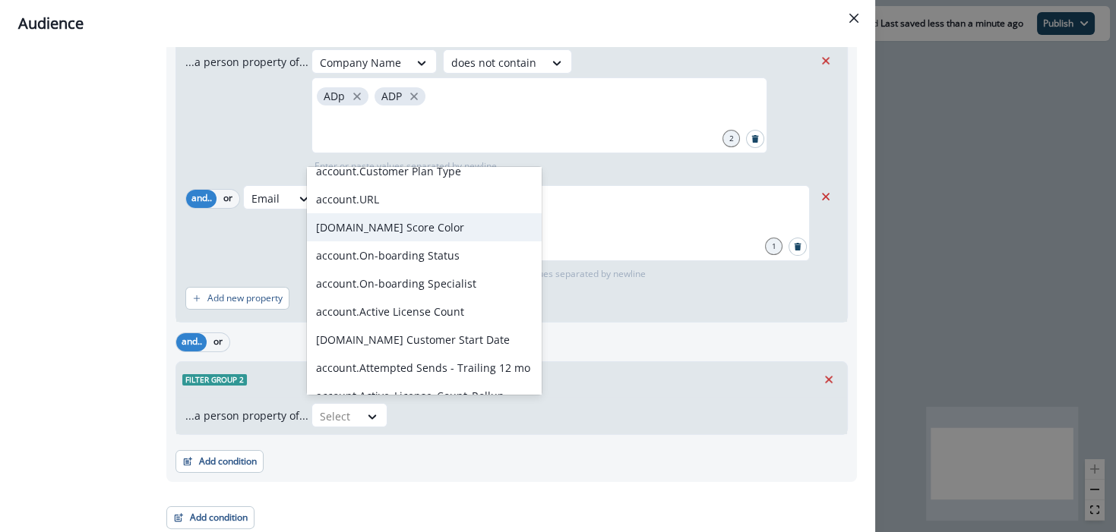
click at [439, 223] on div "[DOMAIN_NAME] Score Color" at bounding box center [424, 227] width 235 height 28
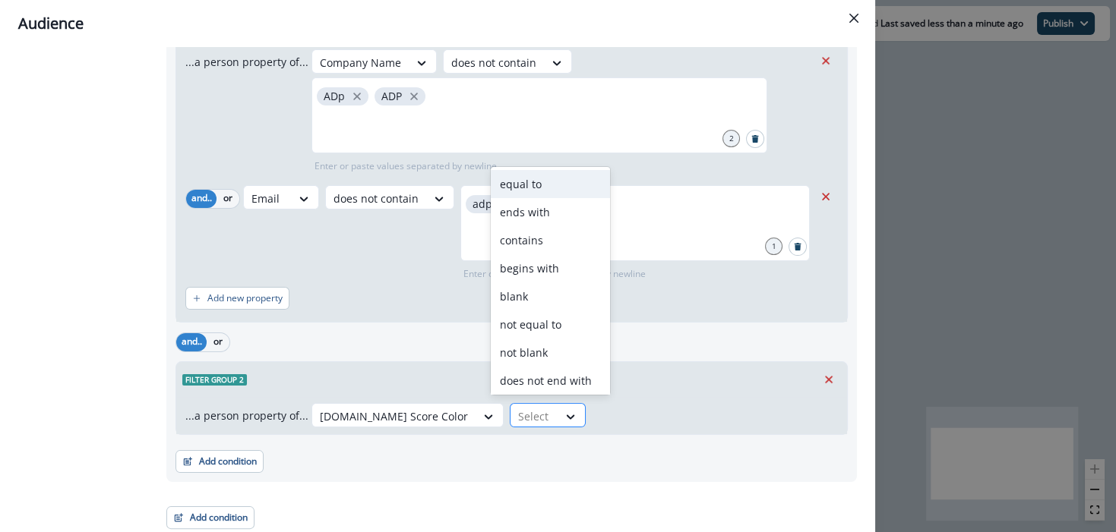
click at [524, 411] on div at bounding box center [534, 416] width 32 height 19
click at [548, 239] on div "contains" at bounding box center [550, 240] width 119 height 28
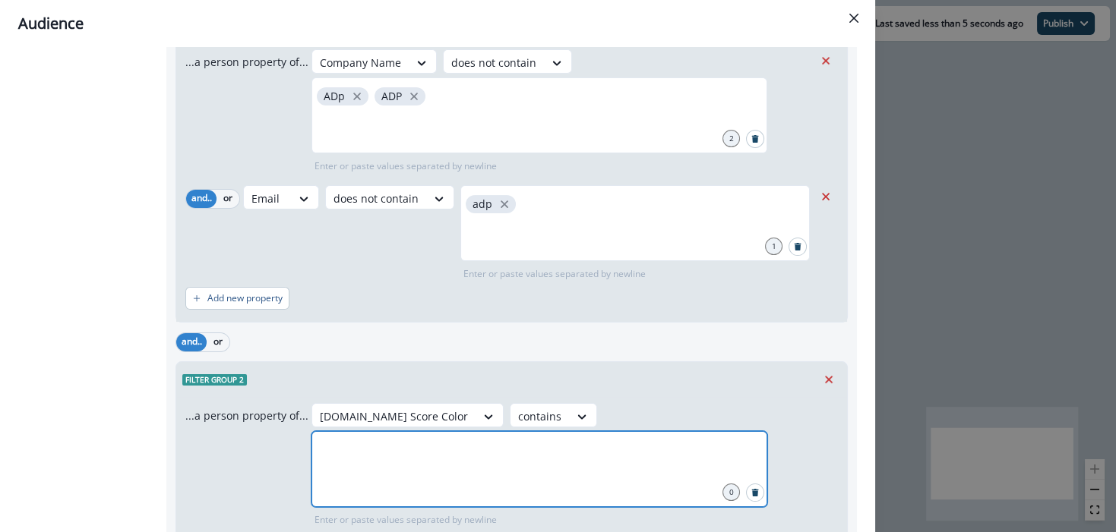
click at [637, 435] on input "text" at bounding box center [539, 450] width 451 height 30
type input "*****"
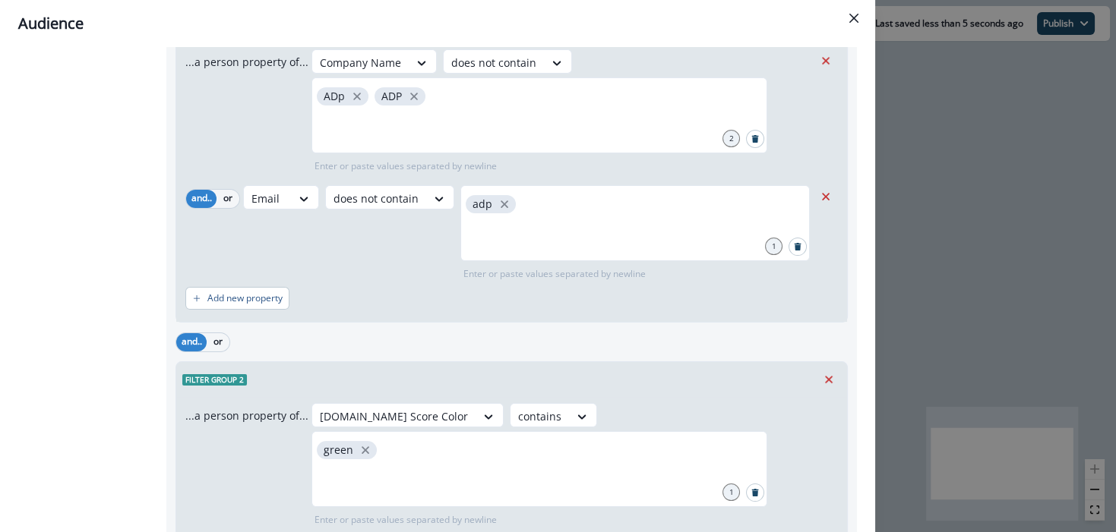
click at [642, 375] on div "Filter group 2" at bounding box center [511, 379] width 671 height 35
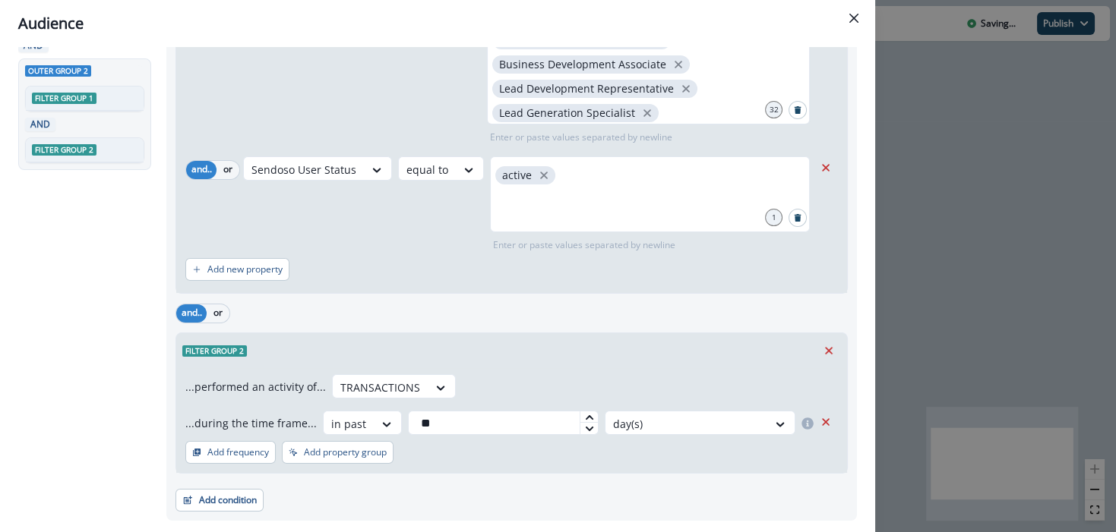
scroll to position [0, 0]
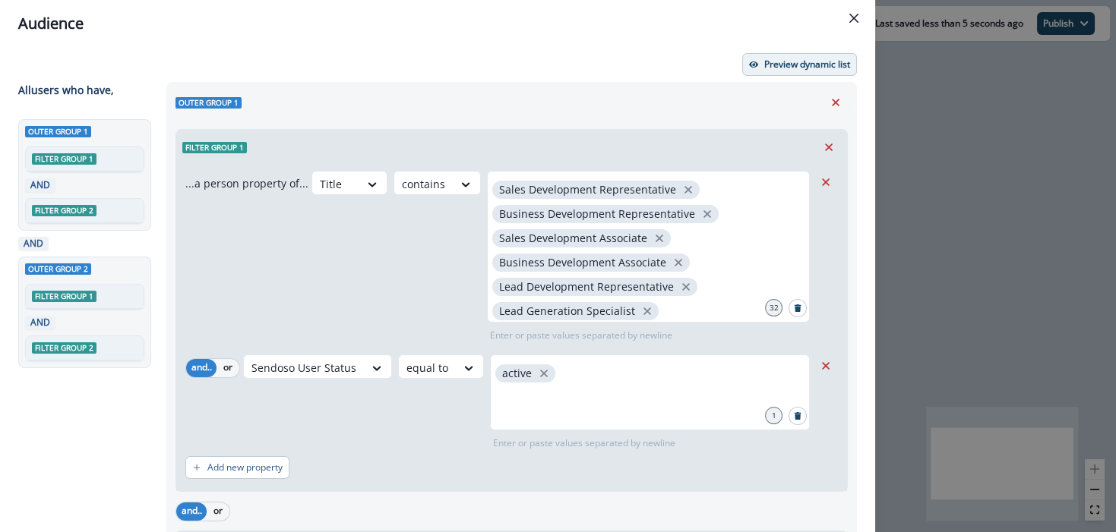
click at [787, 68] on p "Preview dynamic list" at bounding box center [807, 64] width 86 height 11
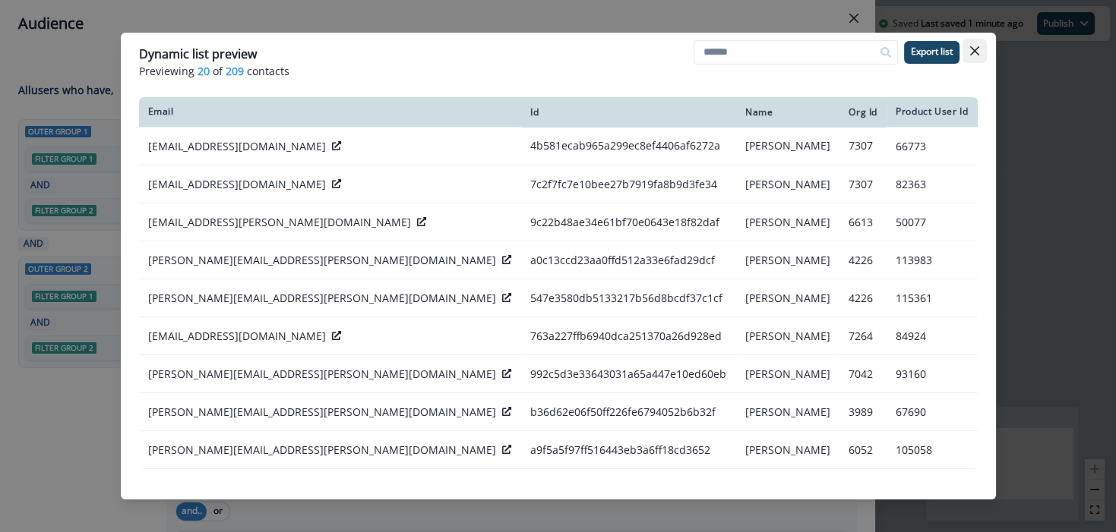
click at [982, 48] on button "Close" at bounding box center [974, 51] width 24 height 24
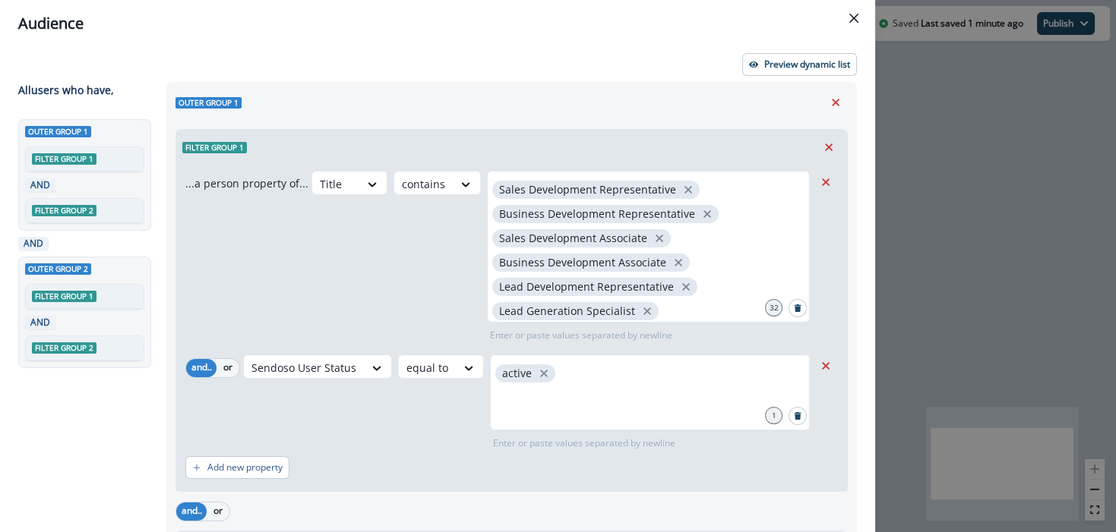
click at [676, 33] on div "Audience" at bounding box center [437, 23] width 839 height 23
click at [836, 21] on div "Audience" at bounding box center [437, 23] width 839 height 23
click at [848, 21] on button "Close" at bounding box center [854, 18] width 24 height 24
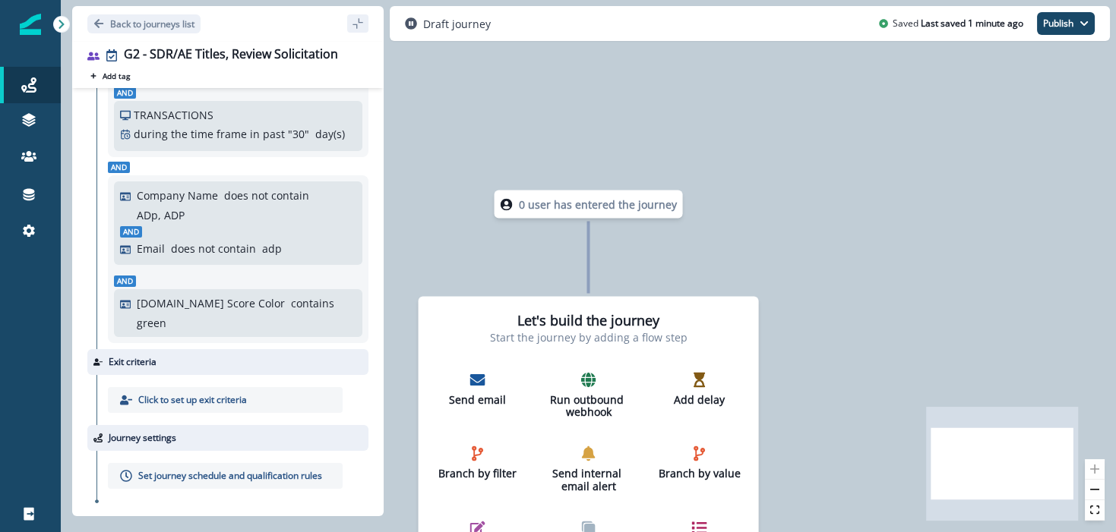
scroll to position [545, 0]
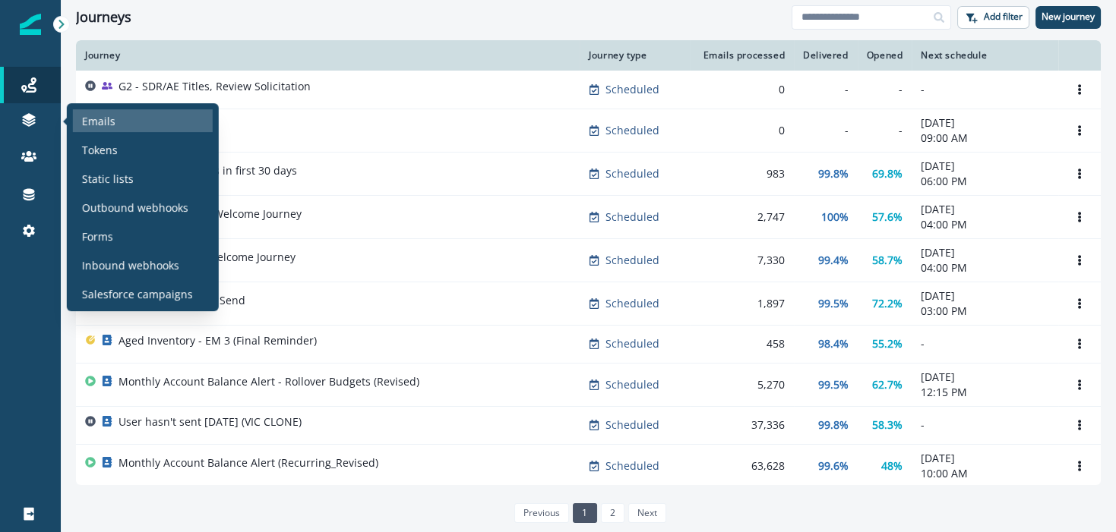
click at [103, 127] on p "Emails" at bounding box center [98, 121] width 33 height 16
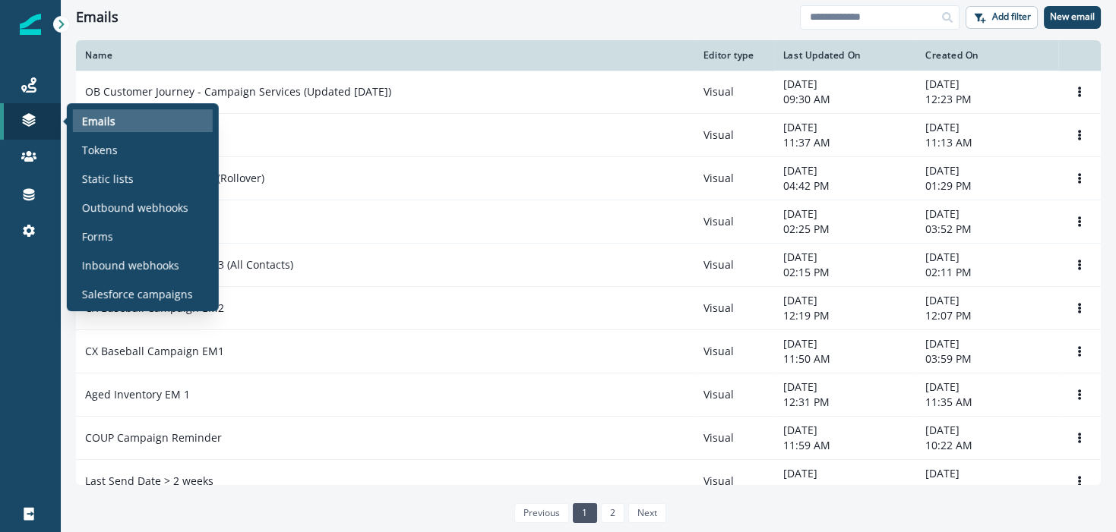
click at [103, 127] on p "Emails" at bounding box center [98, 121] width 33 height 16
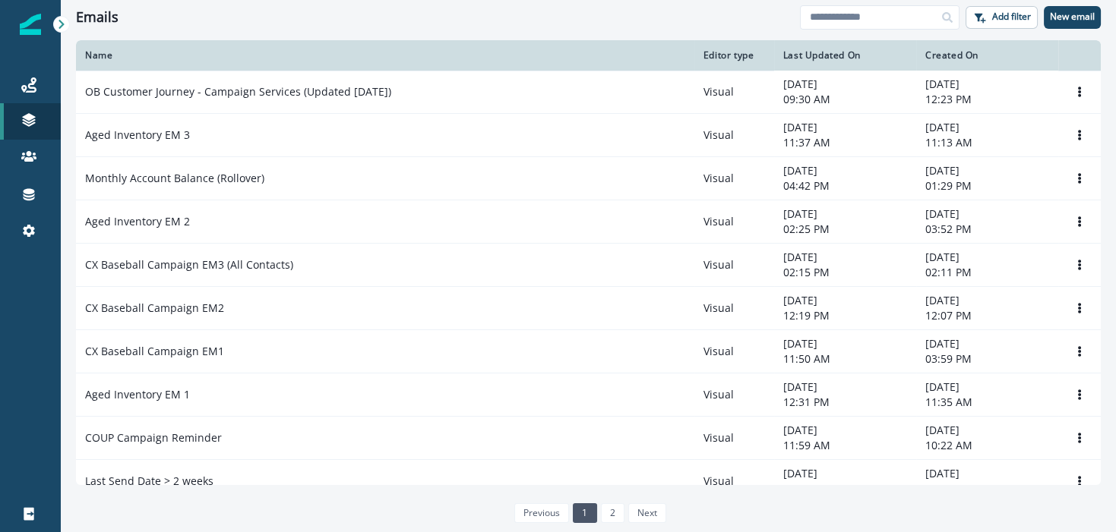
click at [289, 19] on div "Emails" at bounding box center [438, 17] width 724 height 17
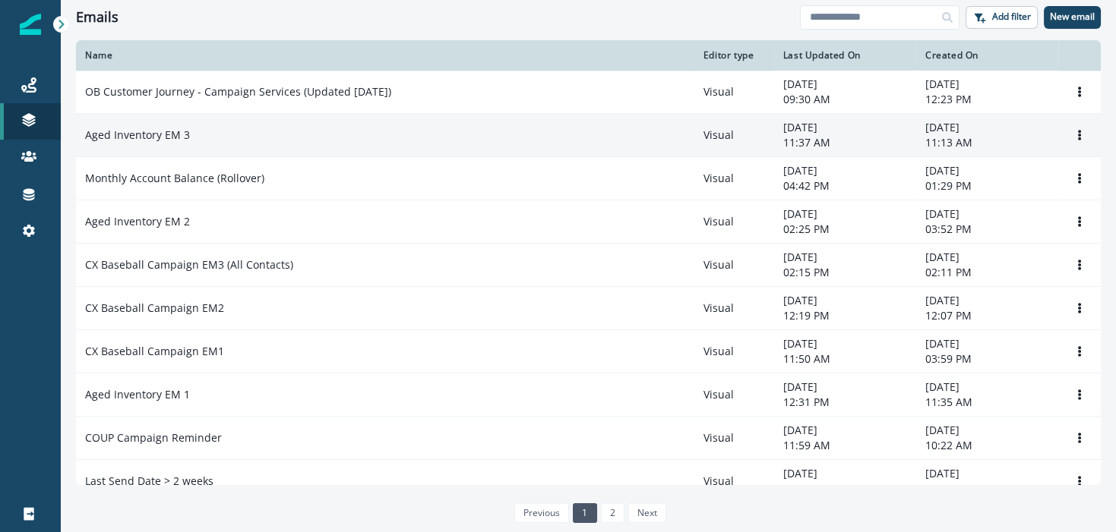
click at [236, 132] on div "Aged Inventory EM 3" at bounding box center [385, 135] width 600 height 15
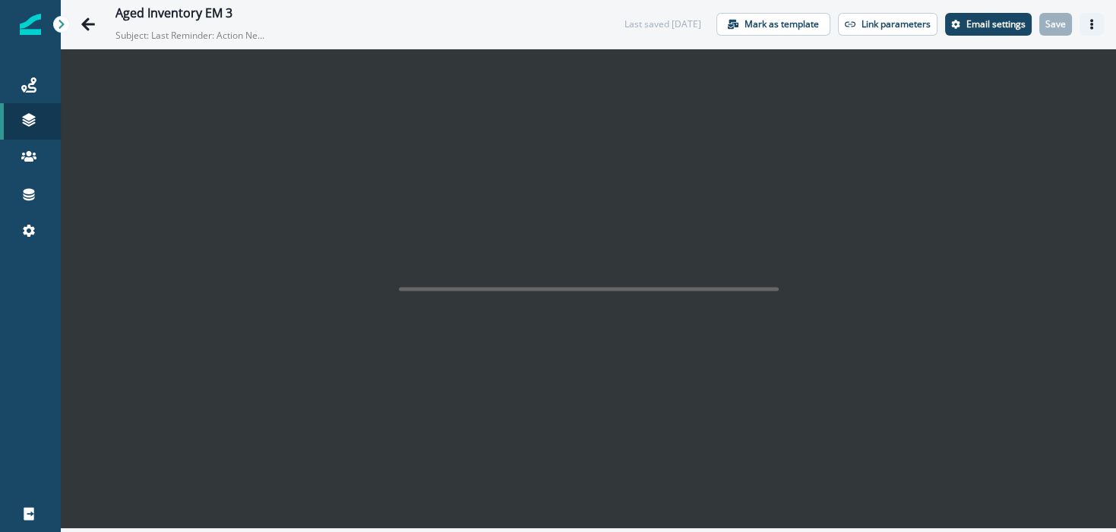
click at [1096, 24] on icon "Actions" at bounding box center [1091, 24] width 11 height 11
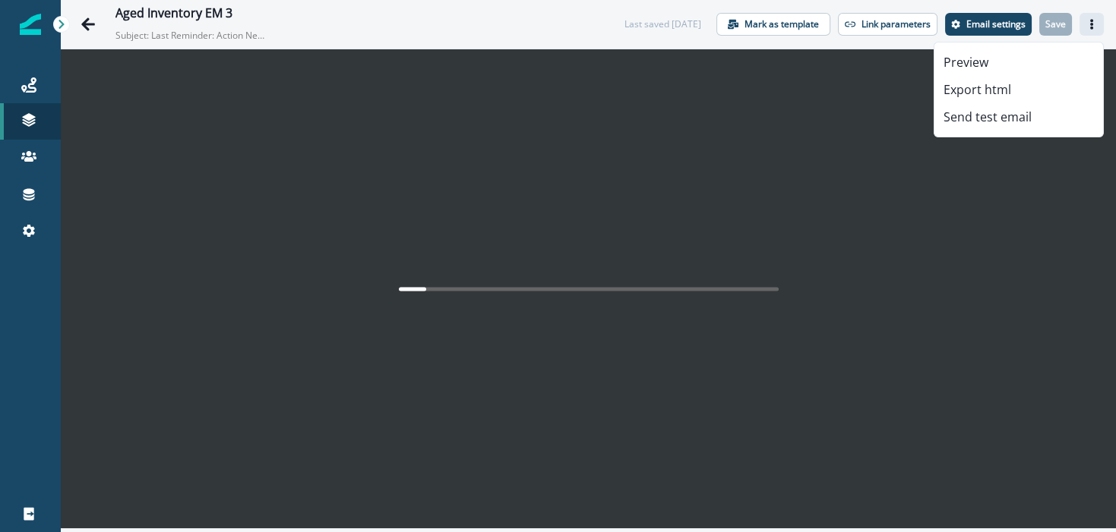
click at [1104, 20] on div "Aged Inventory EM 3 Subject: Last Reminder: Action Needed on Sendoso Inactive I…" at bounding box center [588, 24] width 1055 height 49
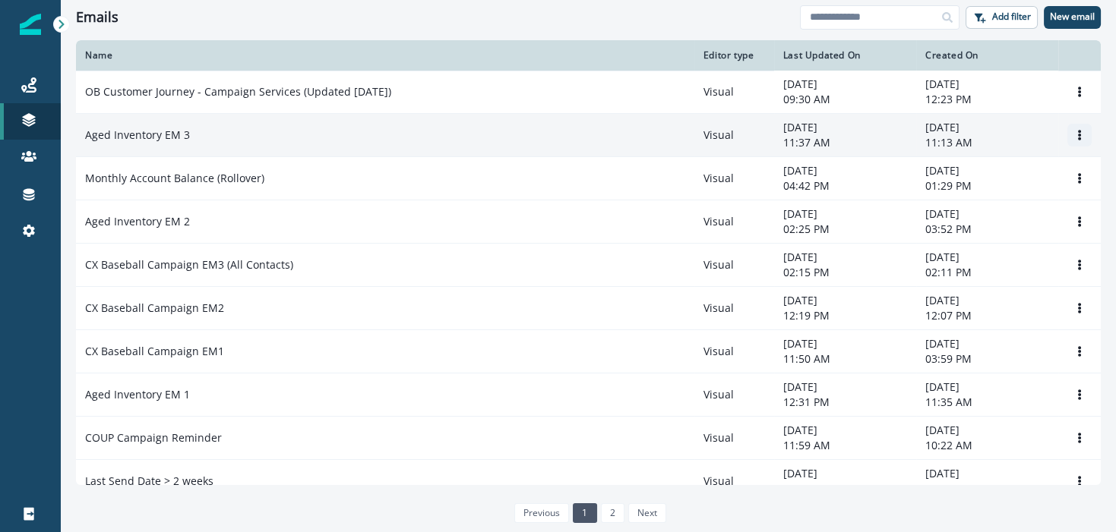
click at [1074, 132] on icon "Options" at bounding box center [1079, 135] width 11 height 11
click at [953, 172] on button "Clone" at bounding box center [993, 172] width 169 height 24
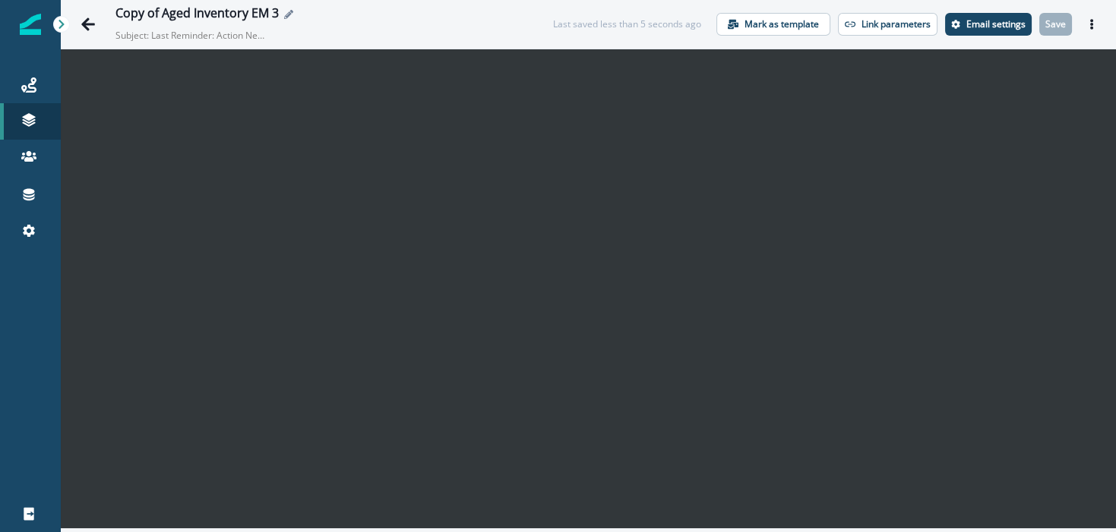
click at [292, 12] on button "Edit name" at bounding box center [288, 14] width 19 height 9
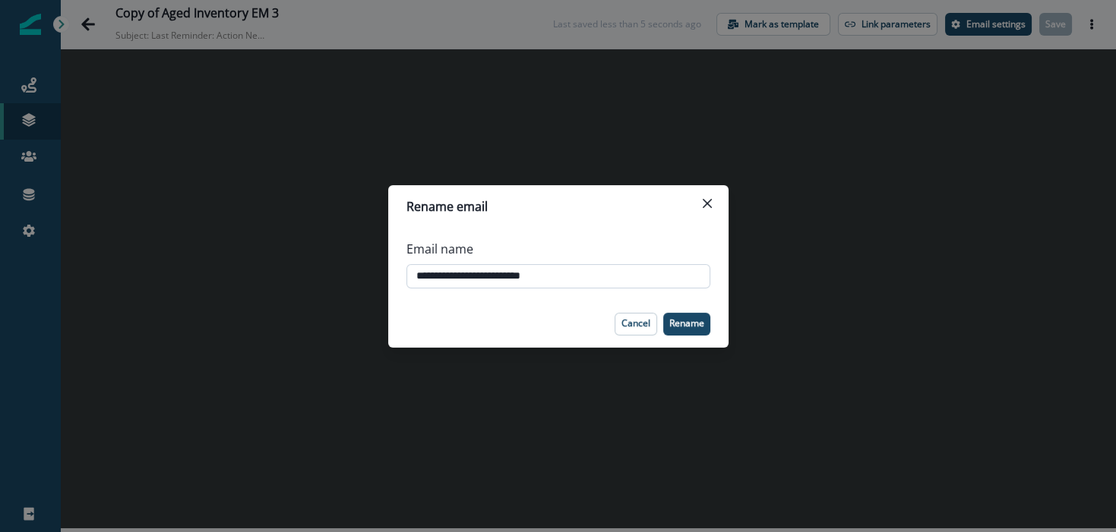
click at [537, 270] on input "**********" at bounding box center [558, 276] width 304 height 24
type input "**********"
click at [671, 298] on div "**********" at bounding box center [558, 264] width 340 height 73
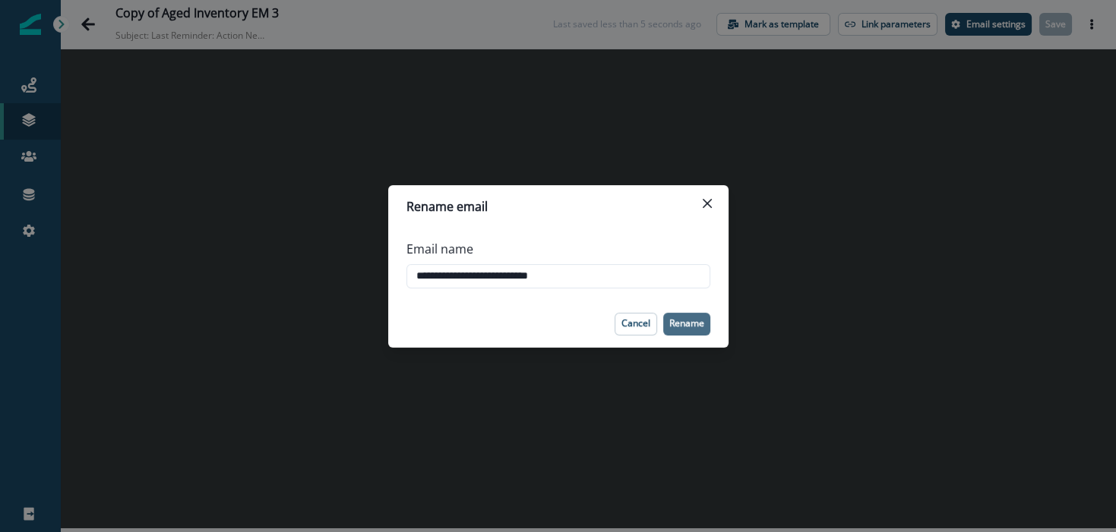
click at [678, 318] on p "Rename" at bounding box center [686, 323] width 35 height 11
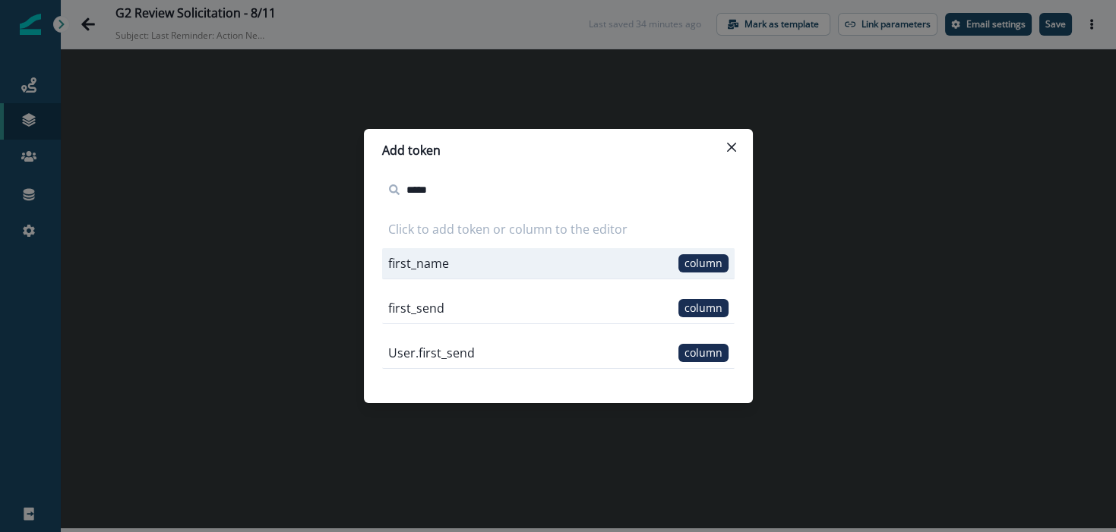
type input "*****"
click at [709, 269] on span "column" at bounding box center [703, 263] width 50 height 18
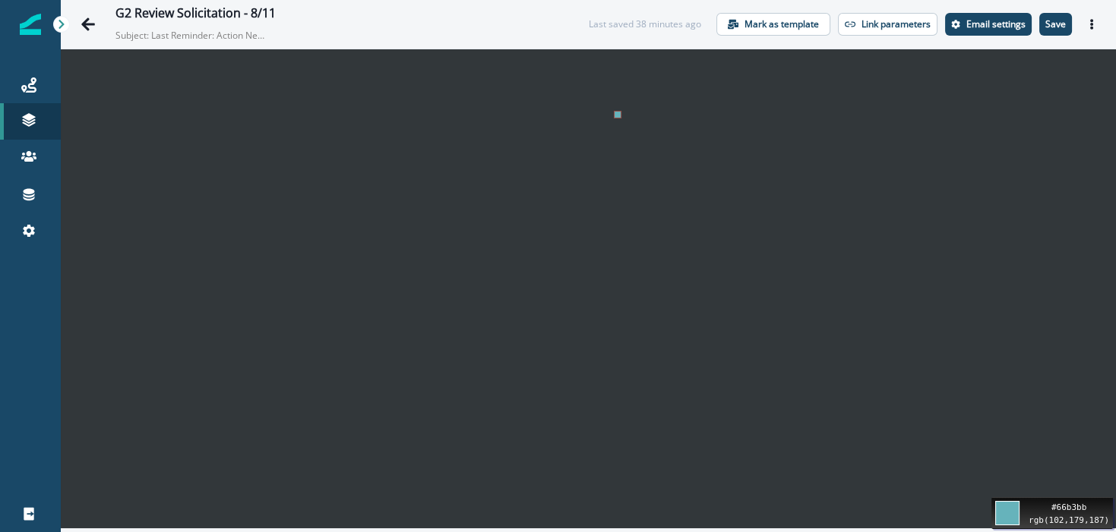
click at [637, 96] on div "Move your 🖱️ to pick a color #66b3bb rgb(102,179,187)" at bounding box center [558, 266] width 1116 height 532
click at [517, 7] on div "G2 Review Solicitation - 8/11" at bounding box center [336, 14] width 443 height 17
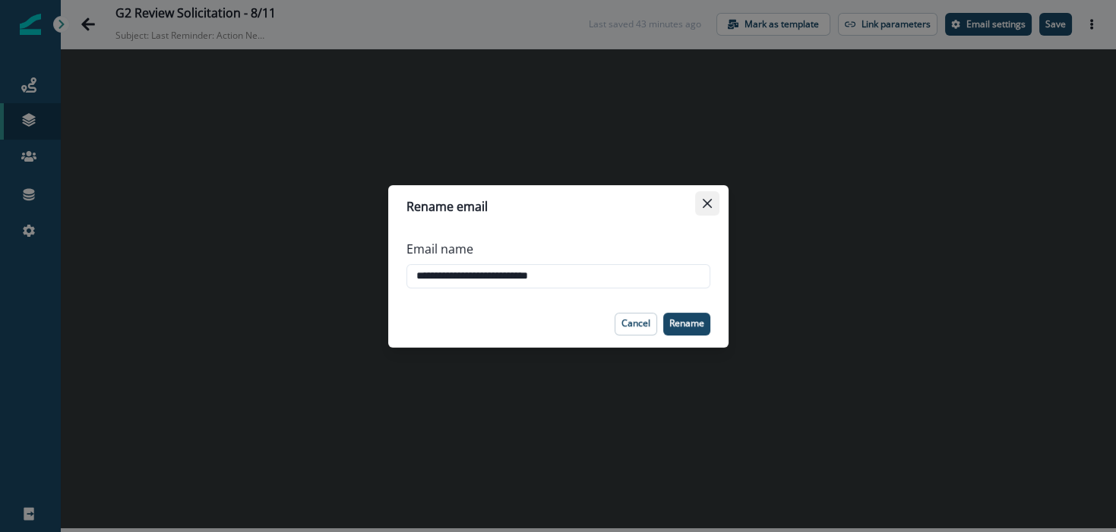
click at [709, 207] on button "Close" at bounding box center [707, 203] width 24 height 24
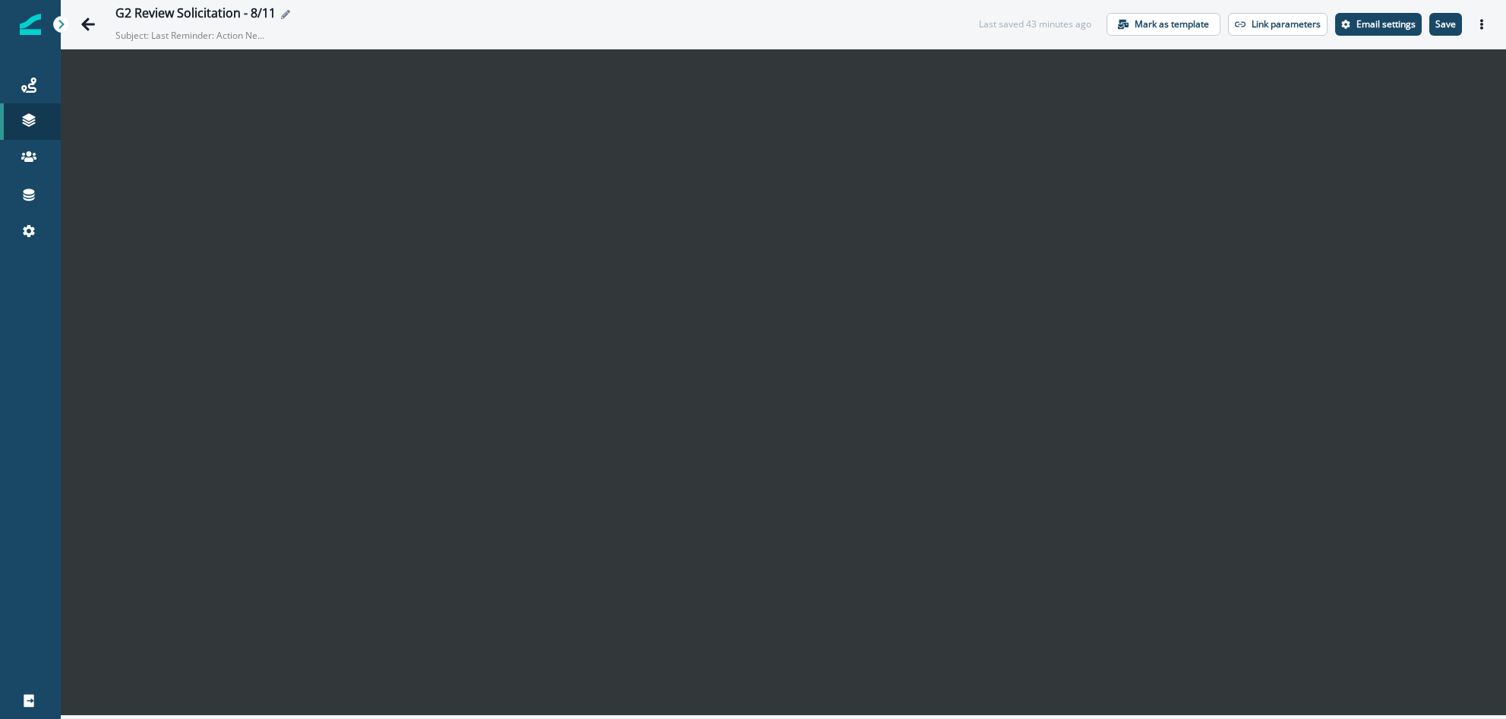
click at [863, 8] on div "G2 Review Solicitation - 8/11" at bounding box center [531, 14] width 833 height 17
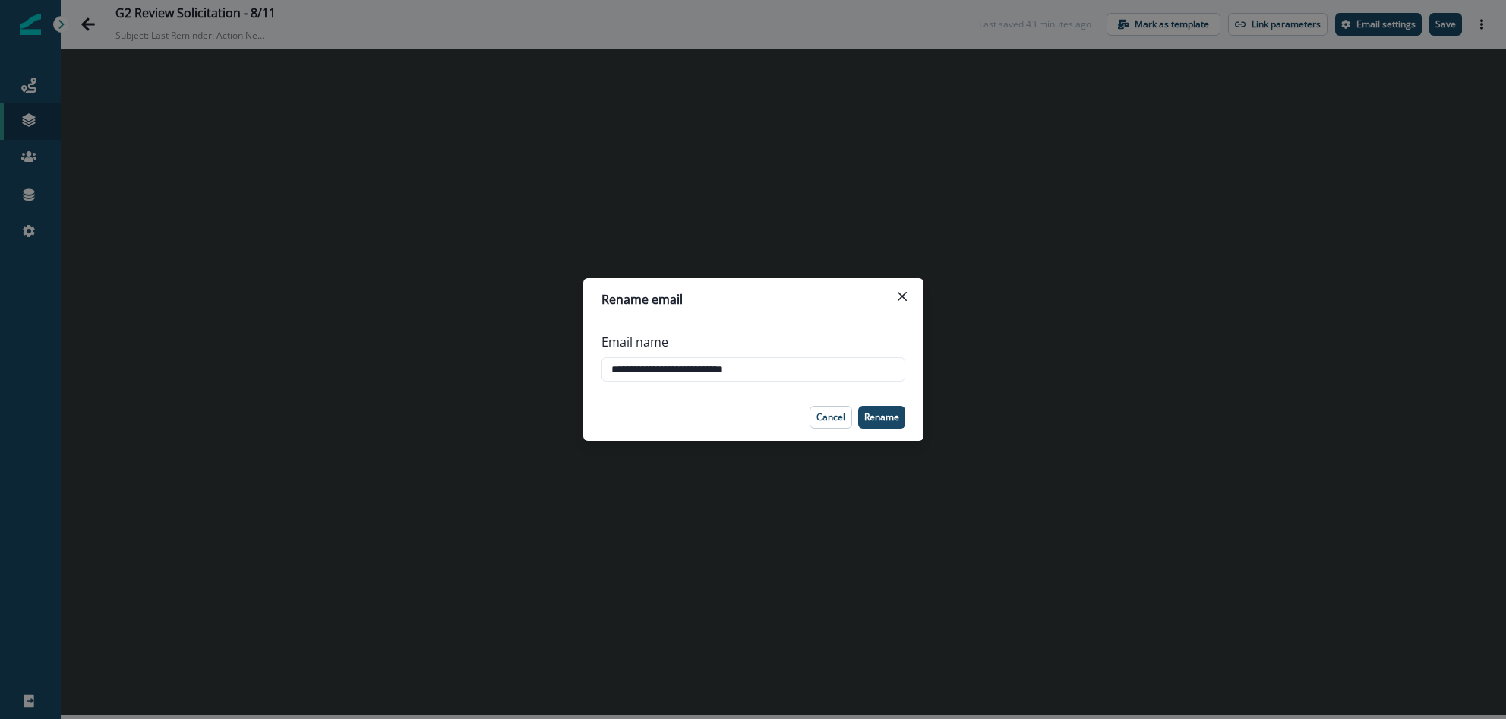
click at [940, 194] on div "**********" at bounding box center [753, 359] width 1506 height 719
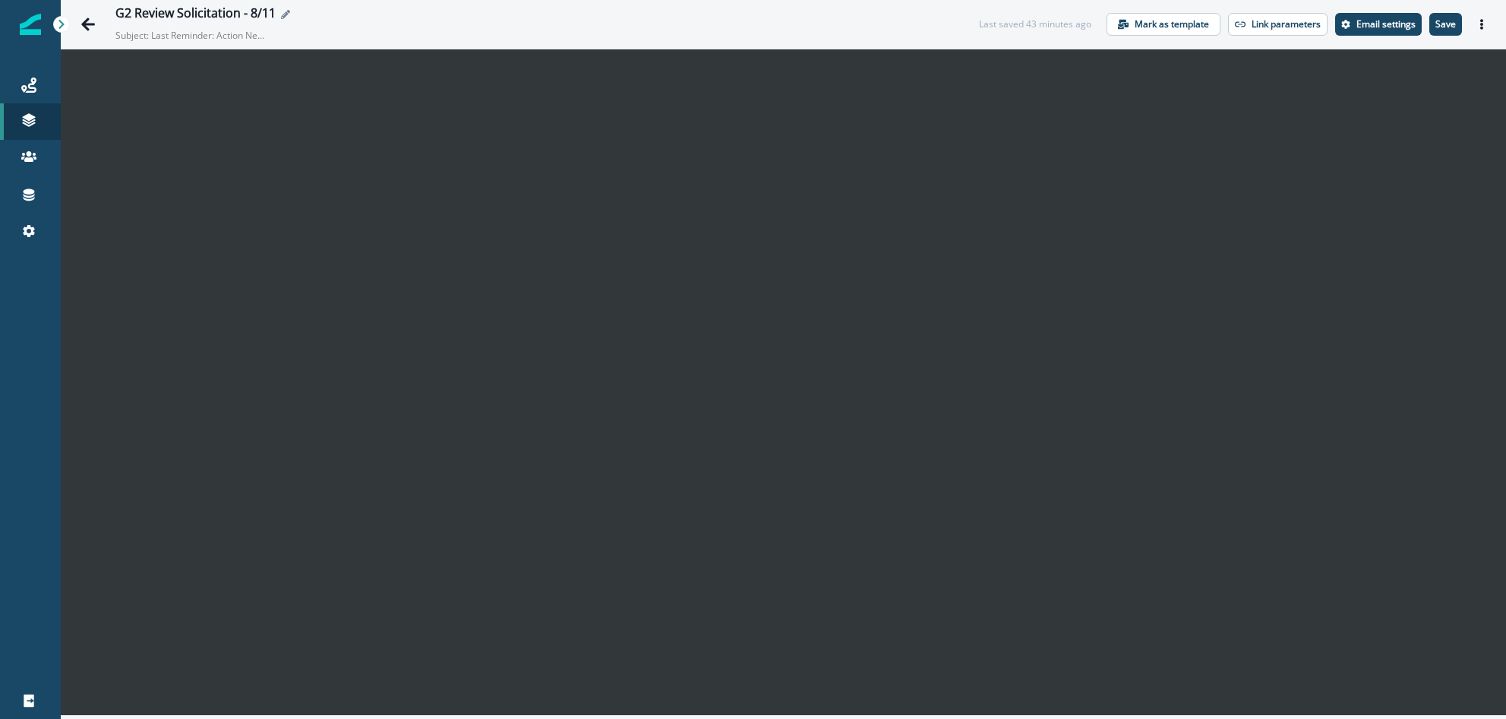
click at [852, 17] on div "G2 Review Solicitation - 8/11" at bounding box center [531, 14] width 833 height 17
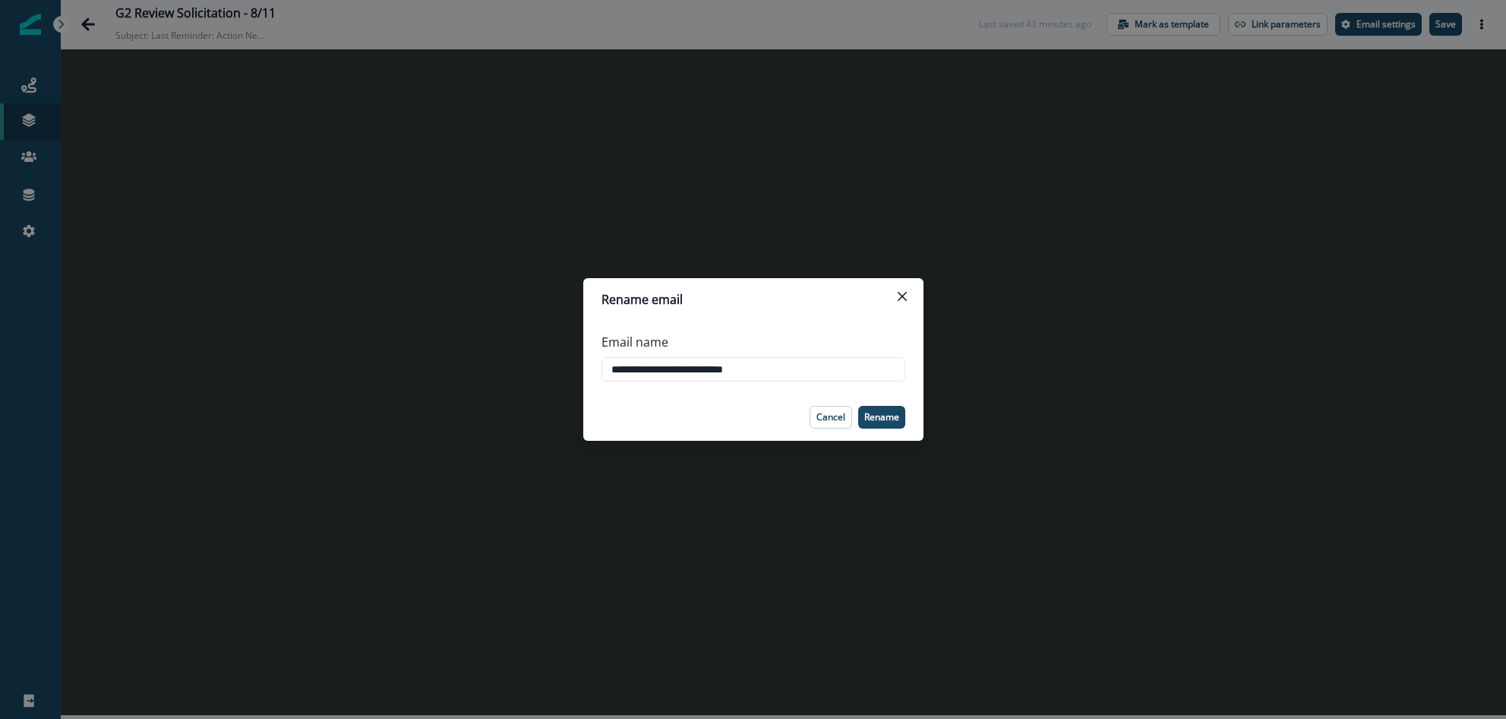
click at [719, 532] on div "**********" at bounding box center [753, 359] width 1506 height 719
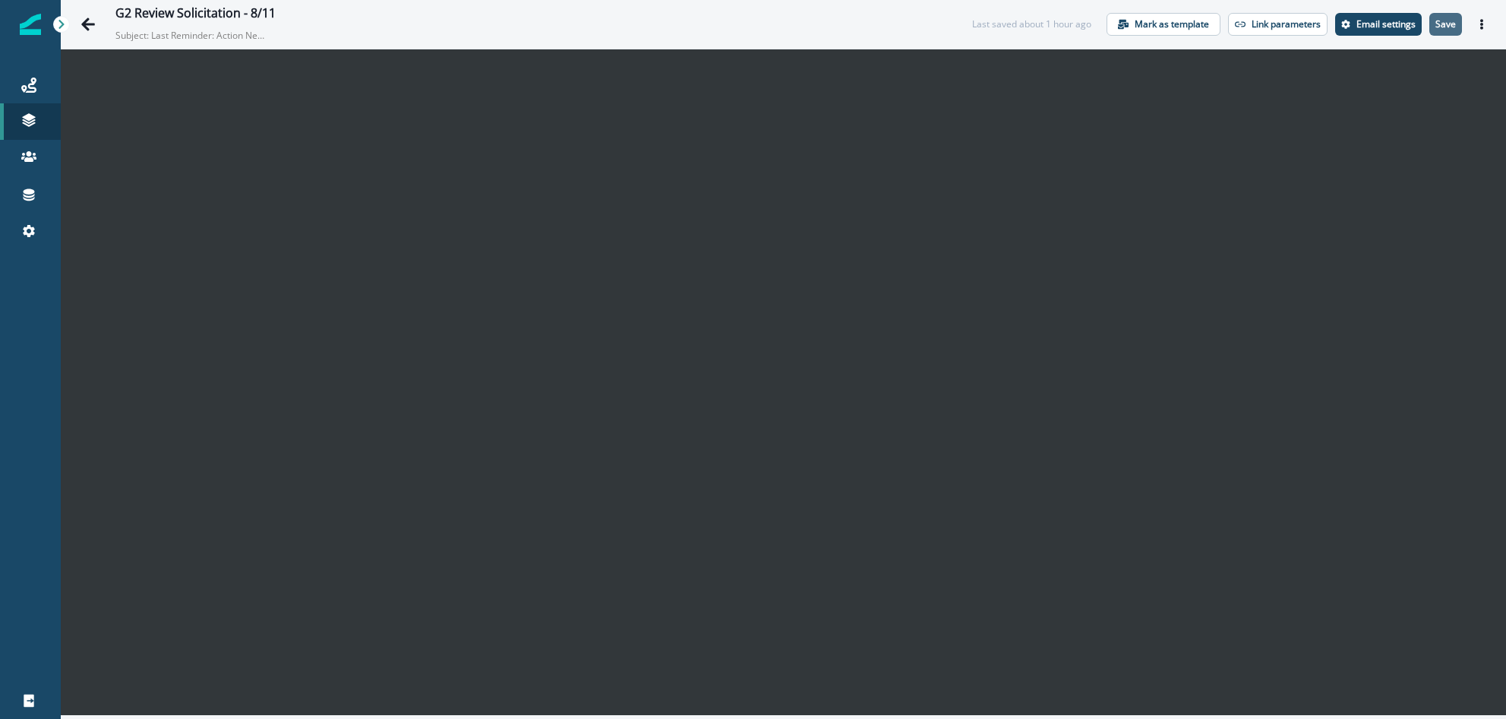
click at [1115, 23] on p "Save" at bounding box center [1446, 24] width 21 height 11
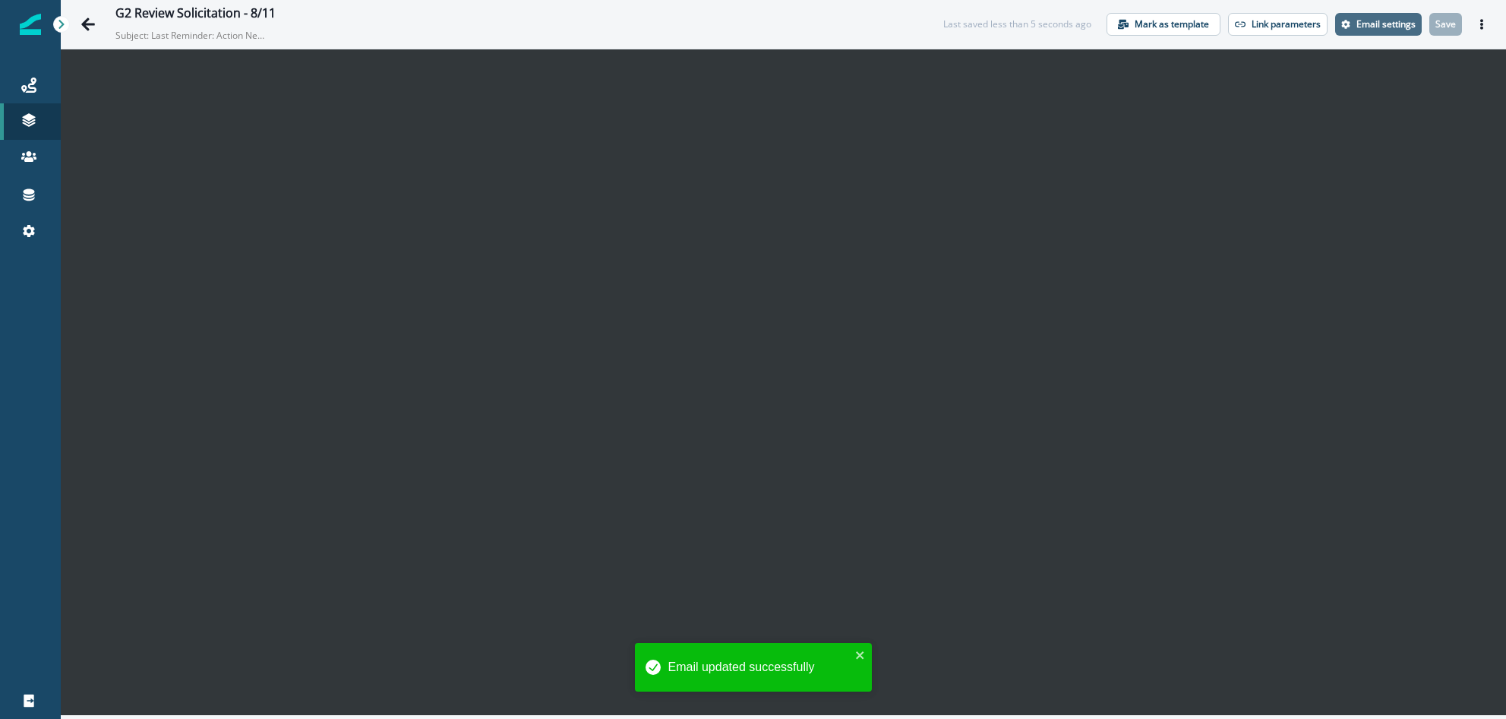
click at [1115, 29] on p "Email settings" at bounding box center [1386, 24] width 59 height 11
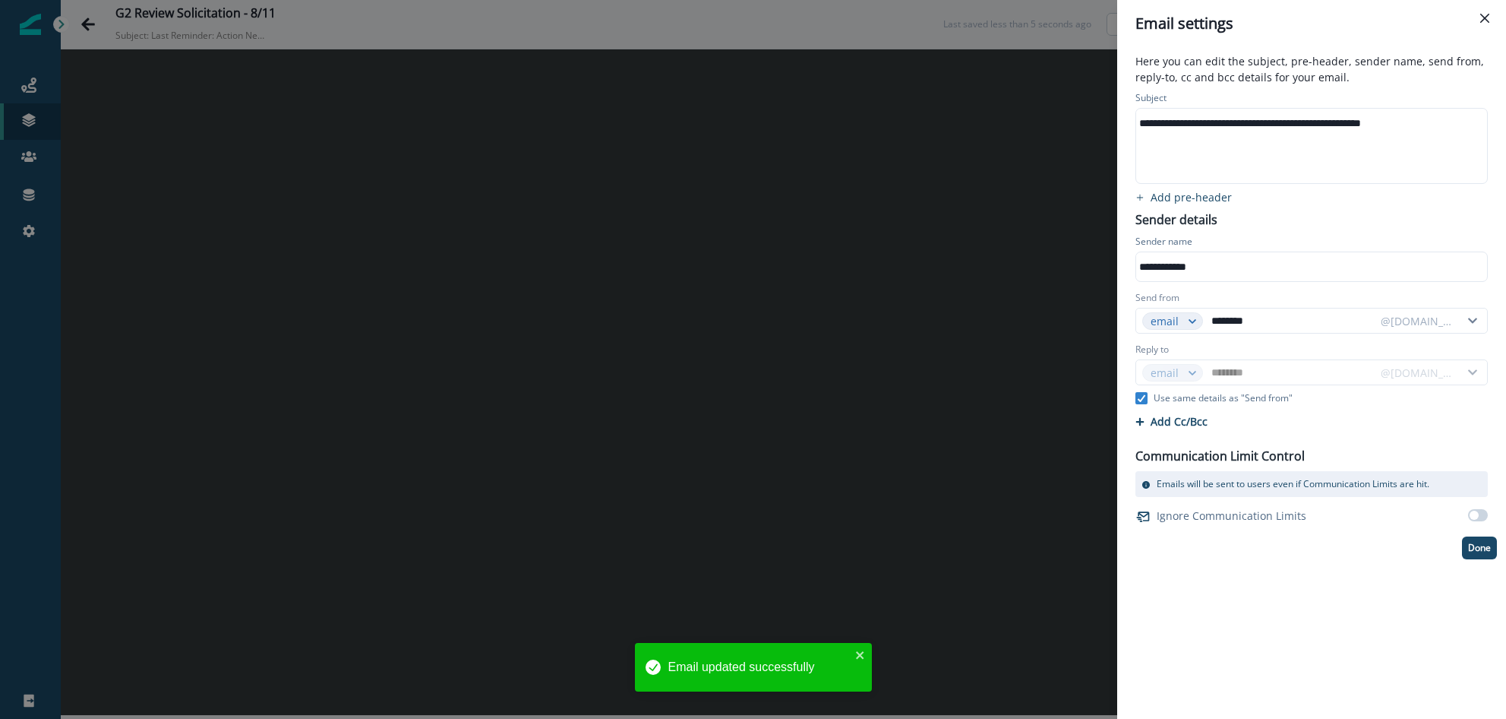
click at [1115, 179] on div "**********" at bounding box center [1310, 146] width 349 height 74
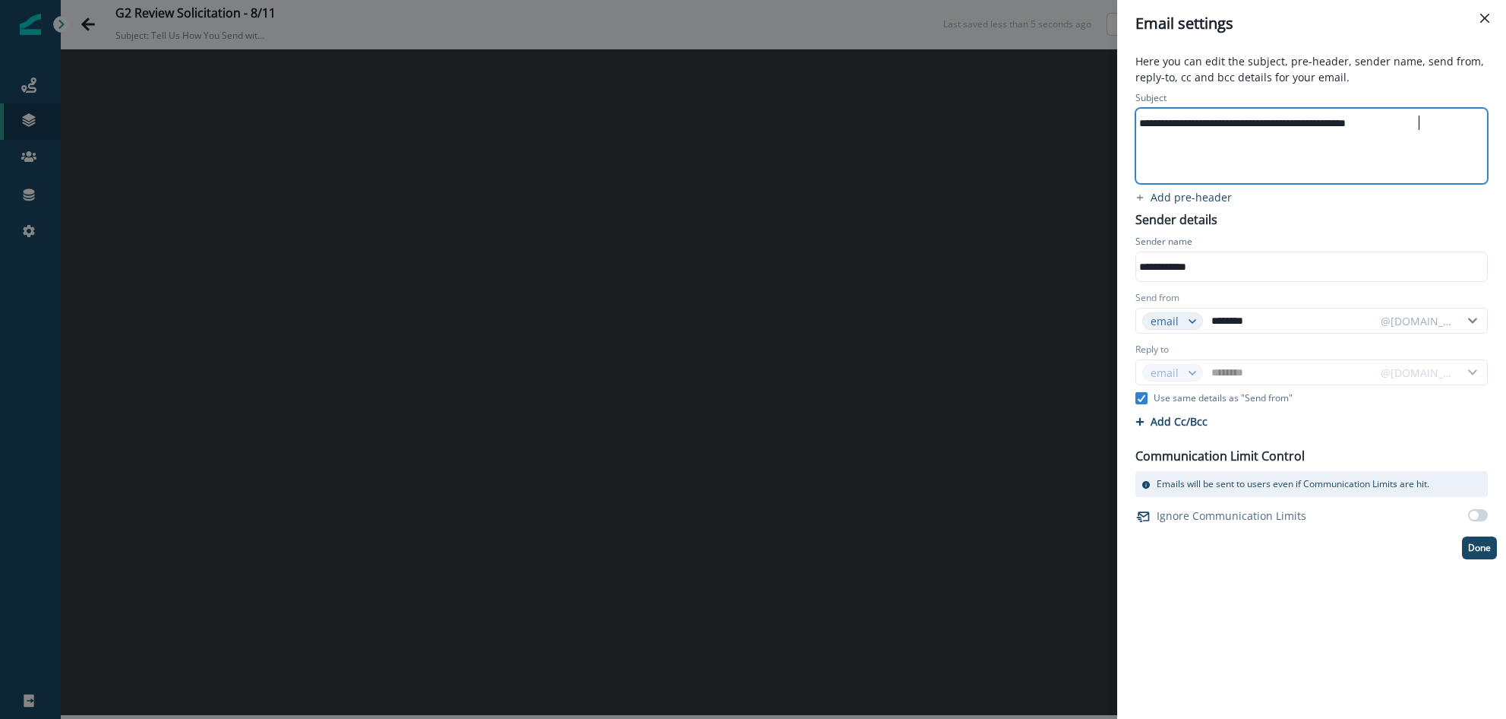
click at [1115, 85] on p "Here you can edit the subject, pre-header, sender name, send from, reply-to, cc…" at bounding box center [1312, 70] width 371 height 35
click at [1115, 232] on div "**********" at bounding box center [1312, 258] width 371 height 53
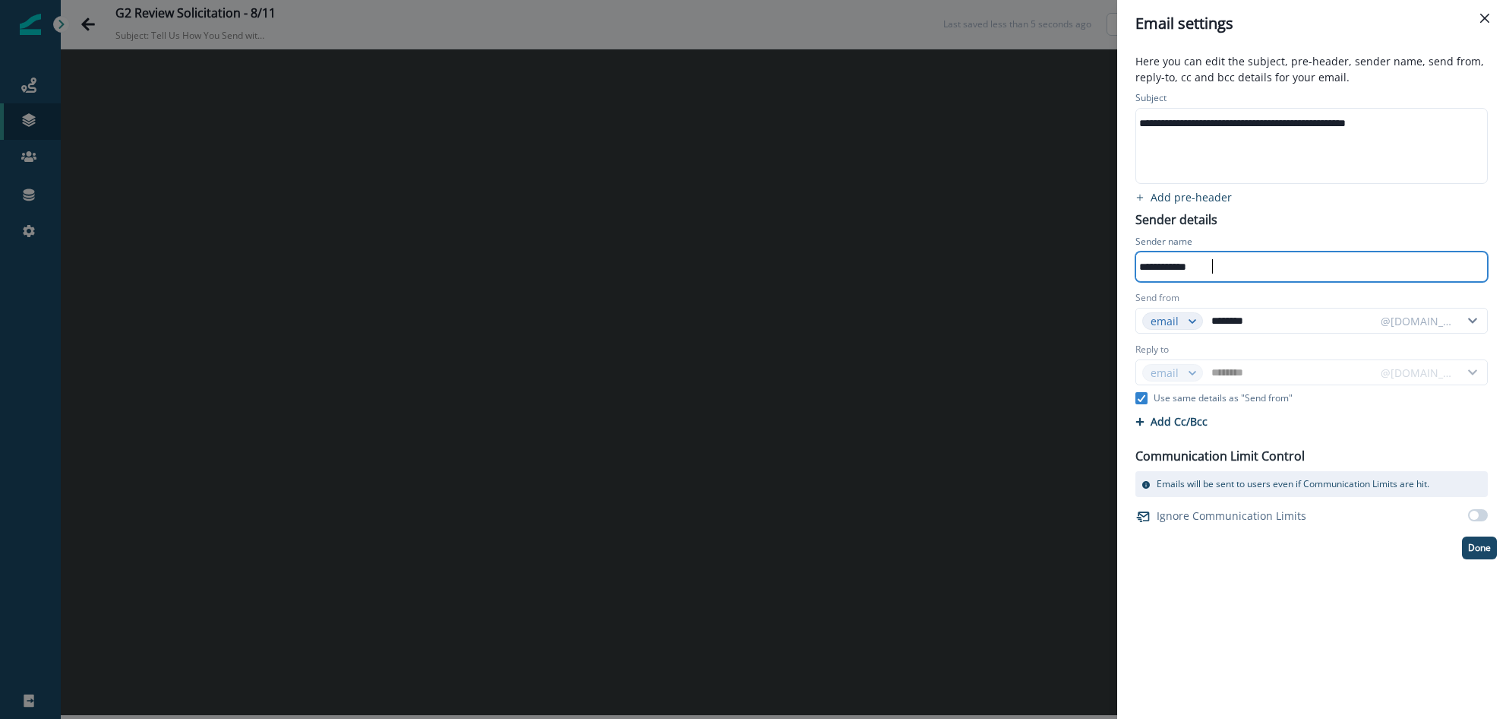
click at [1115, 266] on div "**********" at bounding box center [1310, 266] width 349 height 23
click at [1115, 190] on div "**********" at bounding box center [1312, 323] width 371 height 471
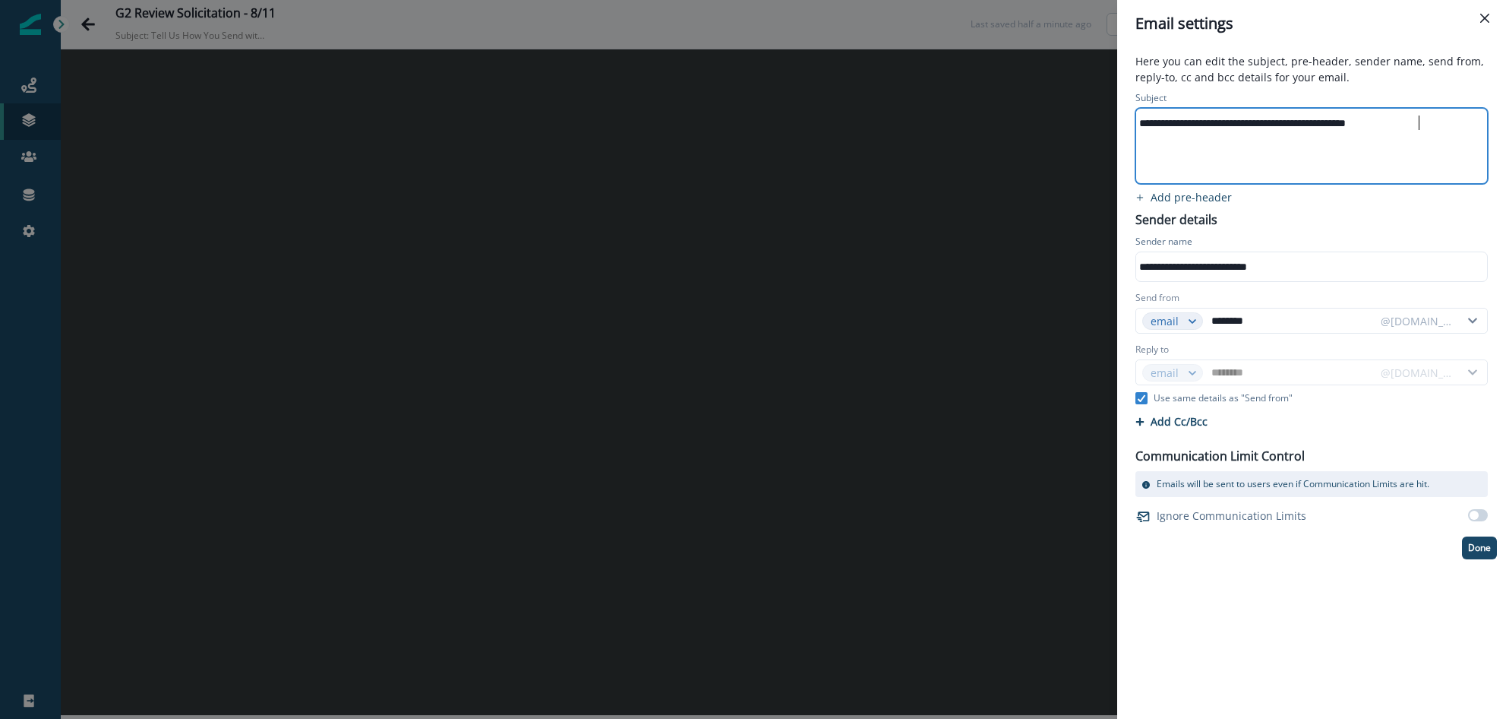
click at [1115, 532] on div "**********" at bounding box center [1311, 382] width 389 height 671
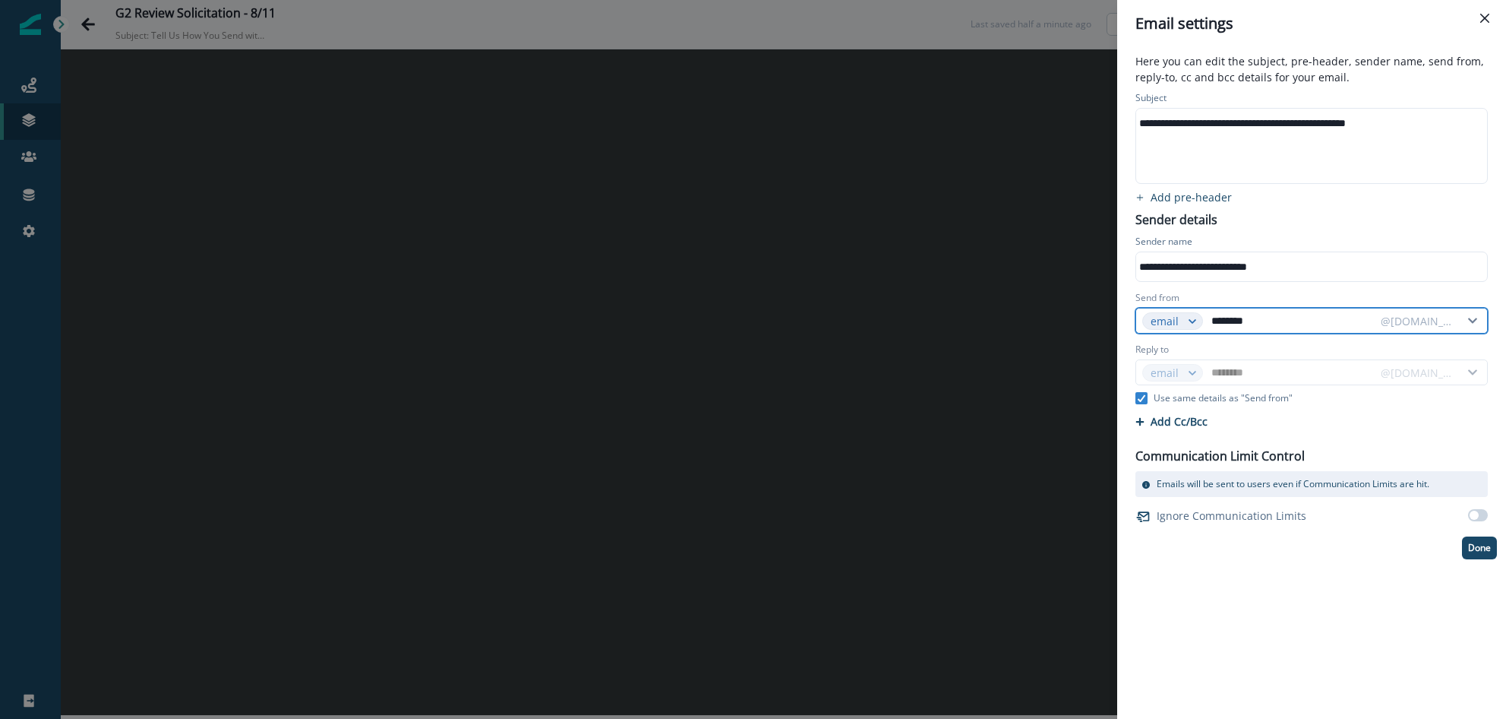
click at [1115, 323] on input "********" at bounding box center [1292, 320] width 166 height 24
type input "*"
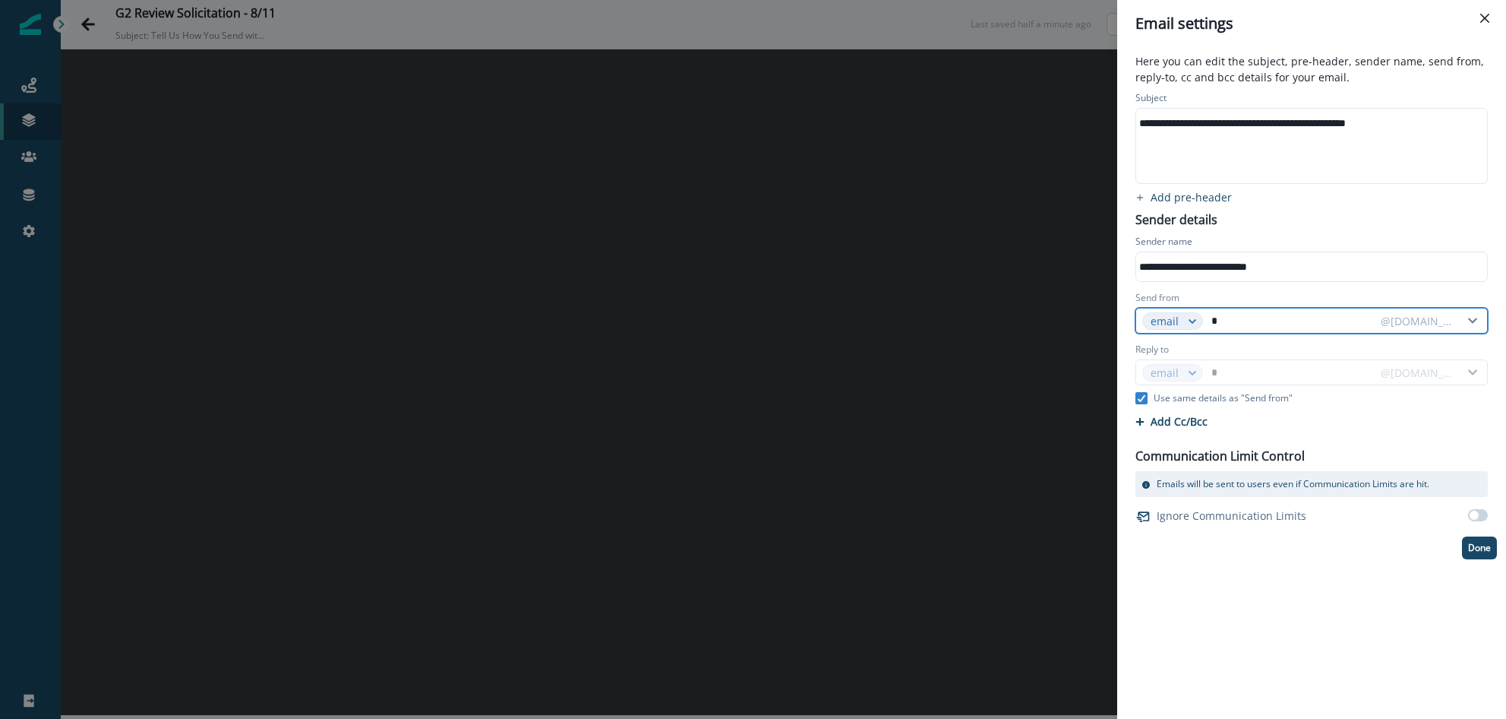
type input "**"
type input "***"
type input "****"
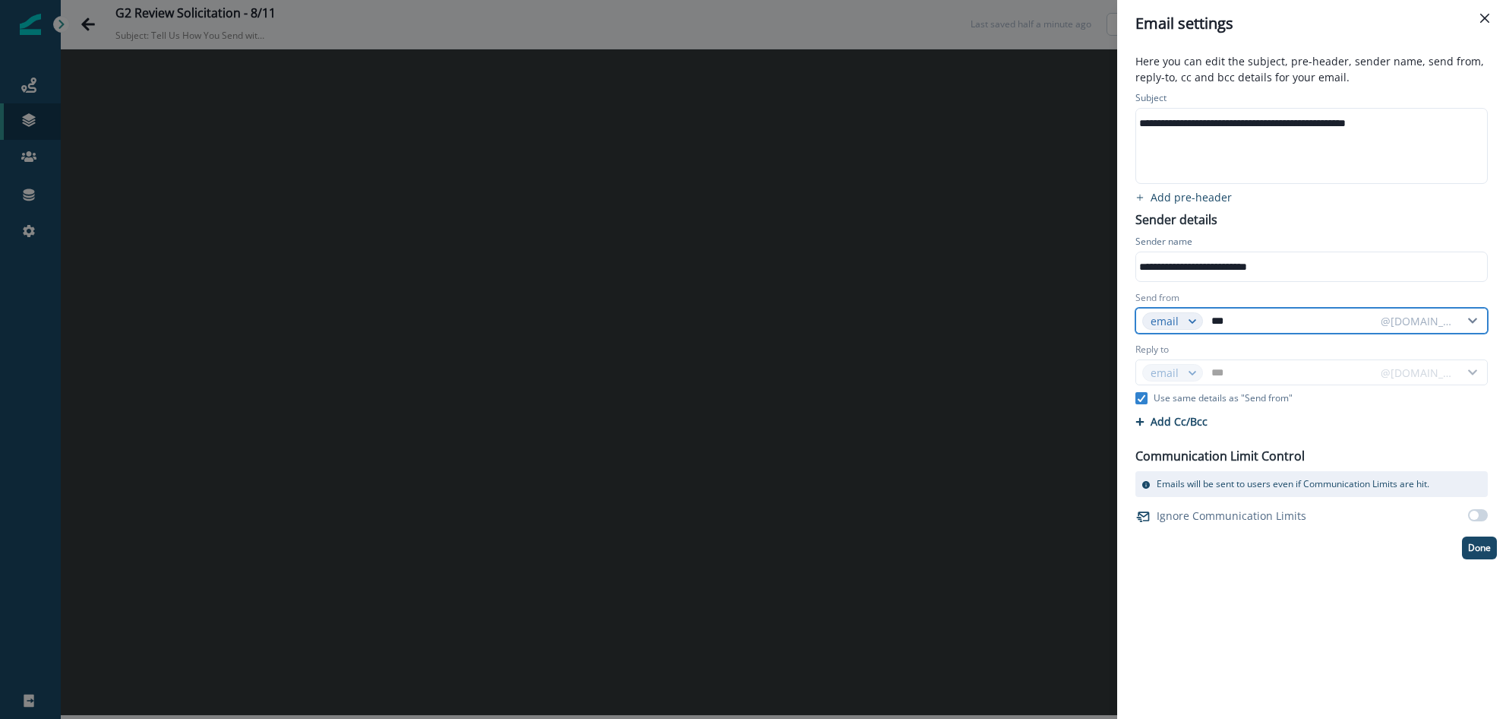
type input "****"
type input "*****"
type input "******"
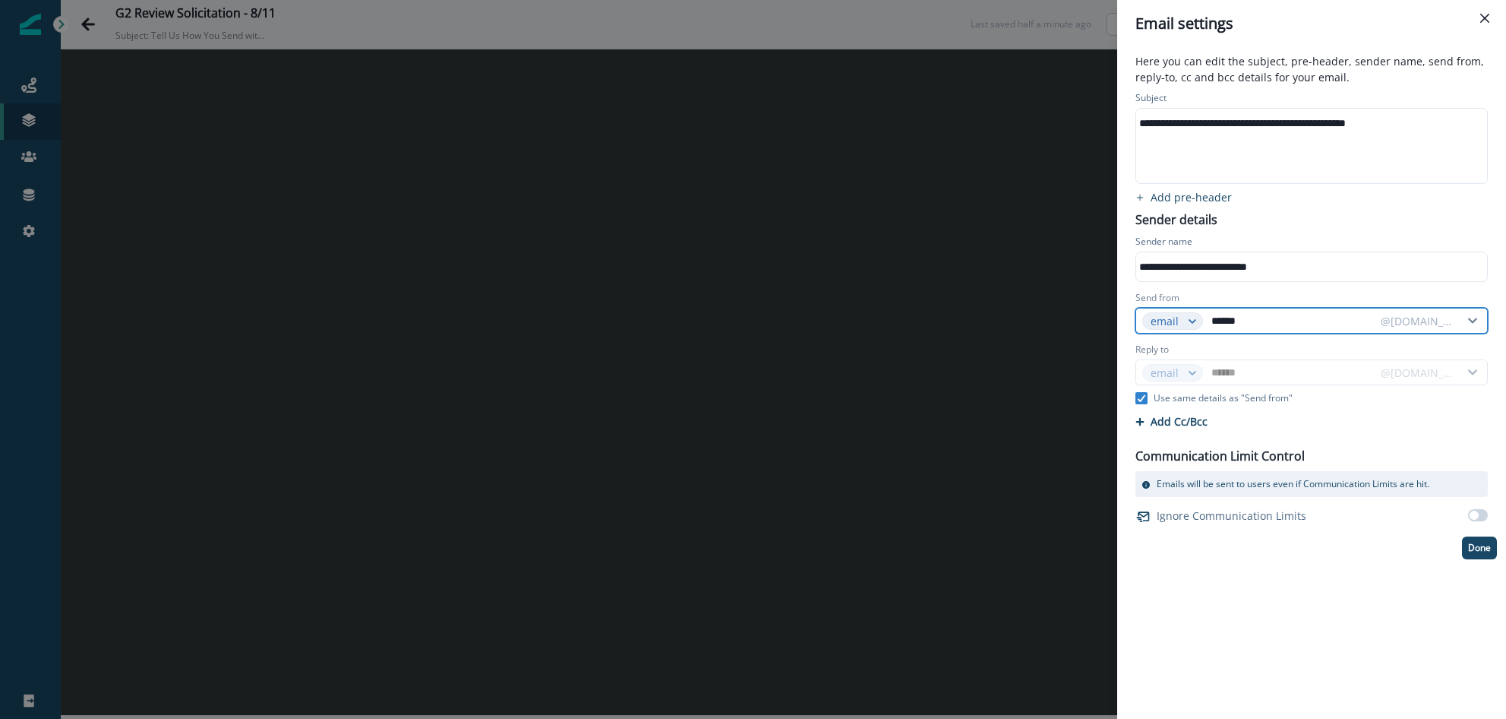
type input "*******"
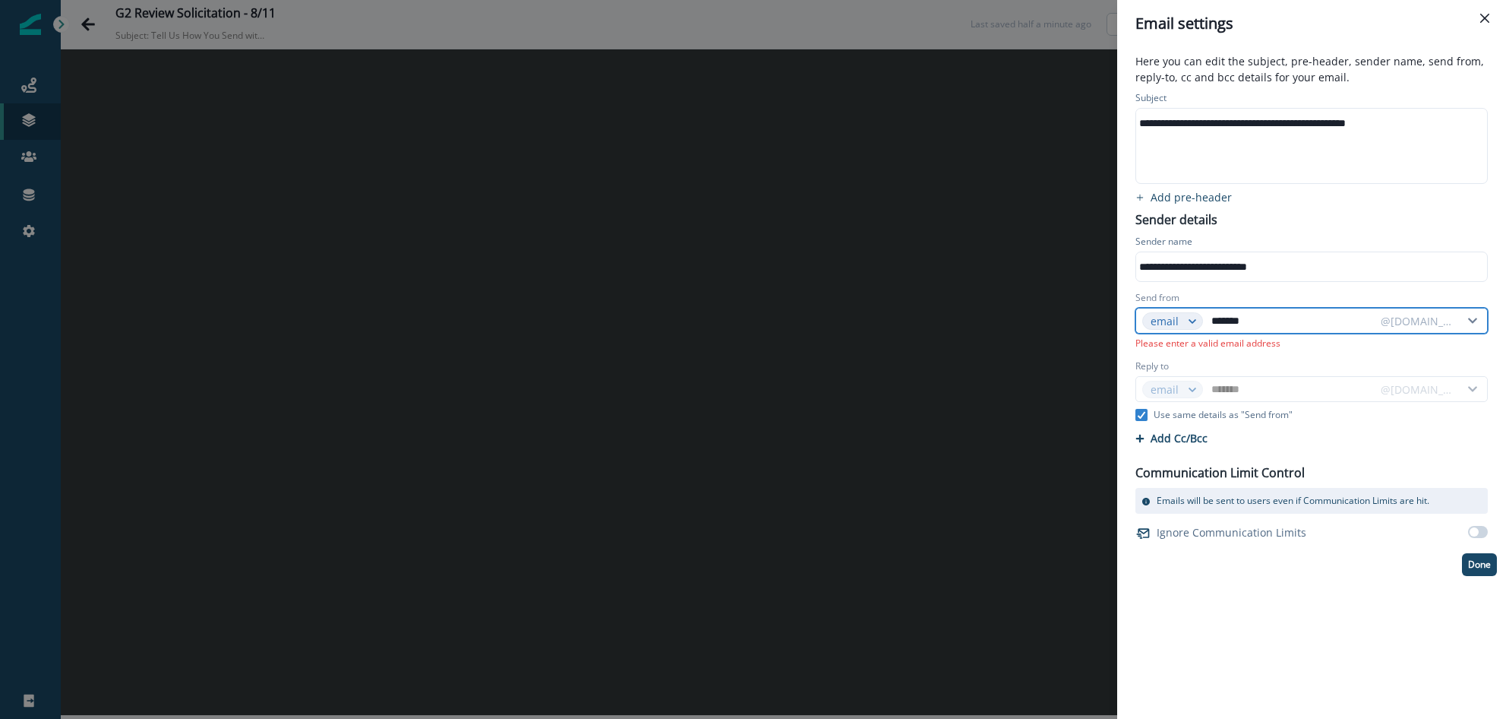
type input "********"
type input "*********"
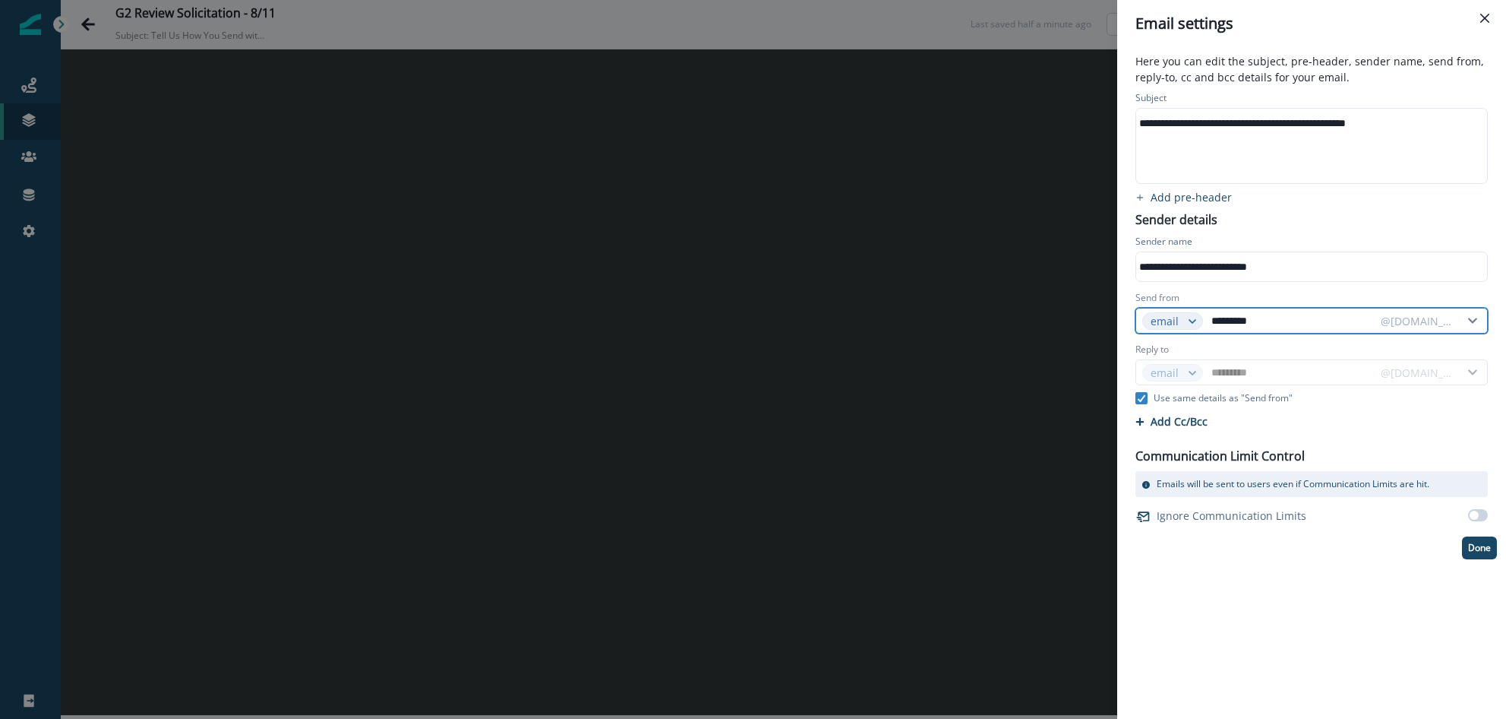
type input "**********"
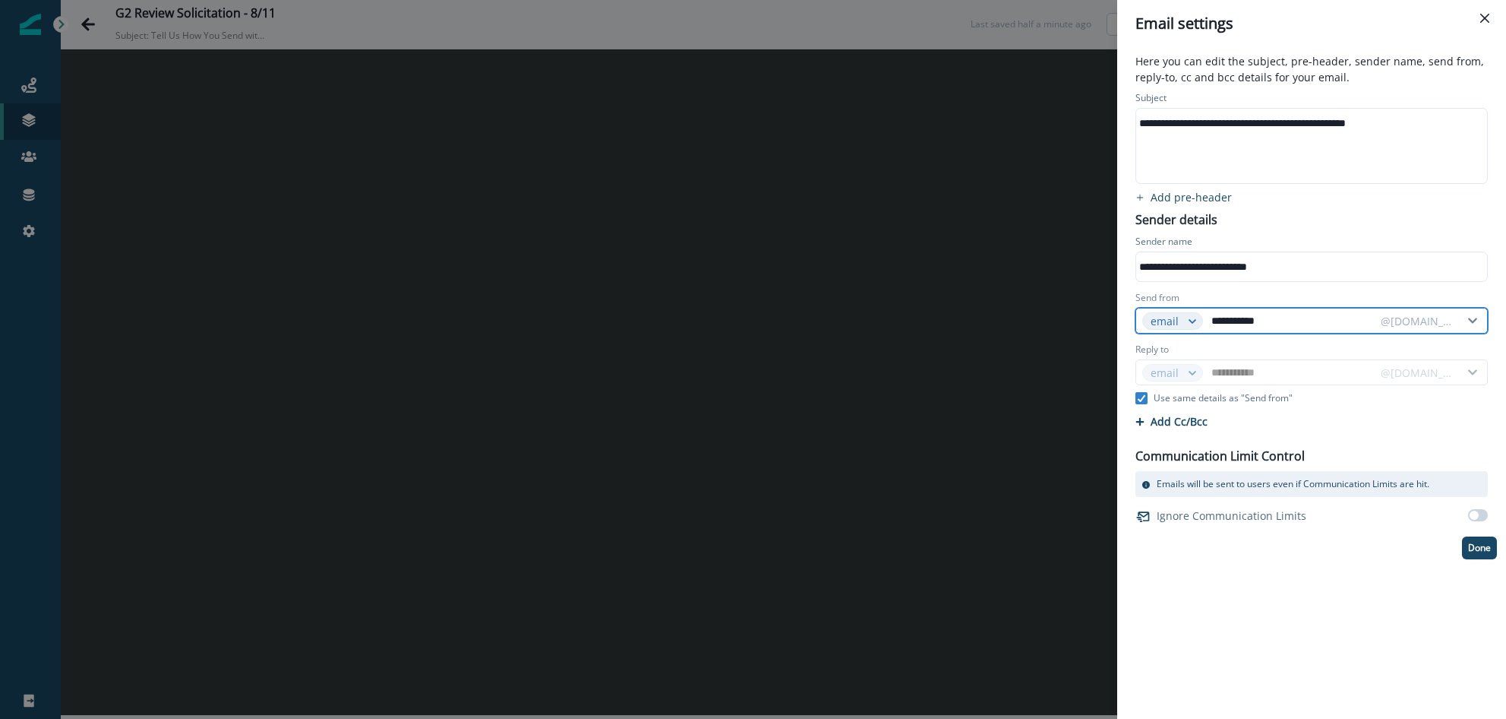
type input "**********"
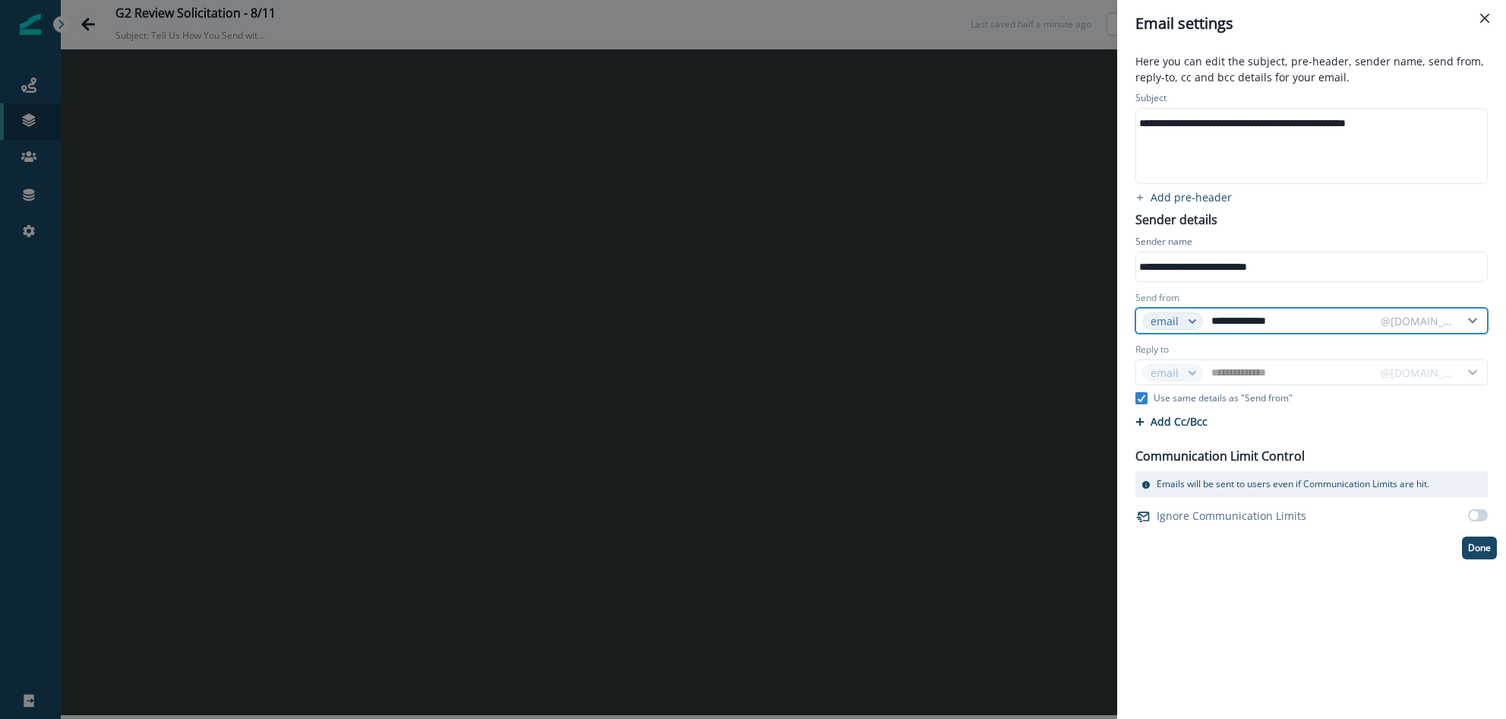
type input "**********"
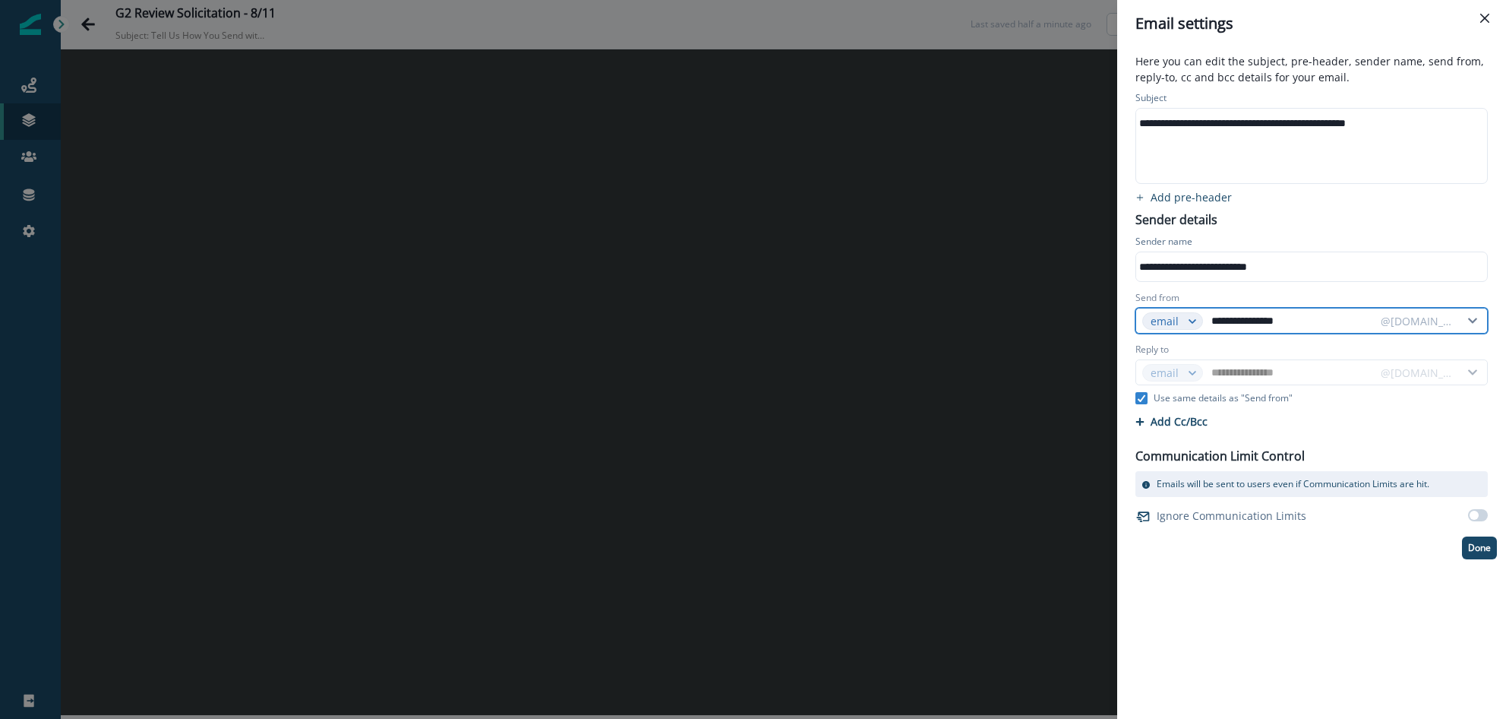
type input "**********"
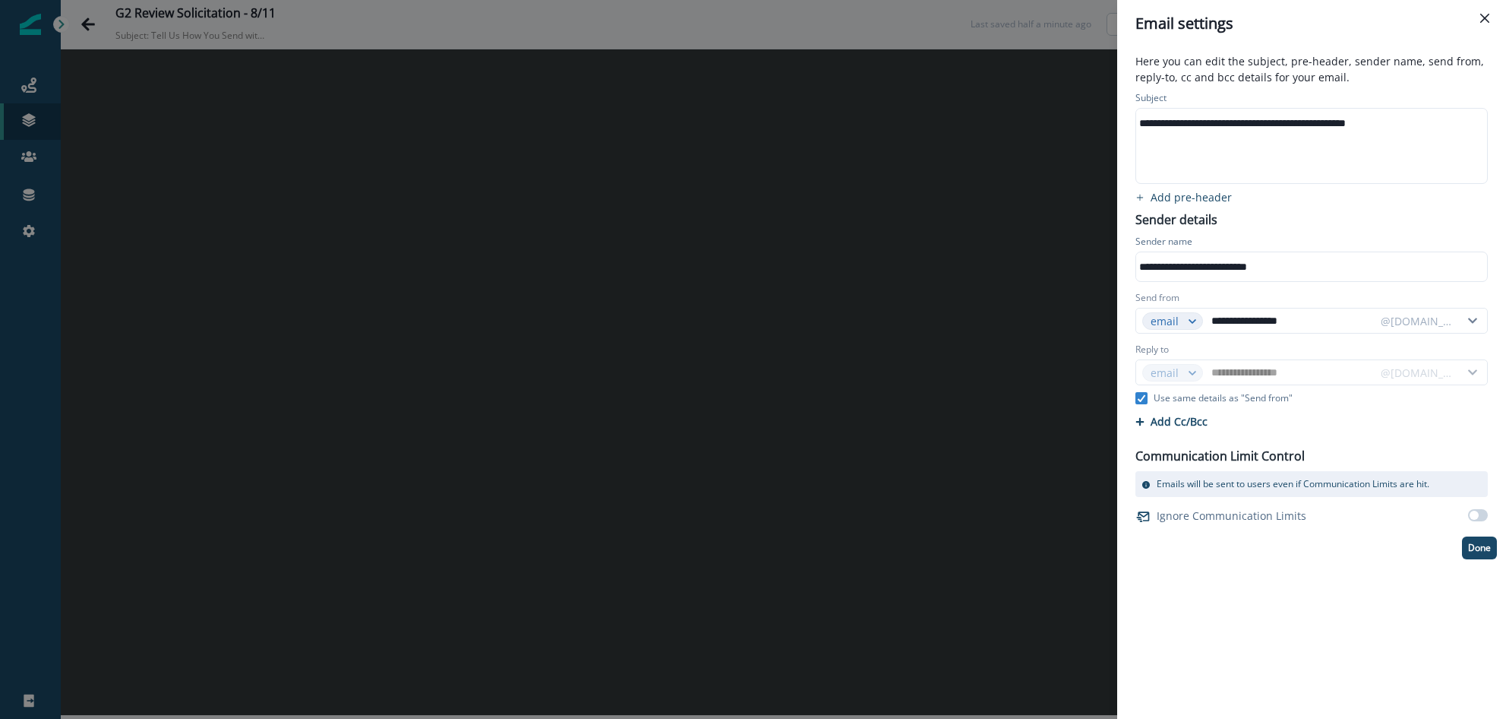
click at [1115, 295] on div "Send from" at bounding box center [1312, 299] width 352 height 17
click at [1115, 532] on p "Done" at bounding box center [1479, 547] width 23 height 11
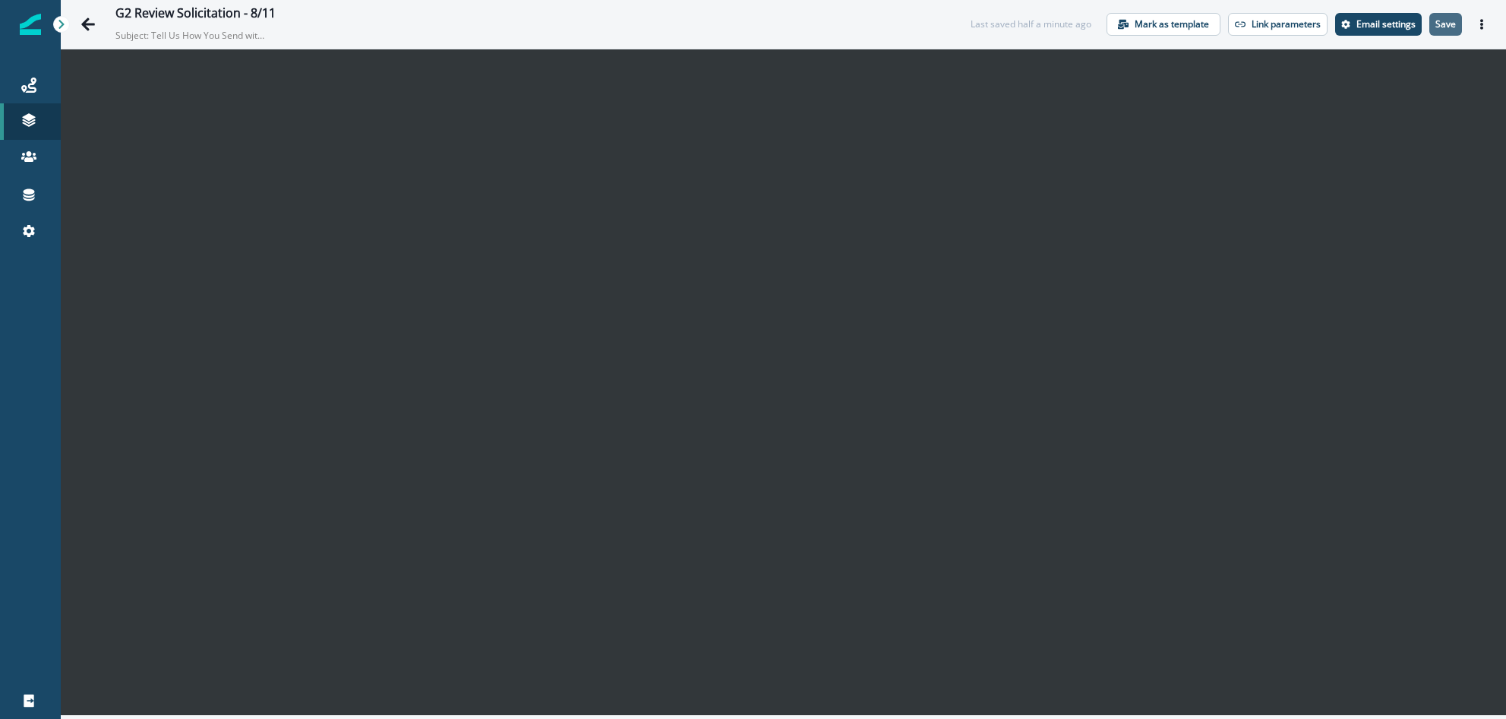
click at [1115, 14] on button "Save" at bounding box center [1446, 24] width 33 height 23
click at [84, 24] on icon "Go back" at bounding box center [88, 23] width 14 height 13
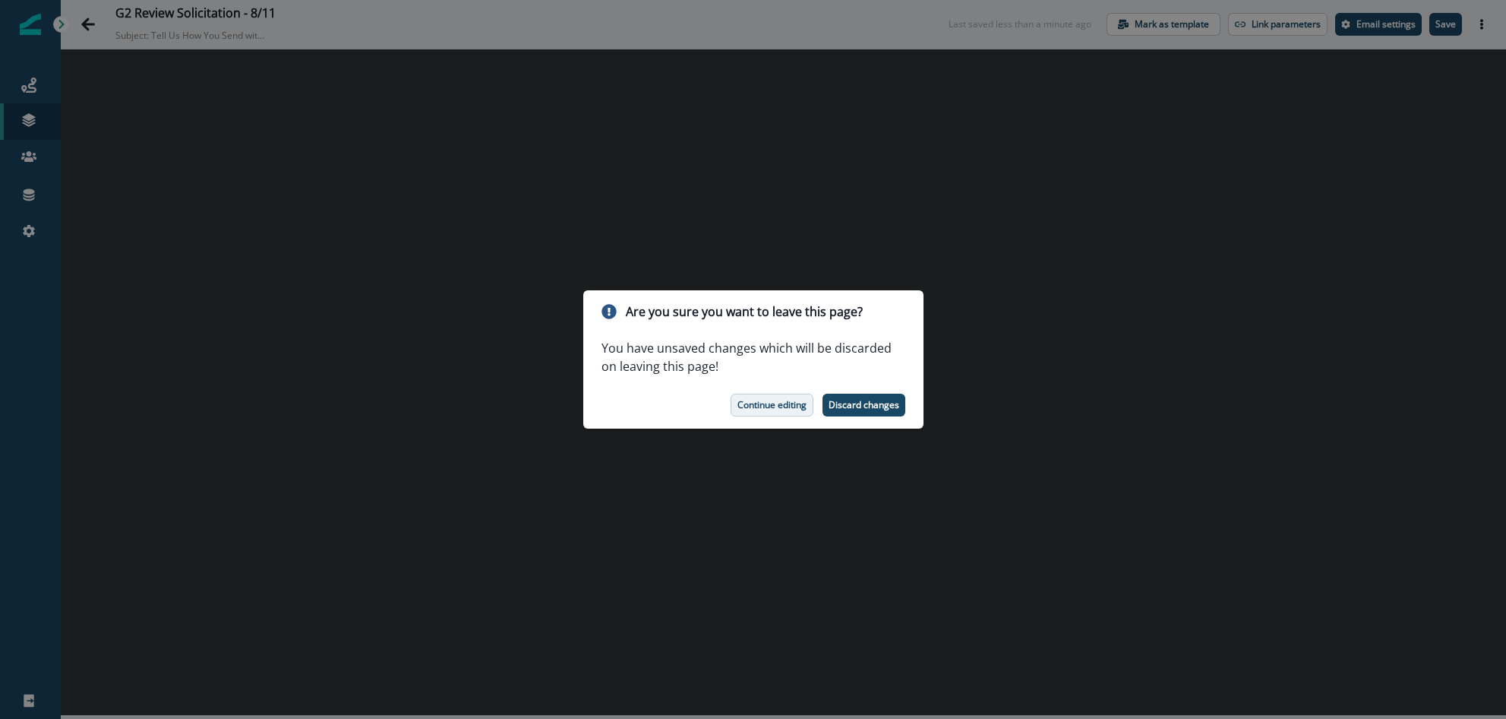
click at [795, 409] on p "Continue editing" at bounding box center [772, 405] width 69 height 11
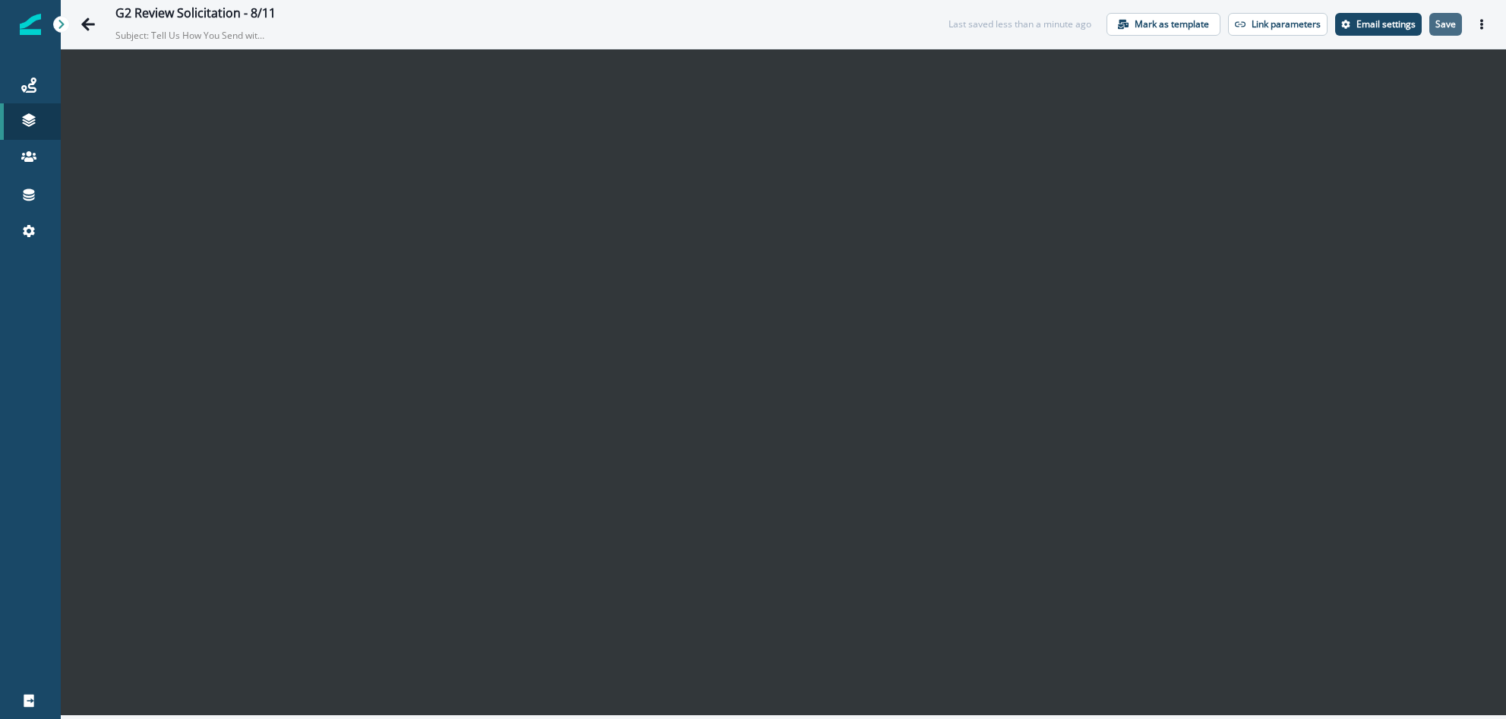
click at [1115, 25] on button "Save" at bounding box center [1446, 24] width 33 height 23
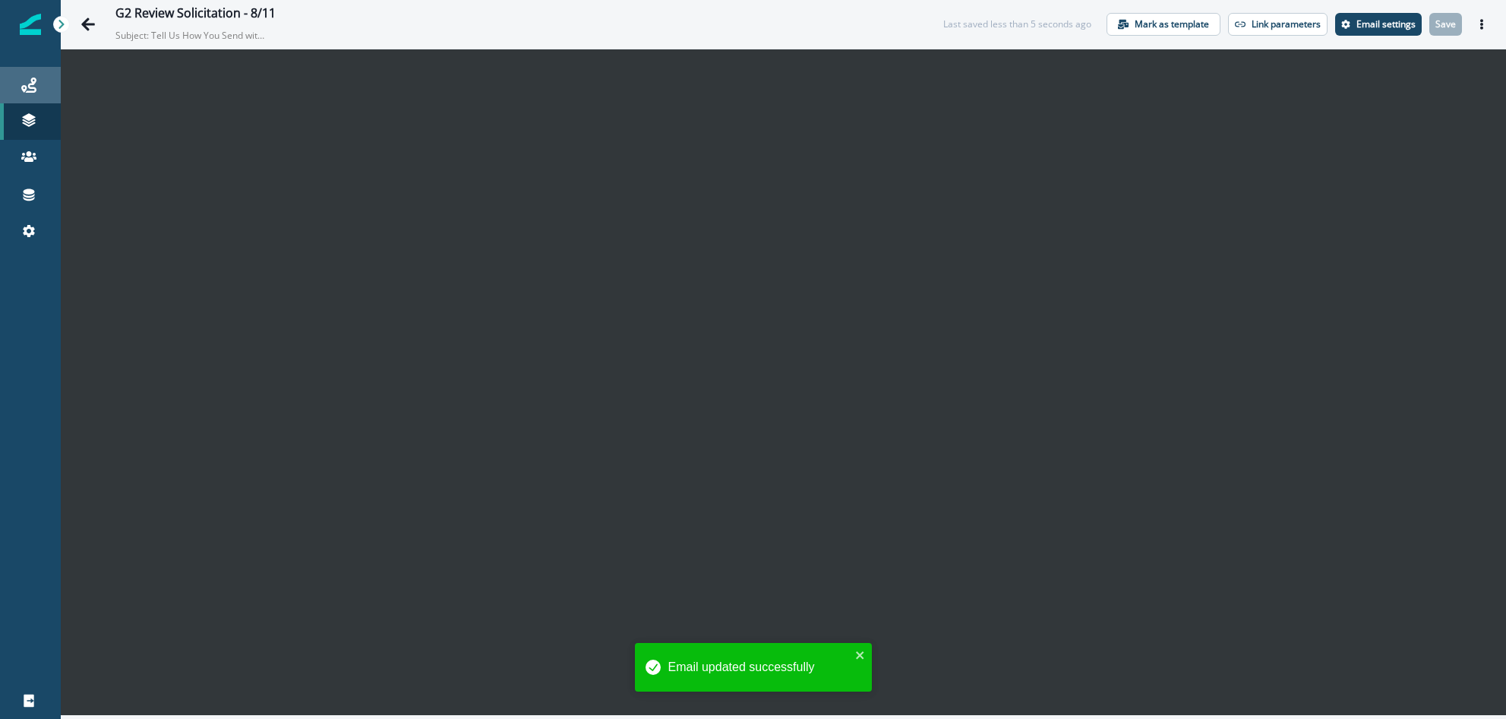
click at [34, 85] on icon at bounding box center [28, 84] width 15 height 15
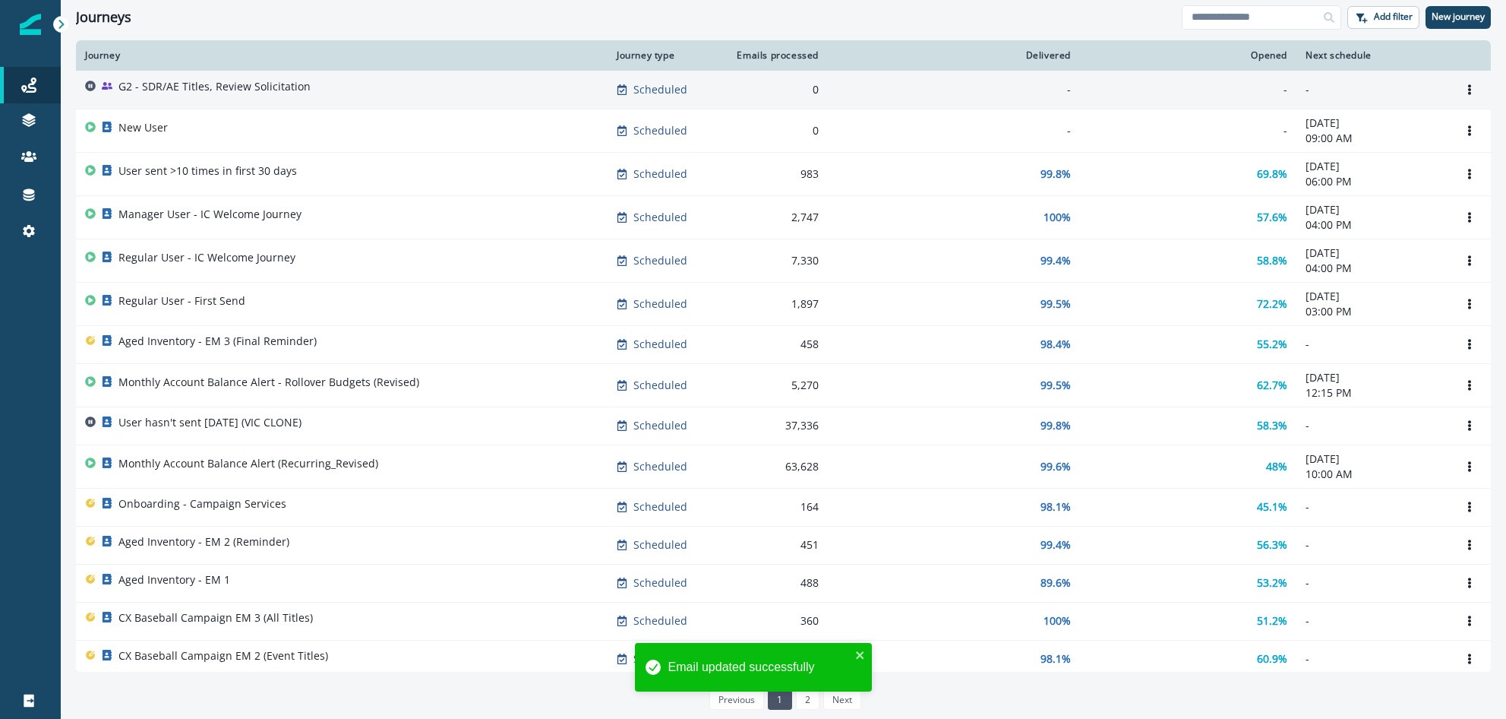
click at [192, 94] on div "G2 - SDR/AE Titles, Review Solicitation" at bounding box center [214, 89] width 192 height 21
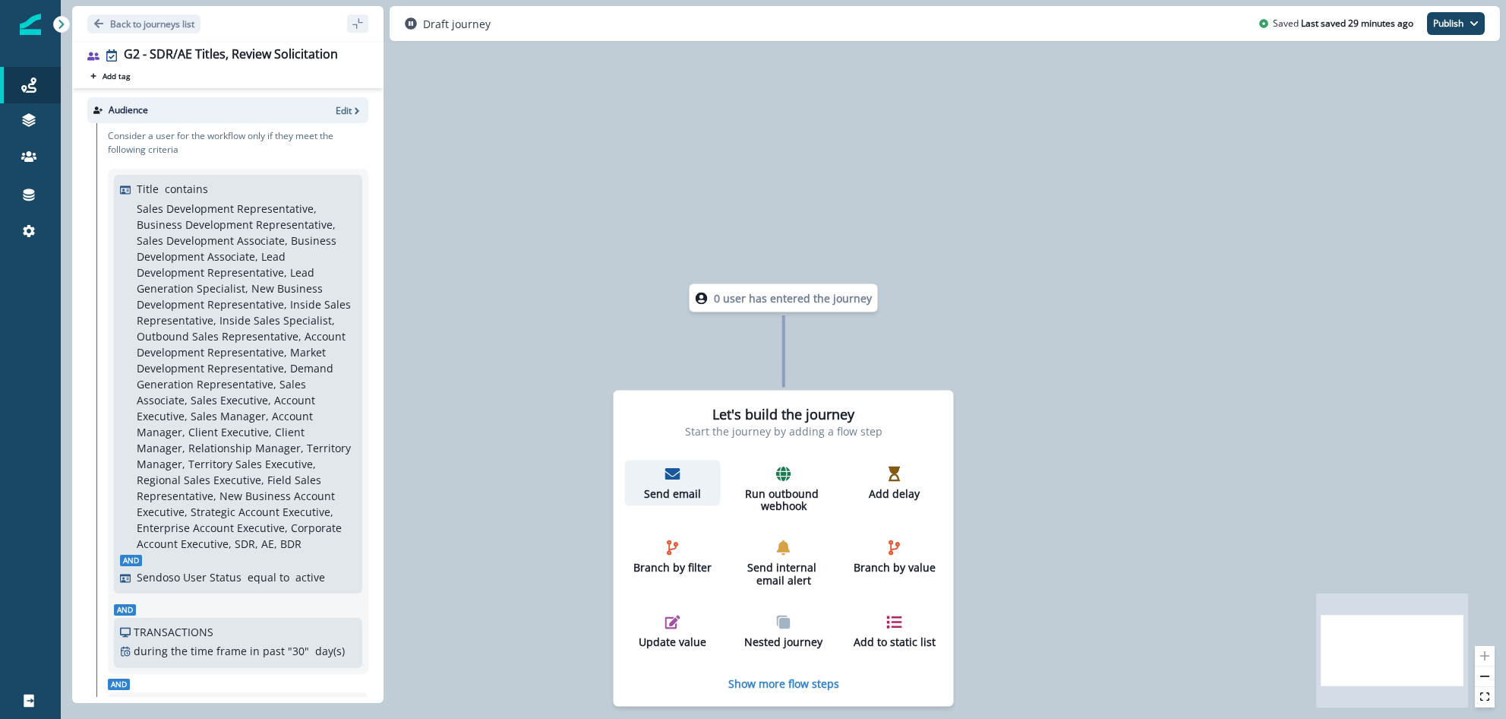
click at [675, 482] on div "Send email" at bounding box center [673, 483] width 84 height 34
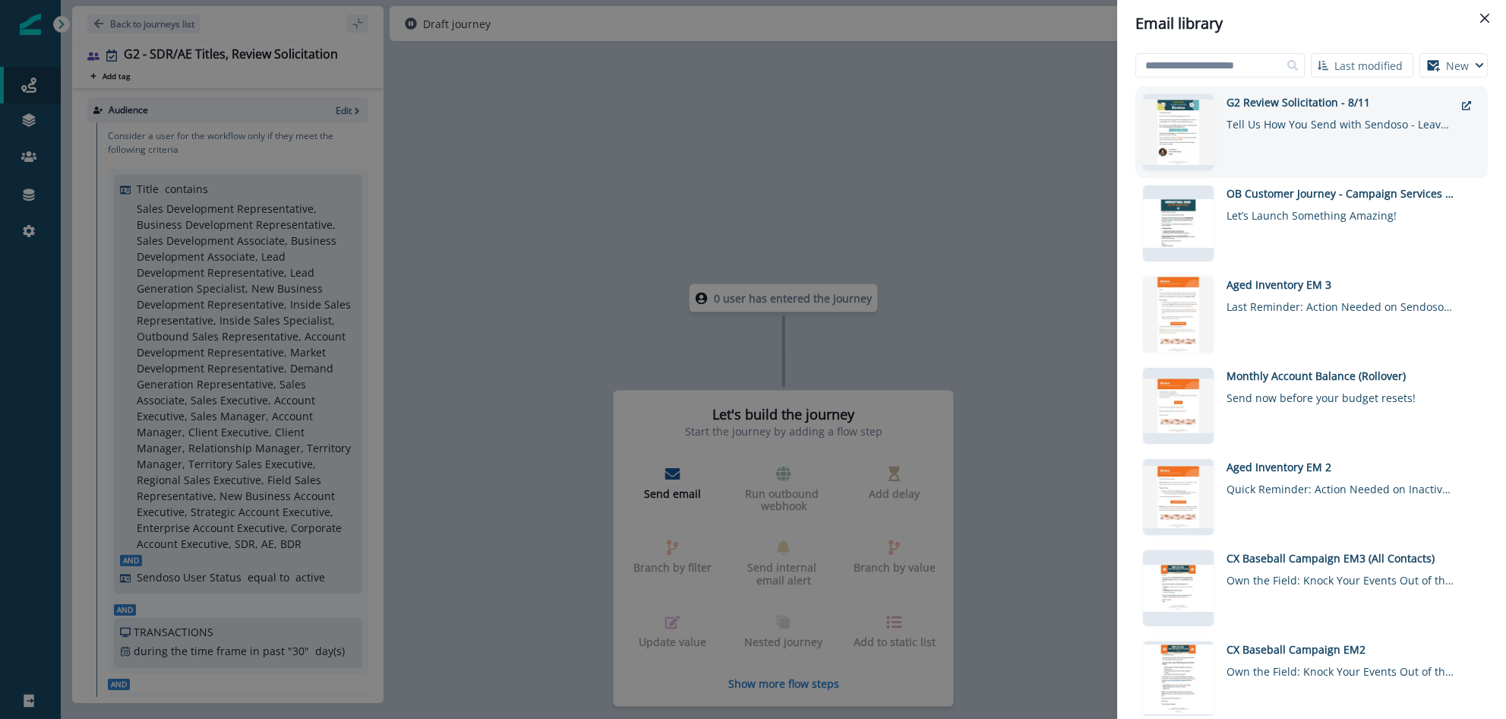
click at [1115, 109] on div "G2 Review Solicitation - 8/11" at bounding box center [1341, 102] width 228 height 16
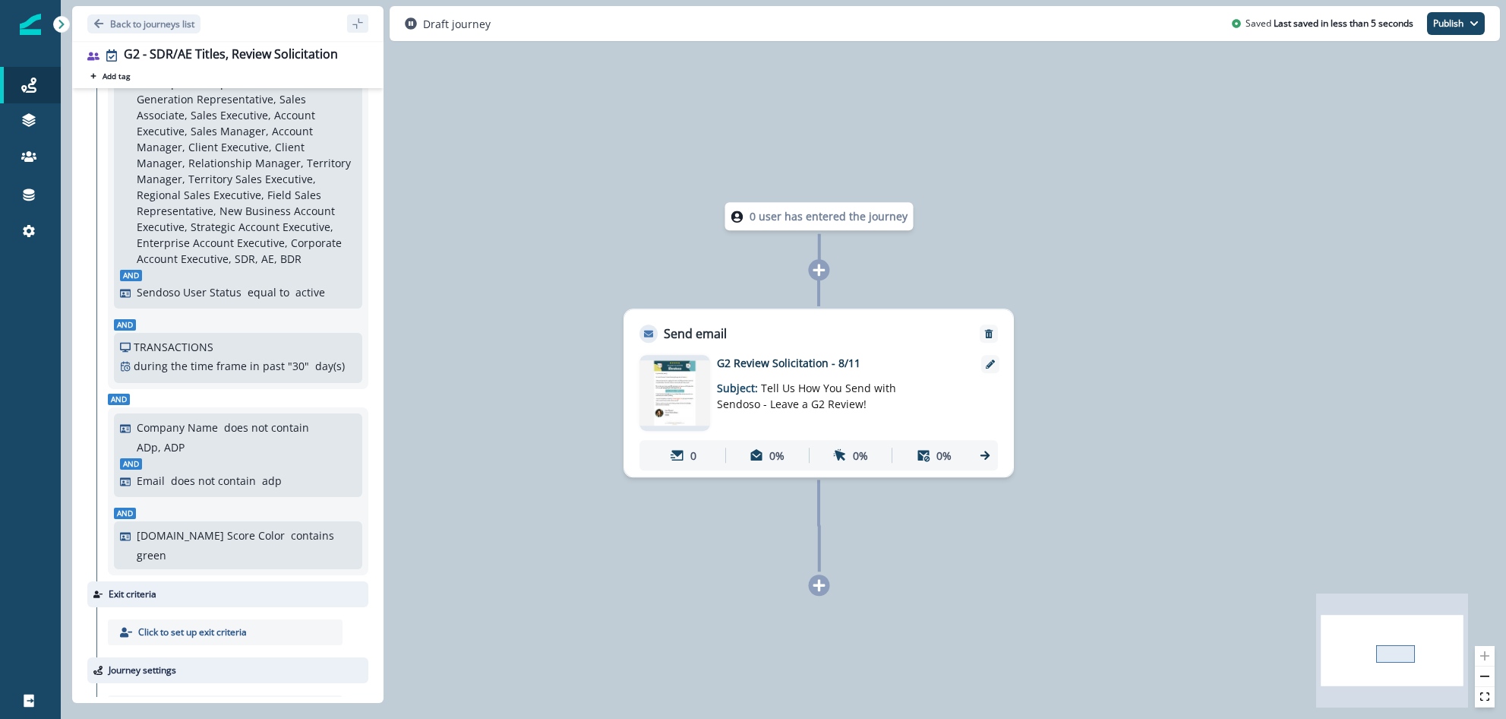
scroll to position [359, 0]
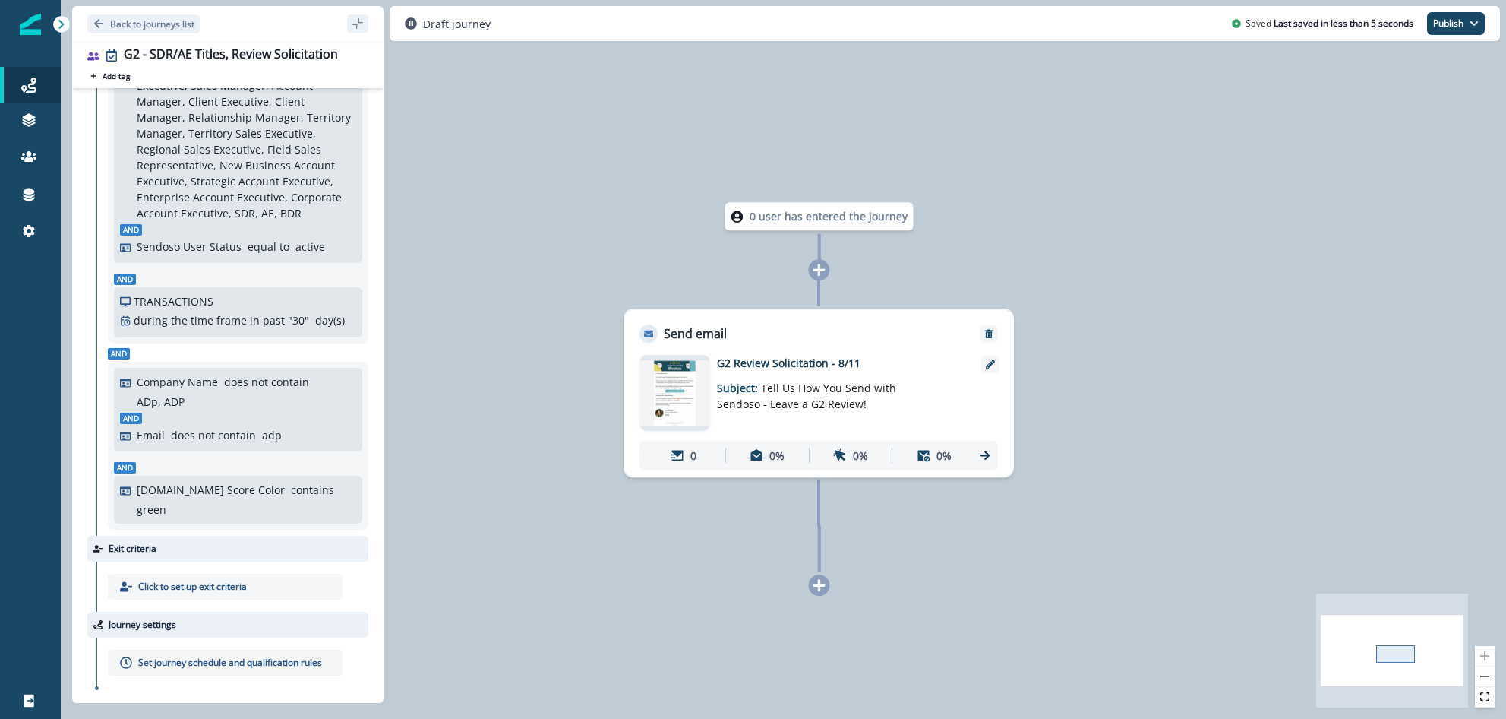
click at [213, 532] on p "Set journey schedule and qualification rules" at bounding box center [230, 663] width 184 height 14
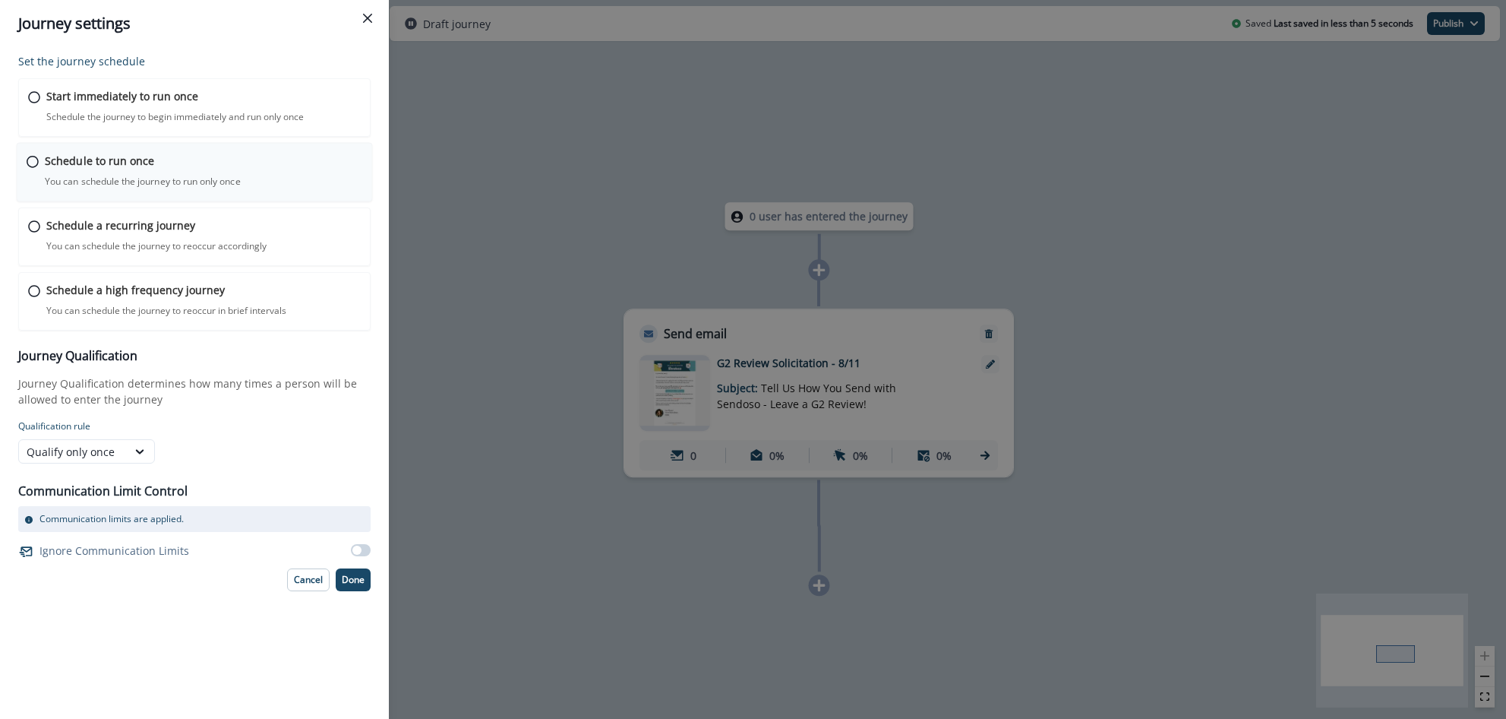
click at [105, 180] on p "You can schedule the journey to run only once" at bounding box center [143, 182] width 196 height 14
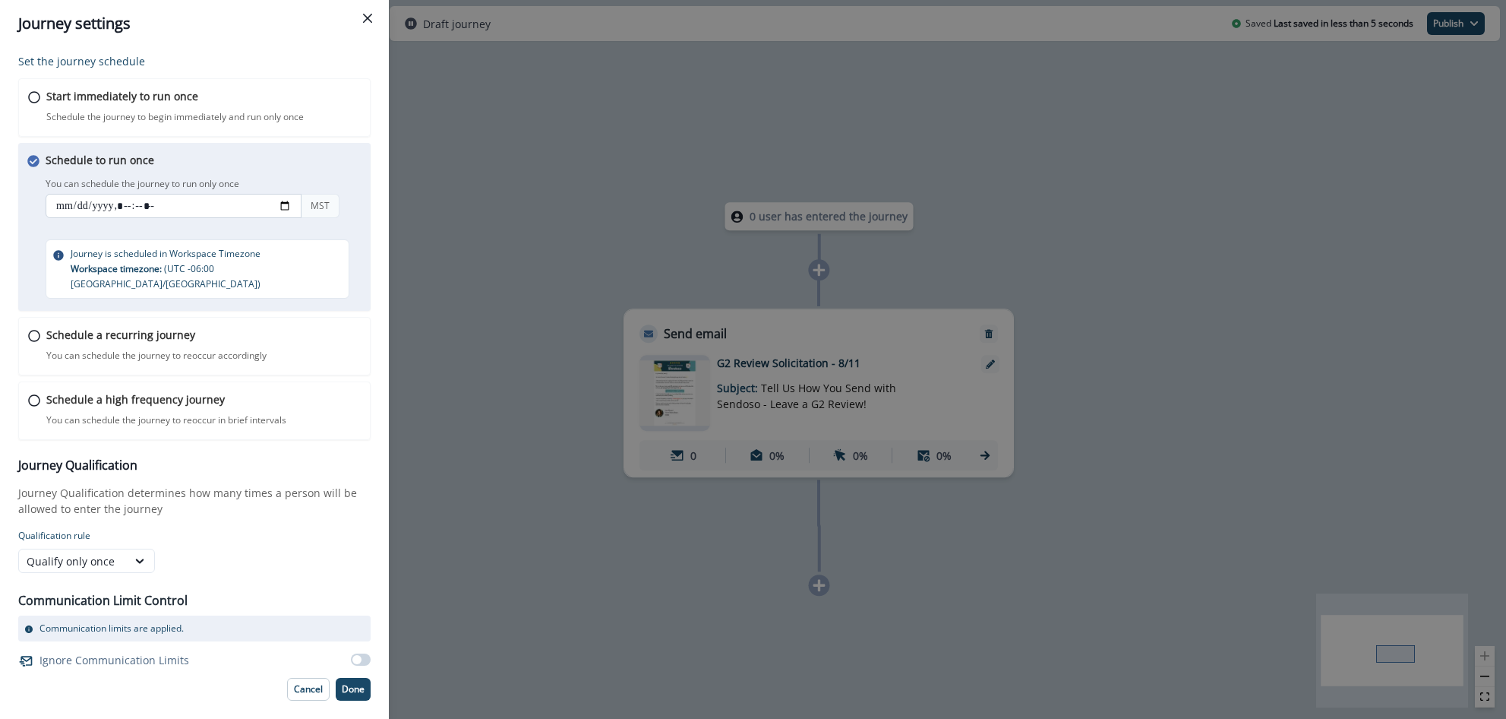
click at [81, 205] on input "datetime-local" at bounding box center [174, 206] width 256 height 24
click at [70, 205] on input "datetime-local" at bounding box center [174, 206] width 256 height 24
click at [278, 202] on input "datetime-local" at bounding box center [174, 206] width 256 height 24
click at [280, 203] on input "datetime-local" at bounding box center [174, 206] width 256 height 24
type input "**********"
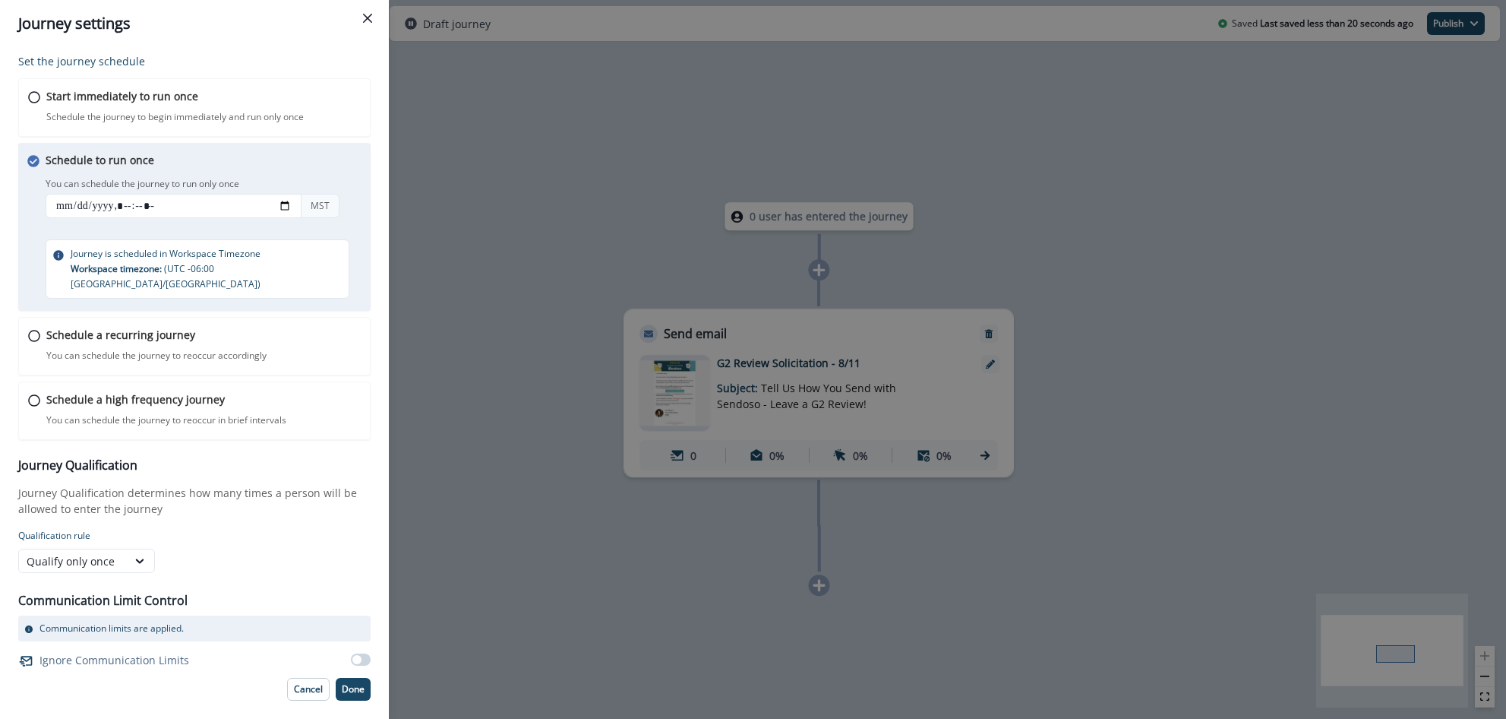
click at [368, 190] on div "You can schedule the journey to run only once MST" at bounding box center [209, 199] width 327 height 50
click at [361, 532] on p "Done" at bounding box center [353, 689] width 23 height 11
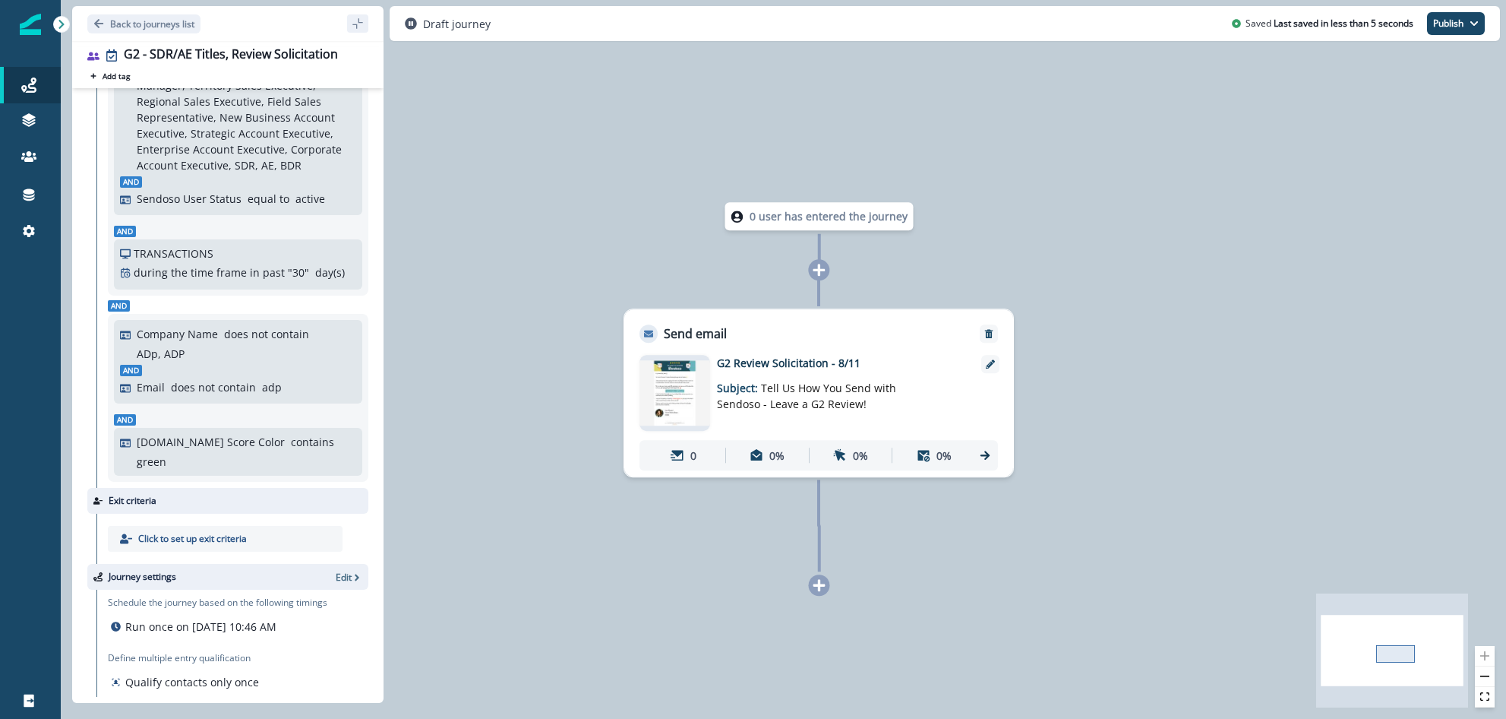
scroll to position [404, 0]
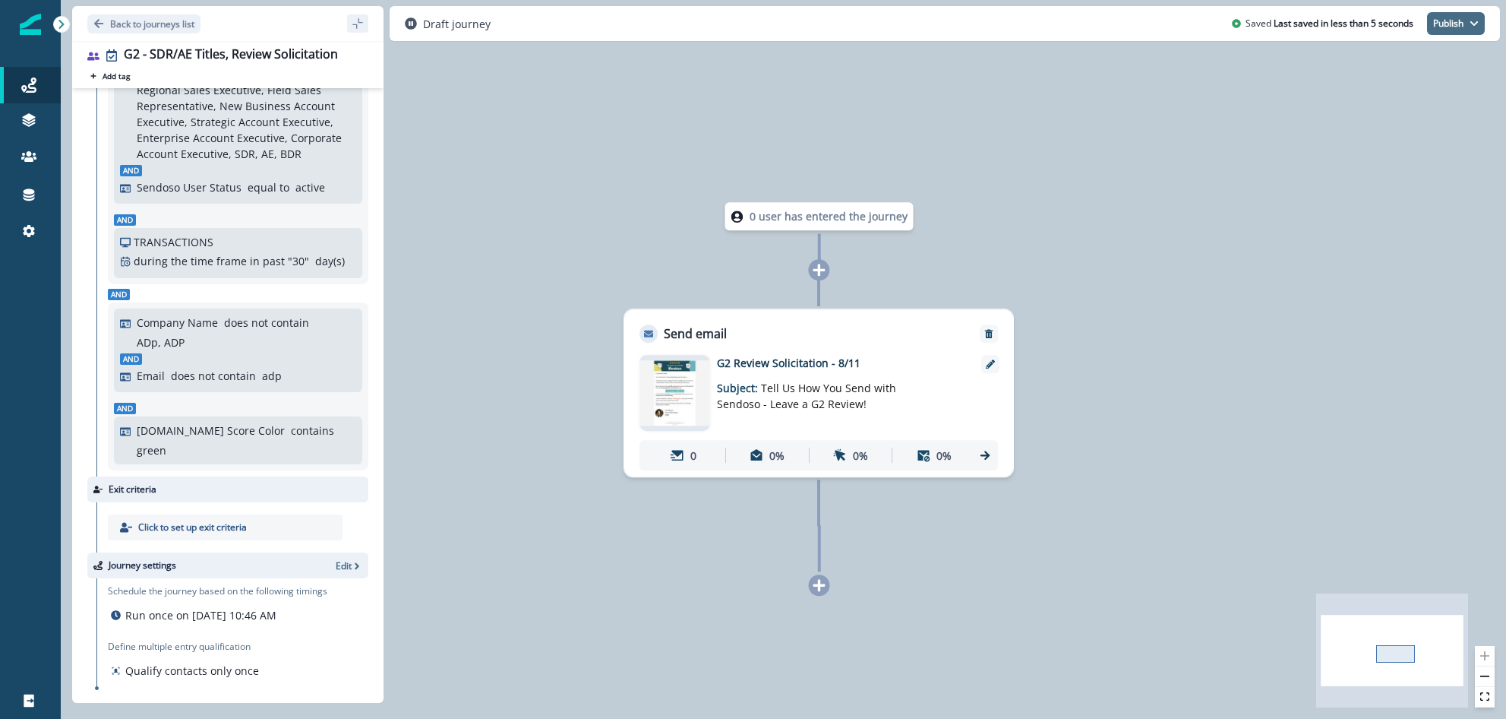
click at [1115, 26] on button "Publish" at bounding box center [1456, 23] width 58 height 23
click at [1115, 55] on button "as active journey" at bounding box center [1400, 61] width 169 height 27
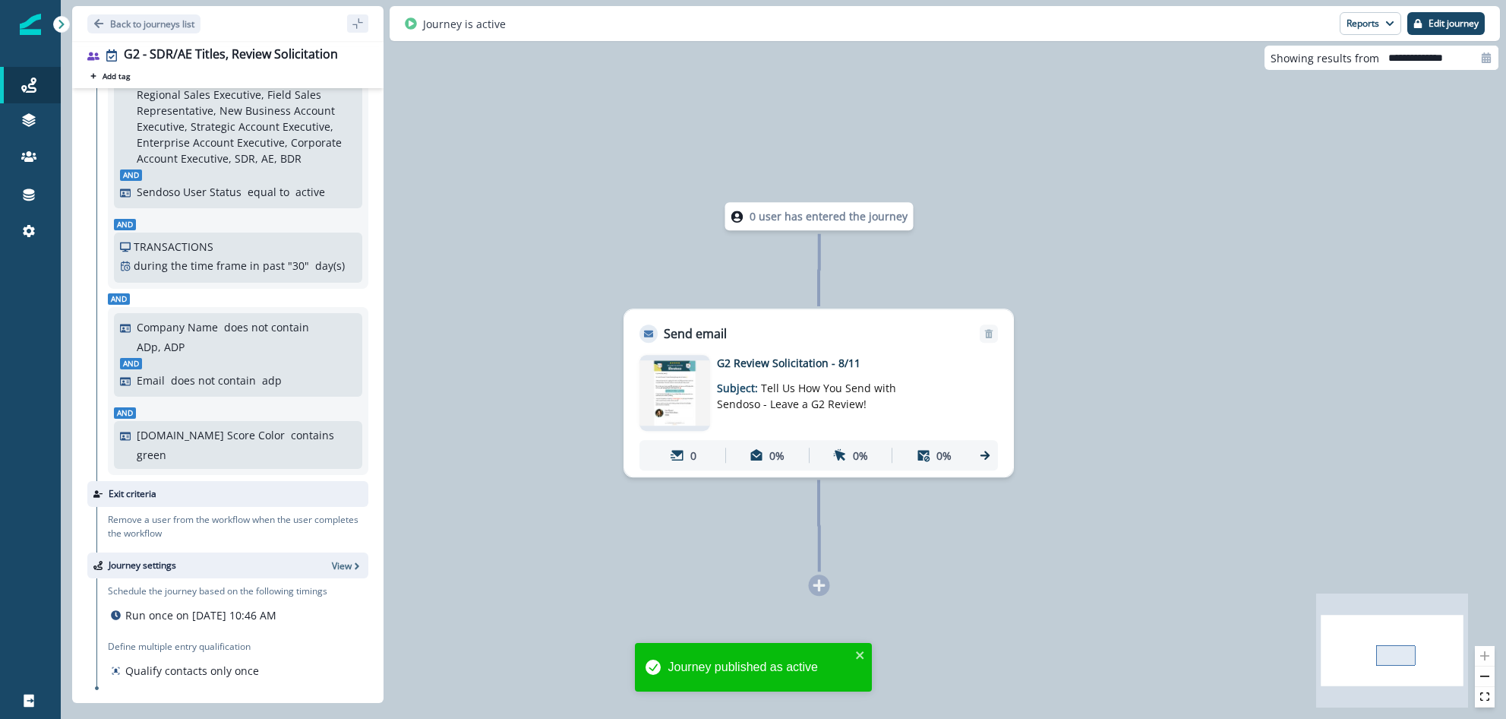
scroll to position [400, 0]
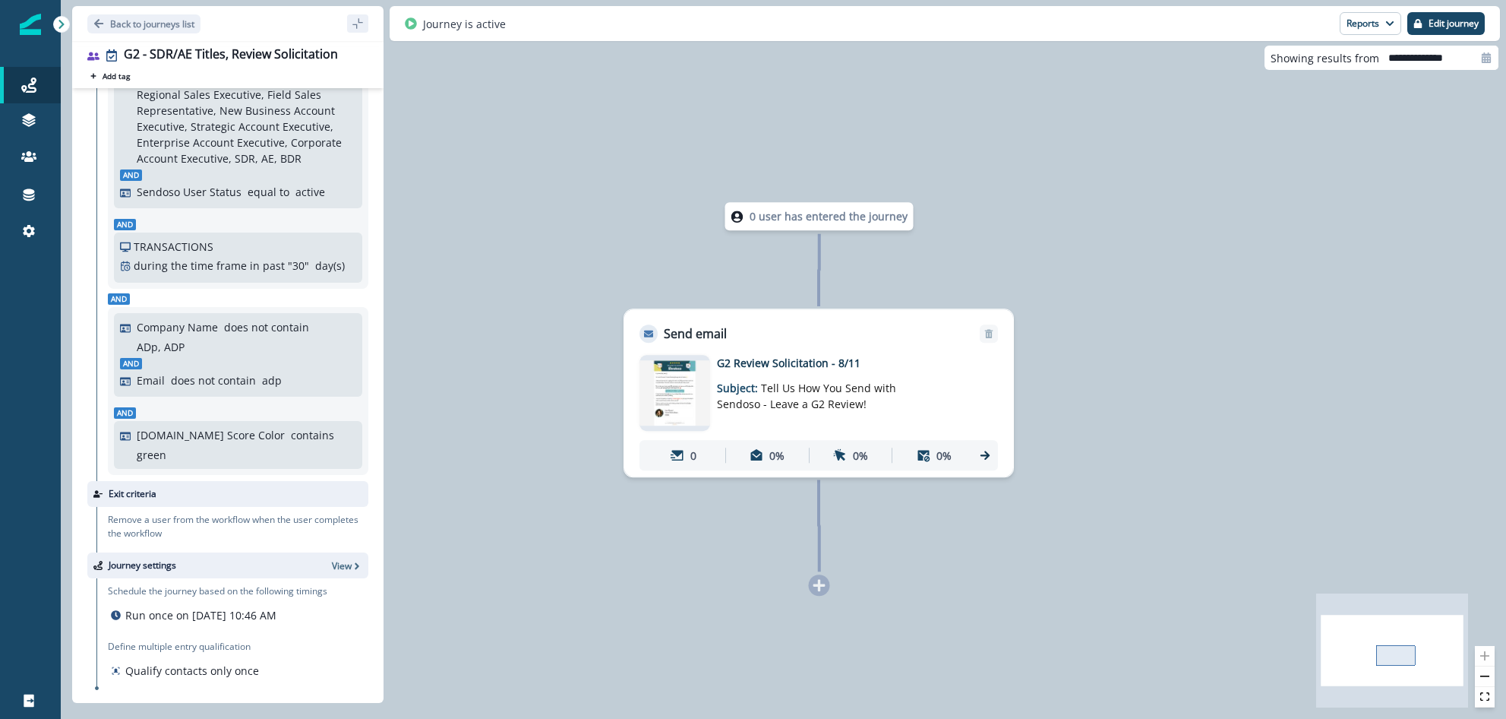
click at [663, 407] on img at bounding box center [675, 393] width 71 height 65
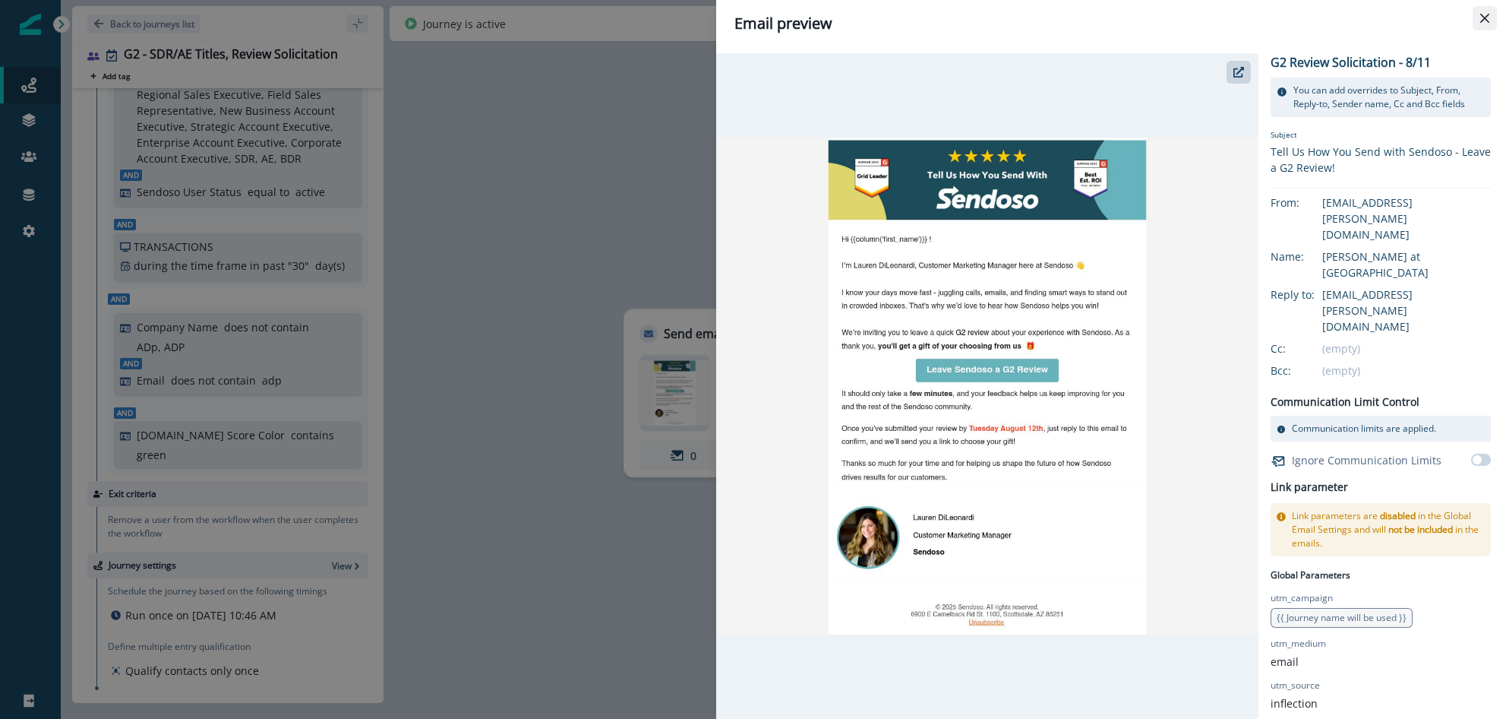
click at [1115, 23] on button "Close" at bounding box center [1485, 18] width 24 height 24
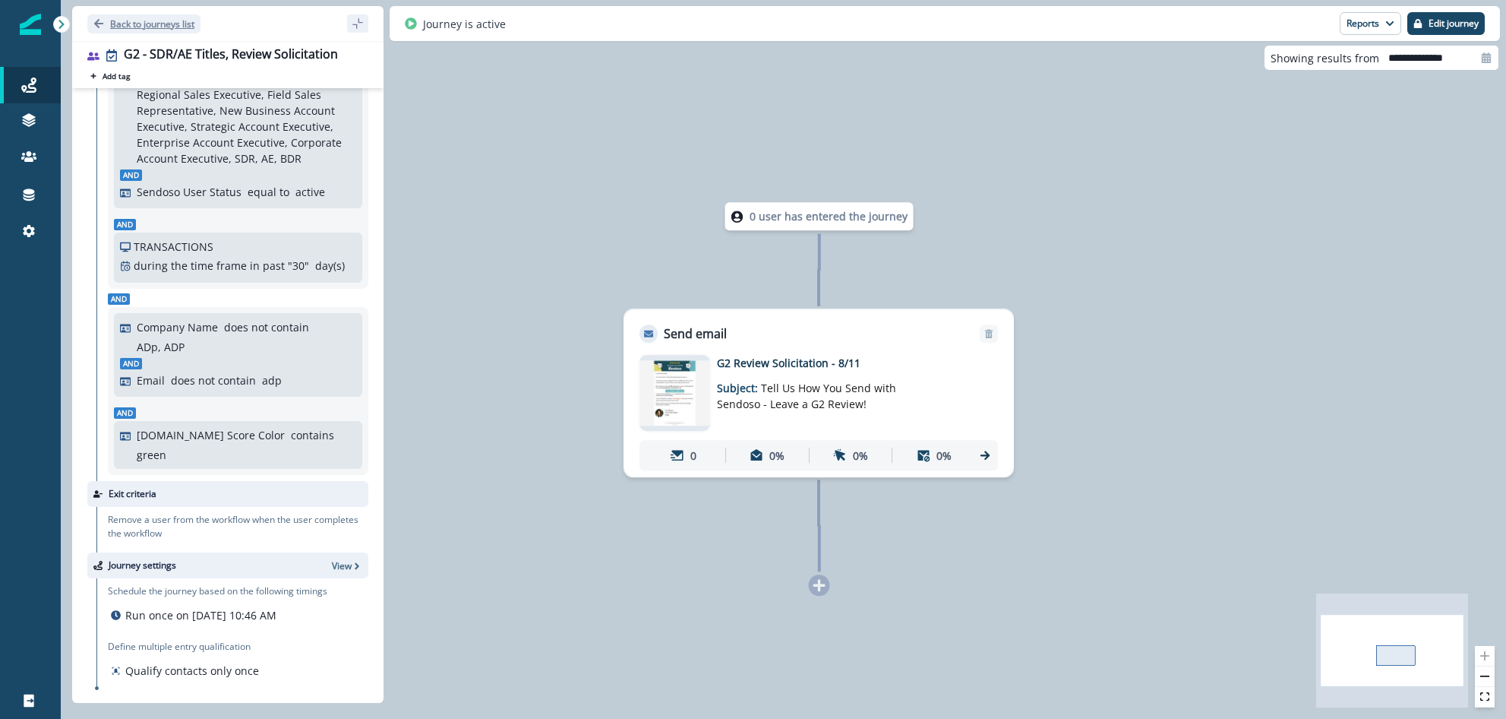
click at [113, 17] on p "Back to journeys list" at bounding box center [152, 23] width 84 height 13
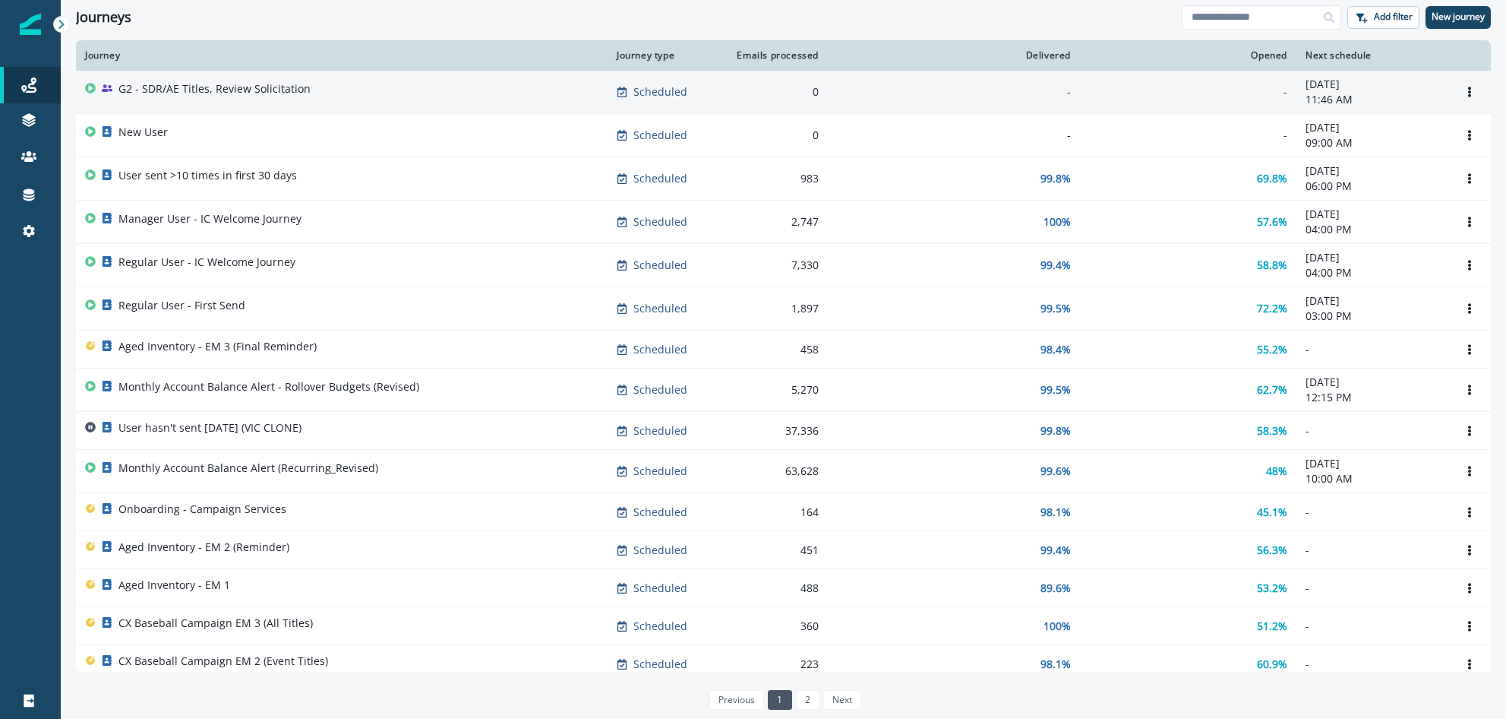
click at [303, 93] on p "G2 - SDR/AE Titles, Review Solicitation" at bounding box center [214, 88] width 192 height 15
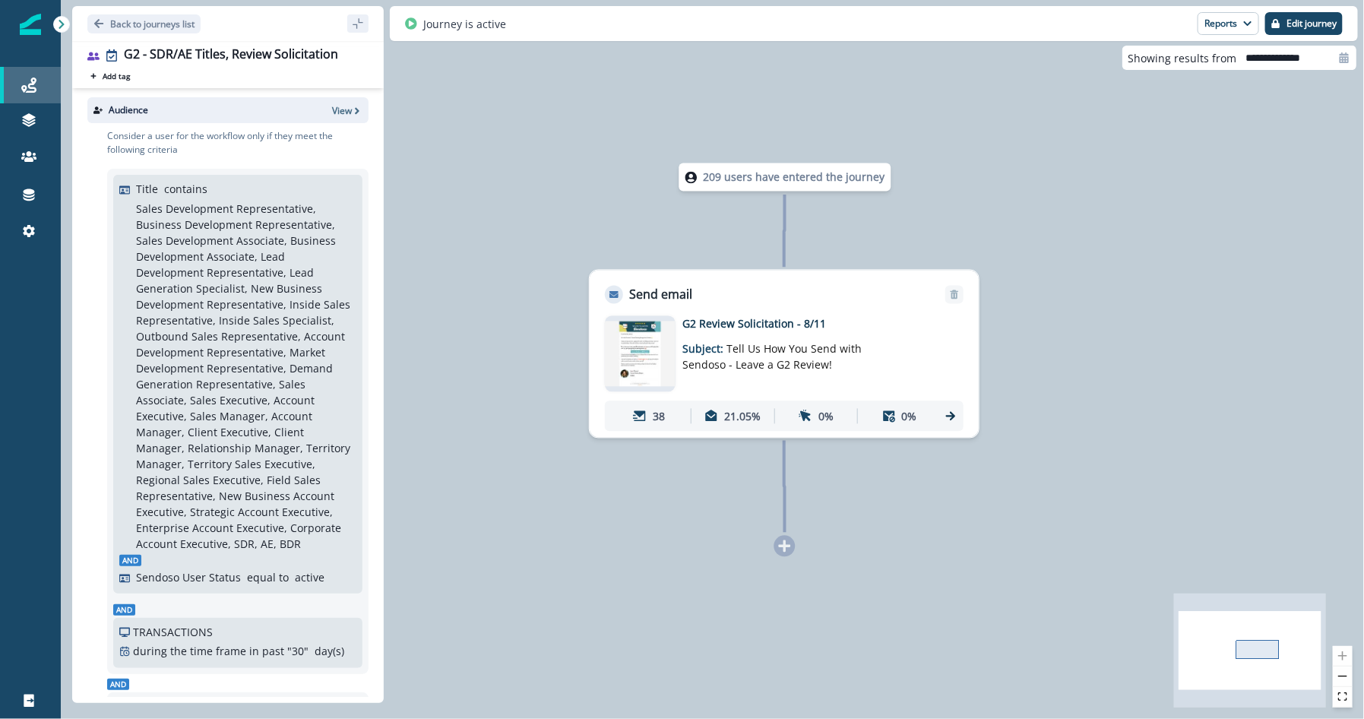
click at [29, 68] on link "Journeys" at bounding box center [30, 85] width 61 height 36
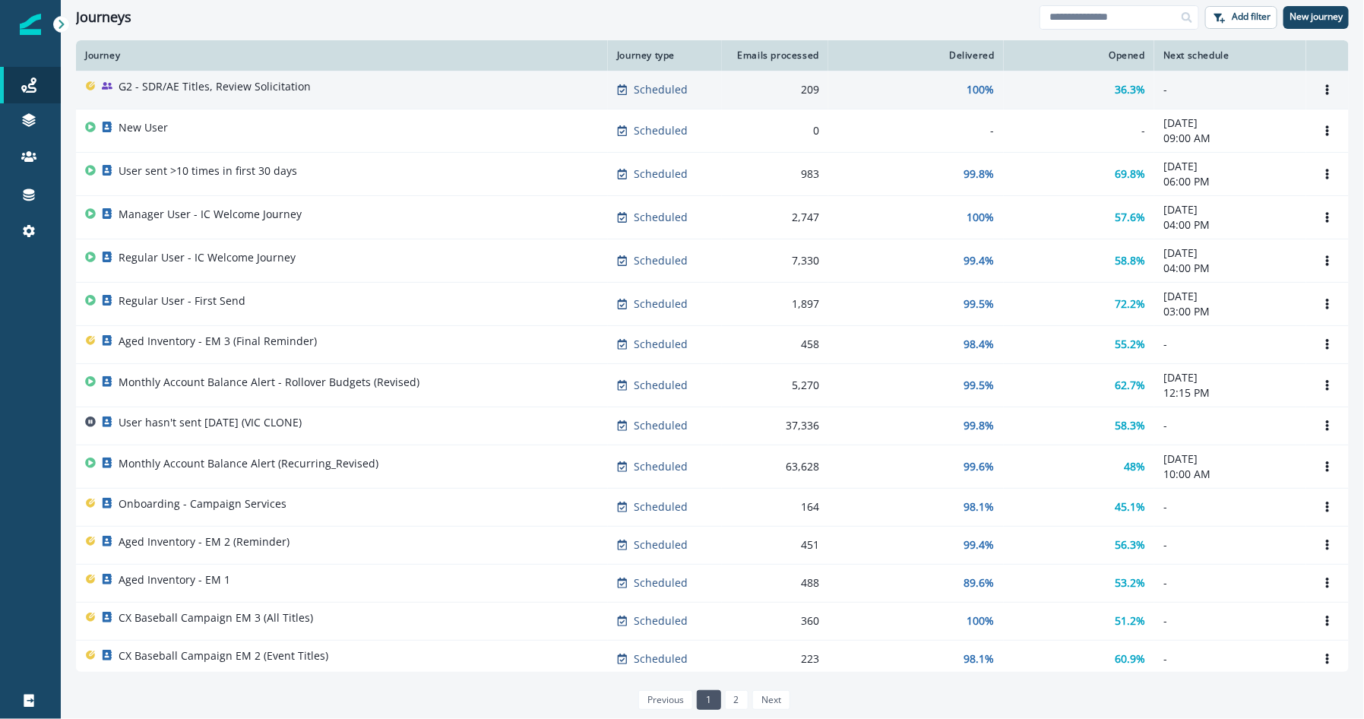
click at [283, 81] on p "G2 - SDR/AE Titles, Review Solicitation" at bounding box center [214, 86] width 192 height 15
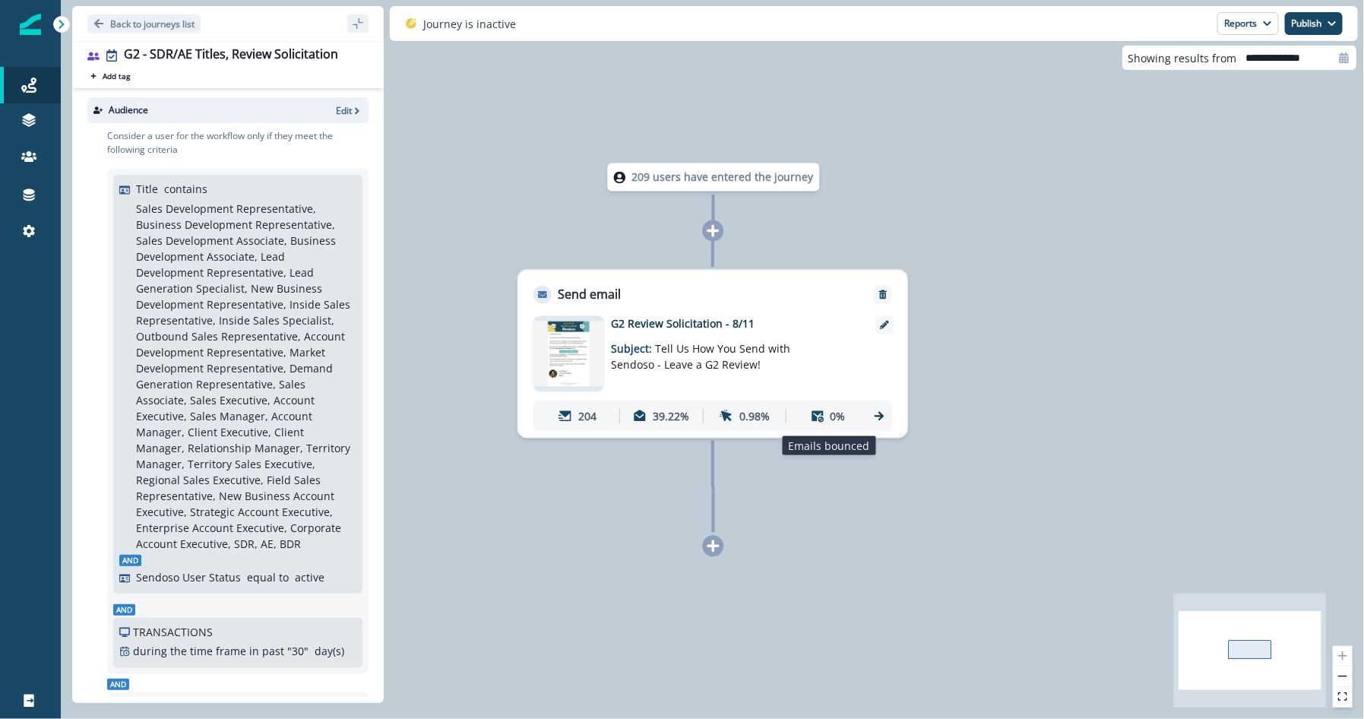
click at [833, 424] on div "0%" at bounding box center [827, 416] width 77 height 28
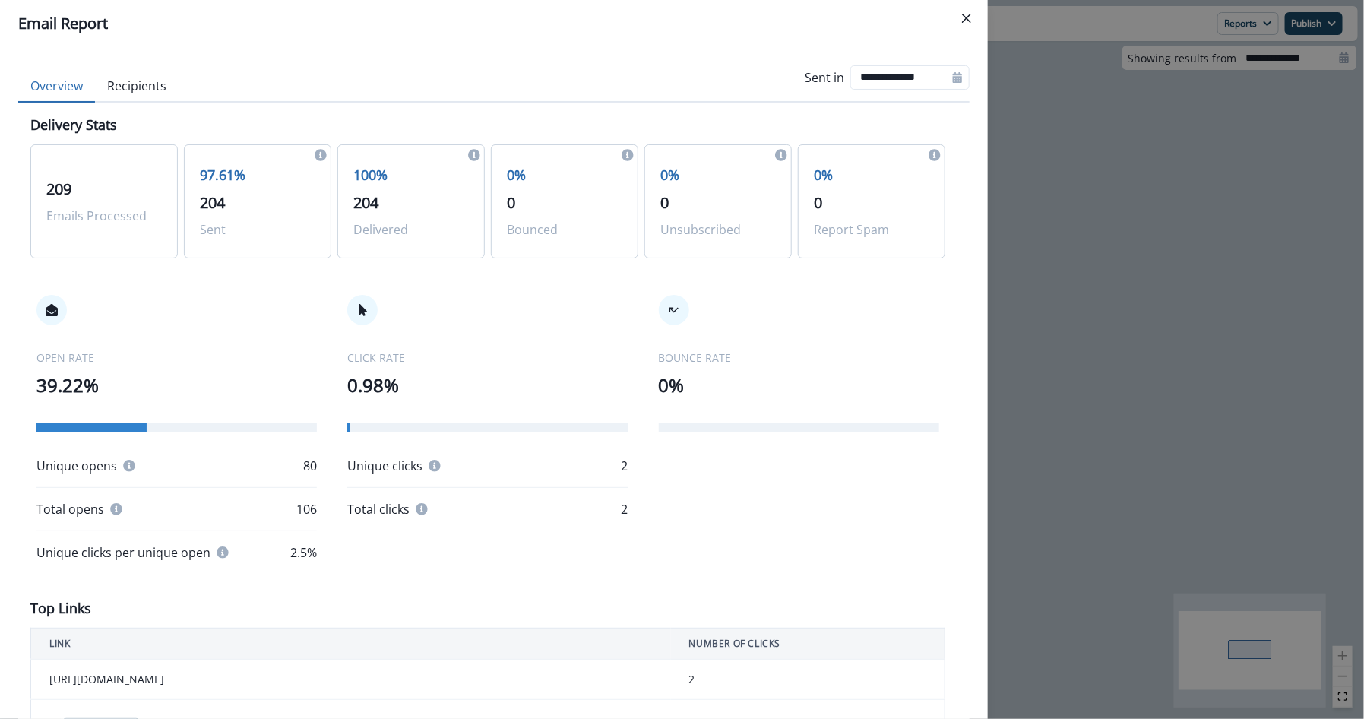
click at [457, 460] on div "Unique clicks 2" at bounding box center [487, 466] width 280 height 18
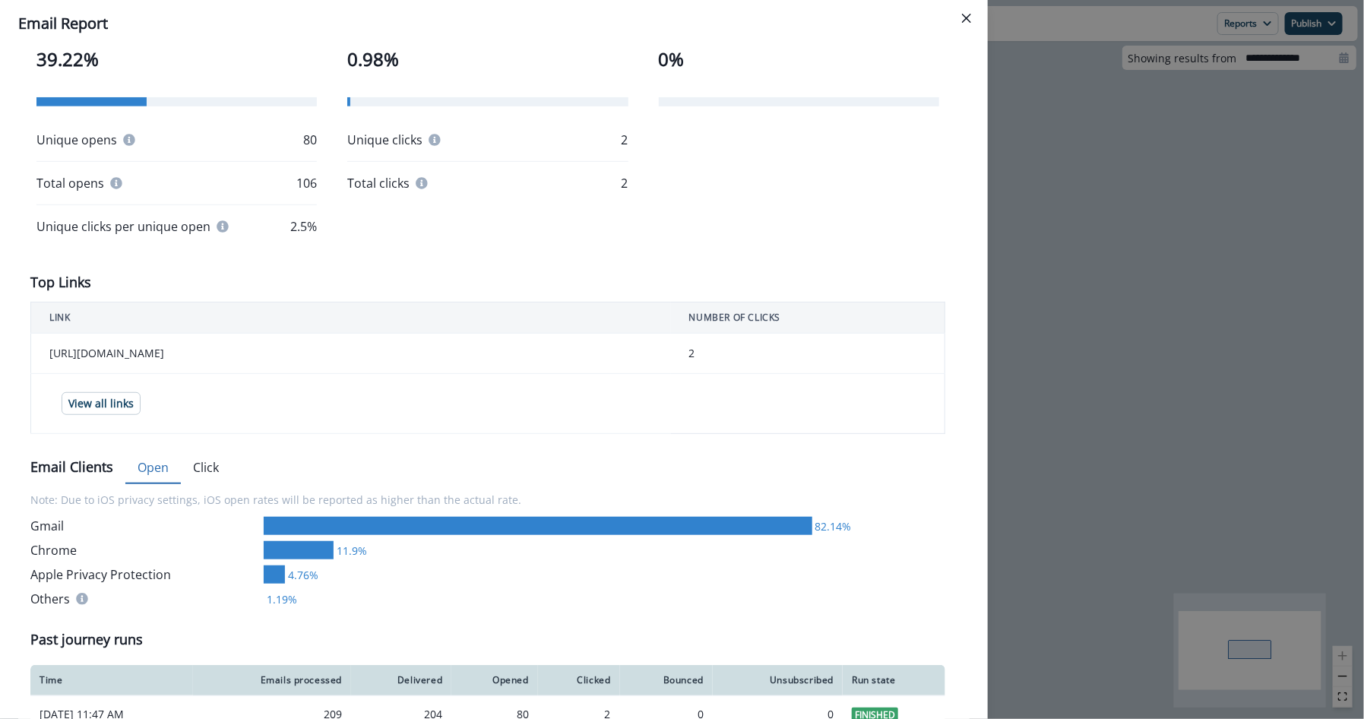
scroll to position [356, 0]
